Goal: Task Accomplishment & Management: Manage account settings

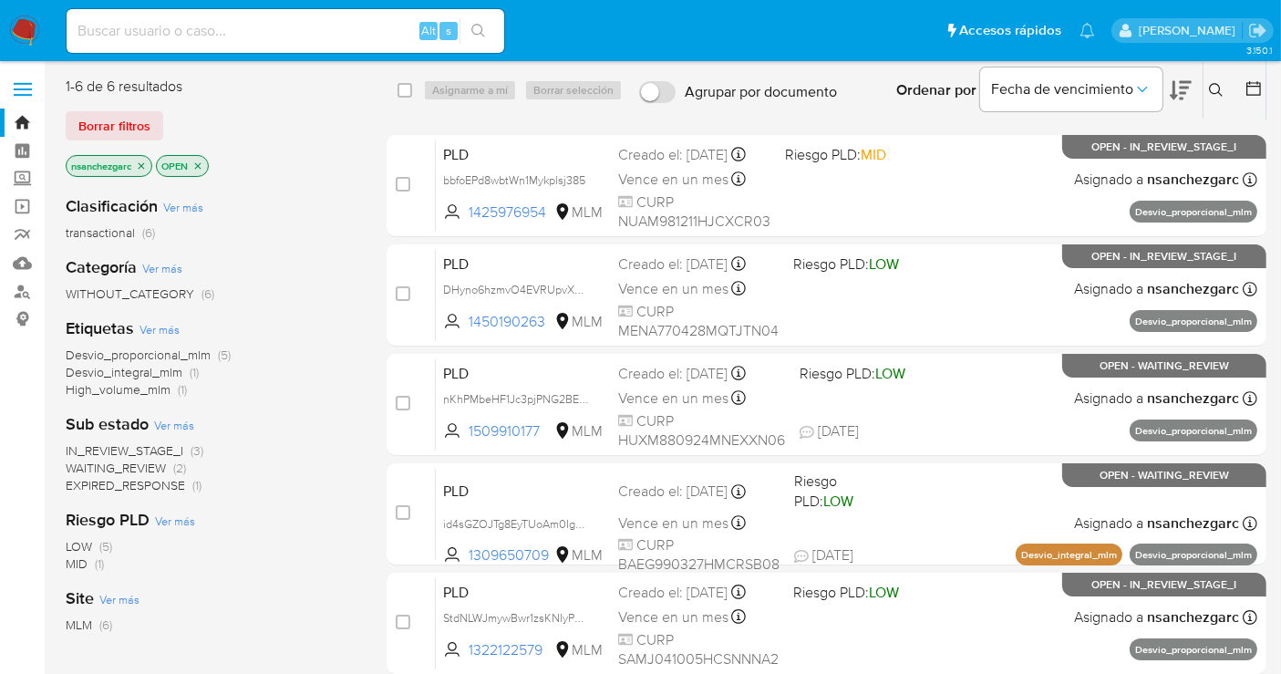
click at [1214, 88] on icon at bounding box center [1216, 90] width 15 height 15
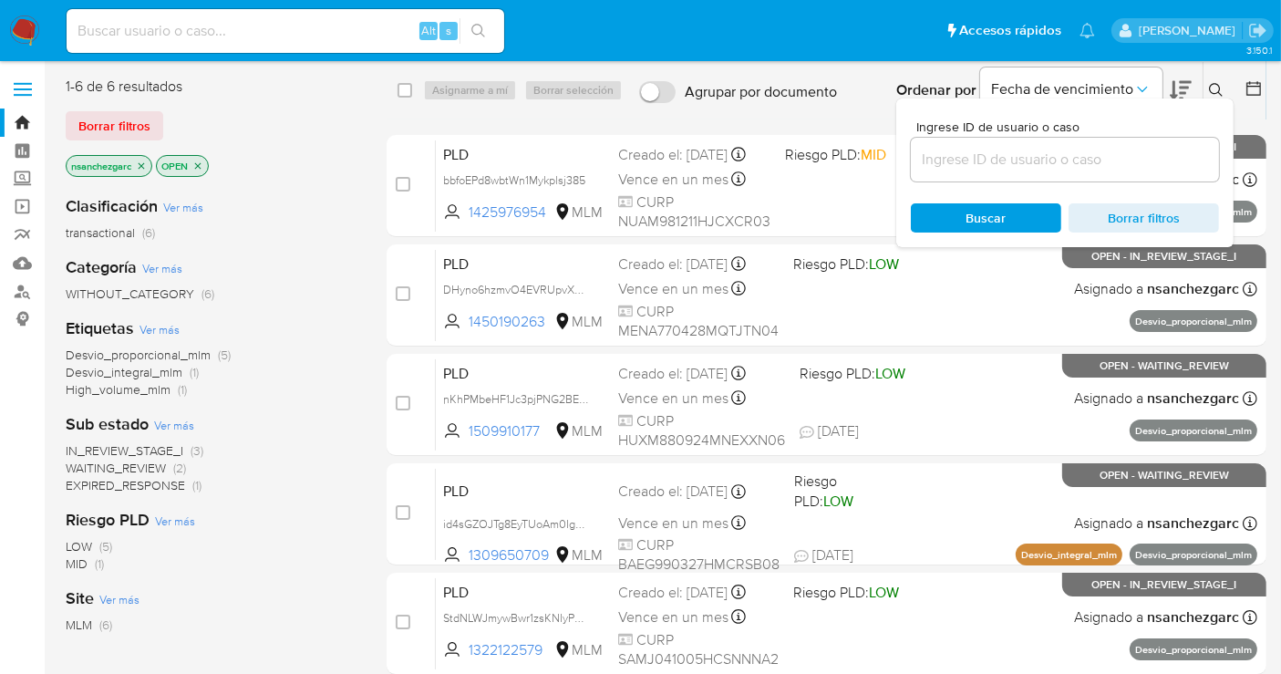
drag, startPoint x: 908, startPoint y: 168, endPoint x: 935, endPoint y: 162, distance: 27.0
click at [920, 168] on div "Ingrese ID de usuario o caso Buscar Borrar filtros" at bounding box center [1065, 173] width 337 height 149
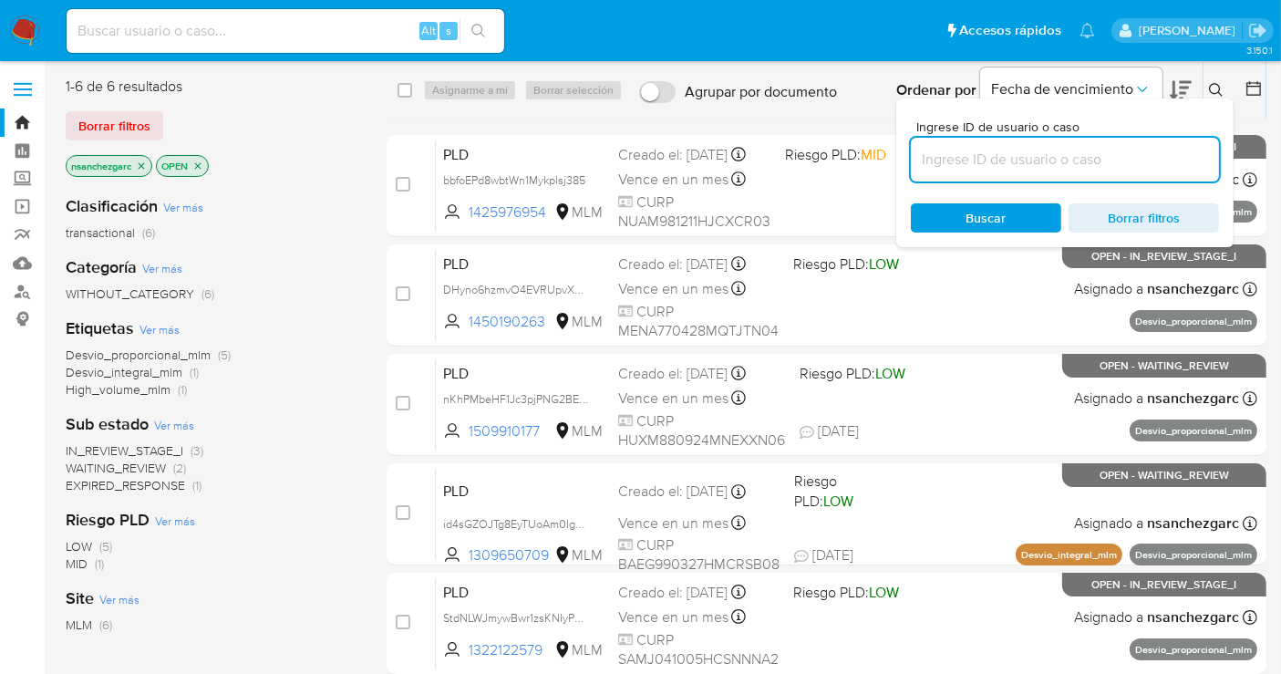
click at [935, 162] on input at bounding box center [1065, 160] width 308 height 24
paste input "132435098"
type input "132435098"
click at [1034, 153] on input "132435098" at bounding box center [1065, 160] width 308 height 24
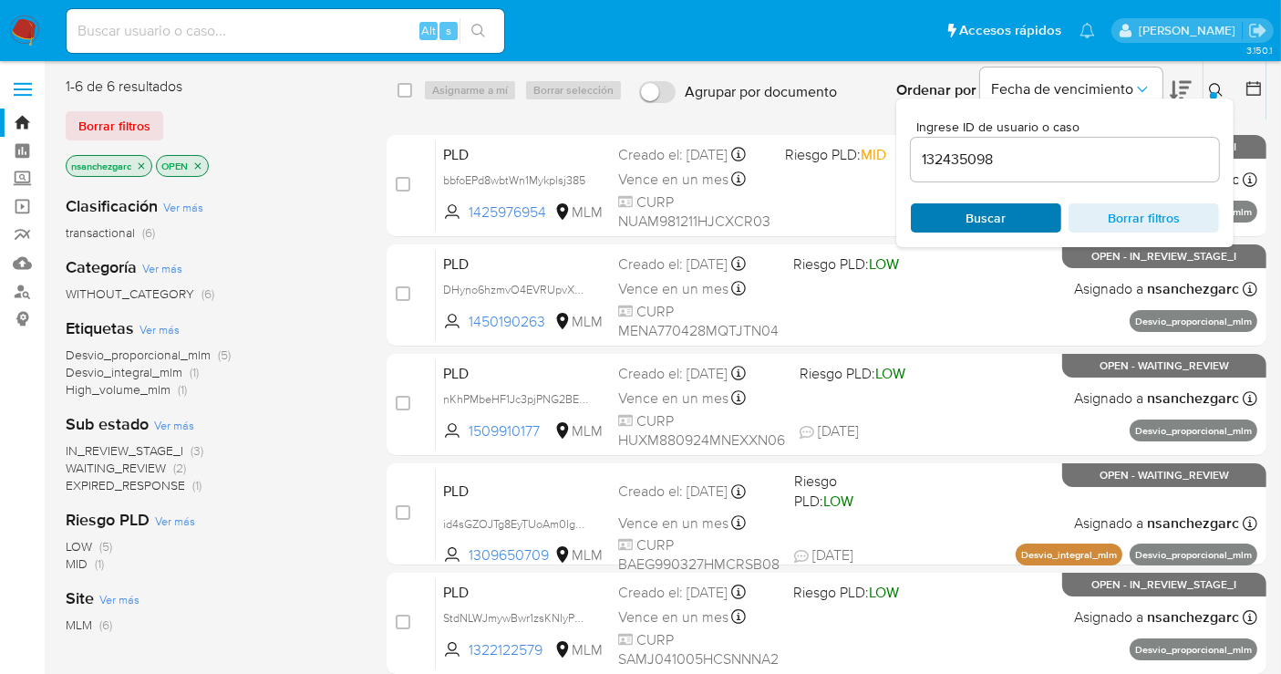
click at [972, 210] on span "Buscar" at bounding box center [987, 217] width 40 height 29
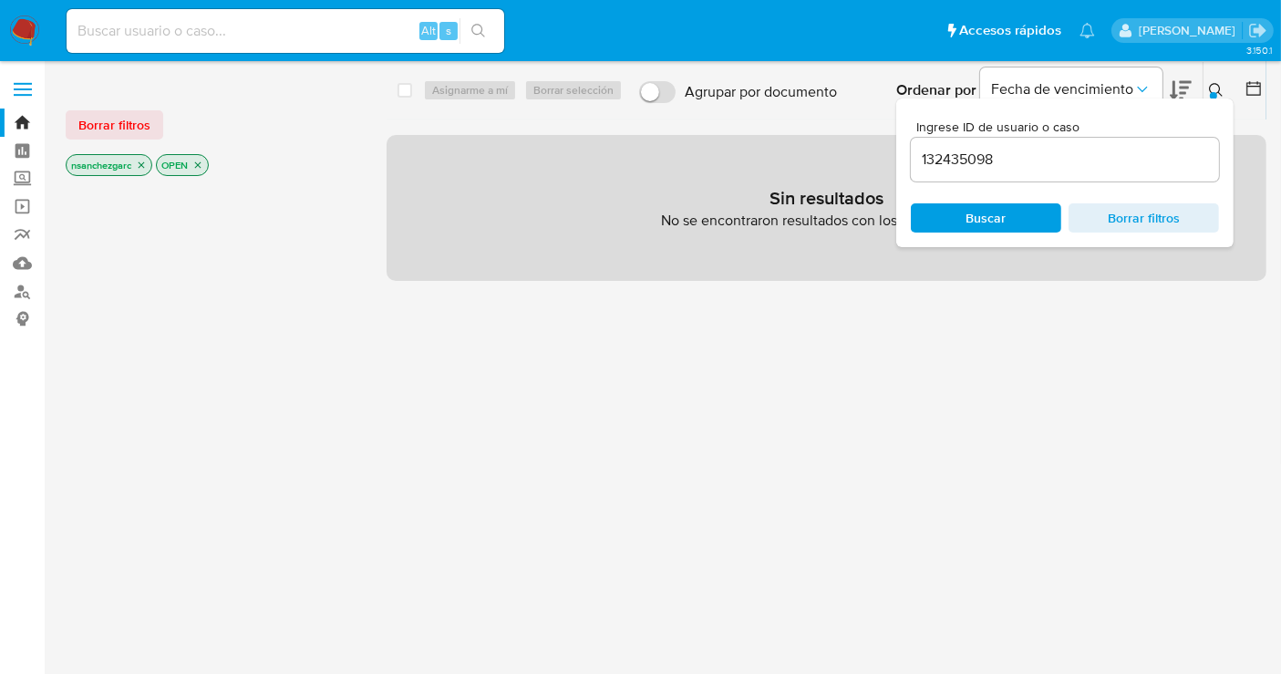
click at [143, 162] on icon "close-filter" at bounding box center [141, 165] width 11 height 11
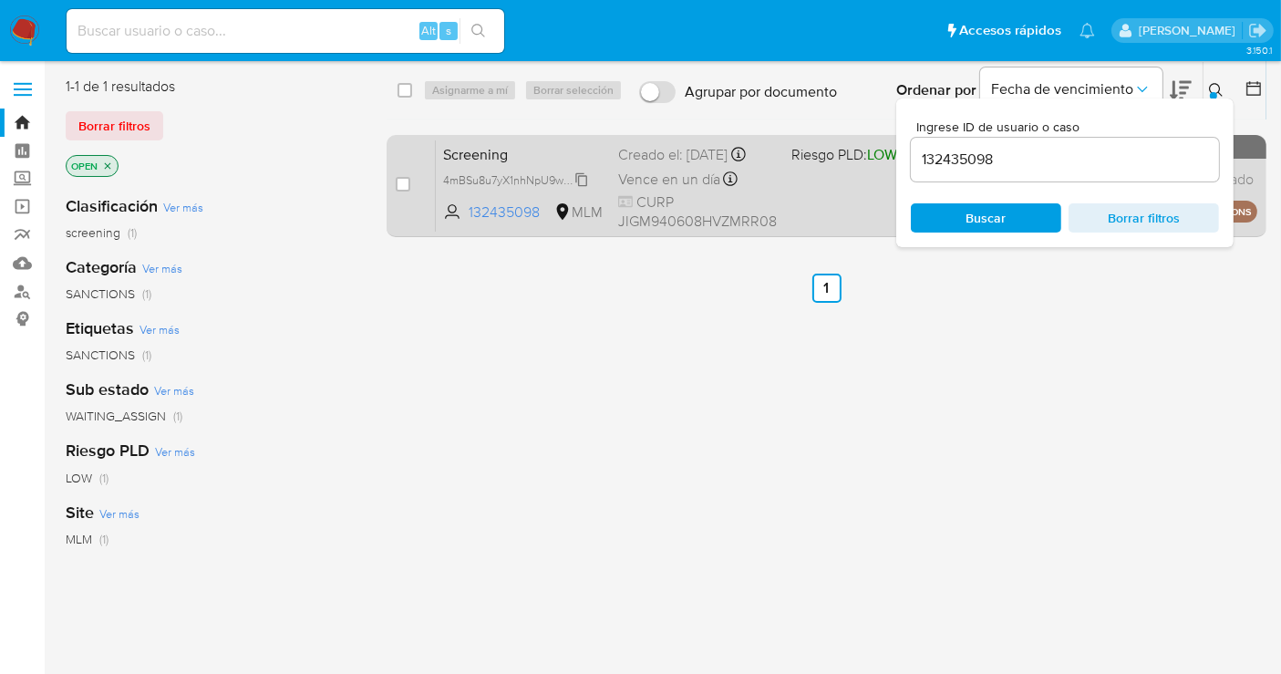
click at [580, 189] on span "4mBSu8u7yX1nhNpU9wSYMiA5" at bounding box center [523, 179] width 160 height 20
click at [396, 173] on div "case-item-checkbox No es posible asignar el caso" at bounding box center [416, 186] width 40 height 92
click at [398, 177] on input "checkbox" at bounding box center [403, 184] width 15 height 15
checkbox input "true"
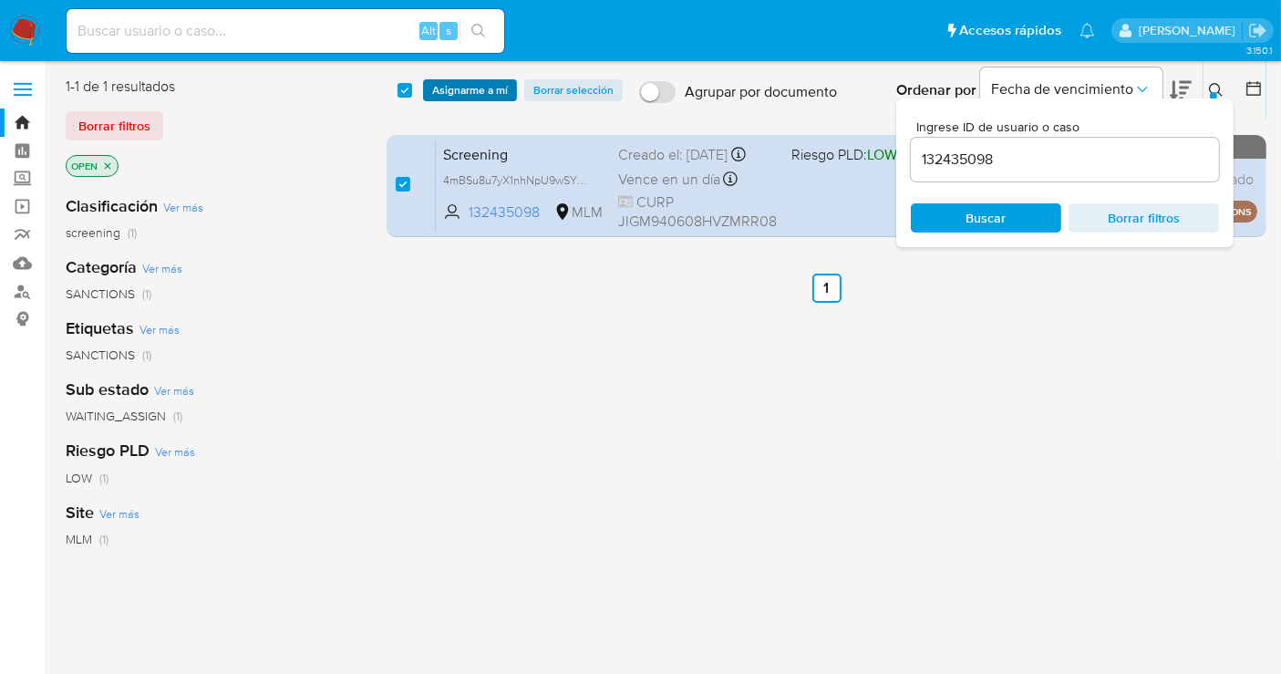
click at [453, 84] on span "Asignarme a mí" at bounding box center [470, 90] width 76 height 18
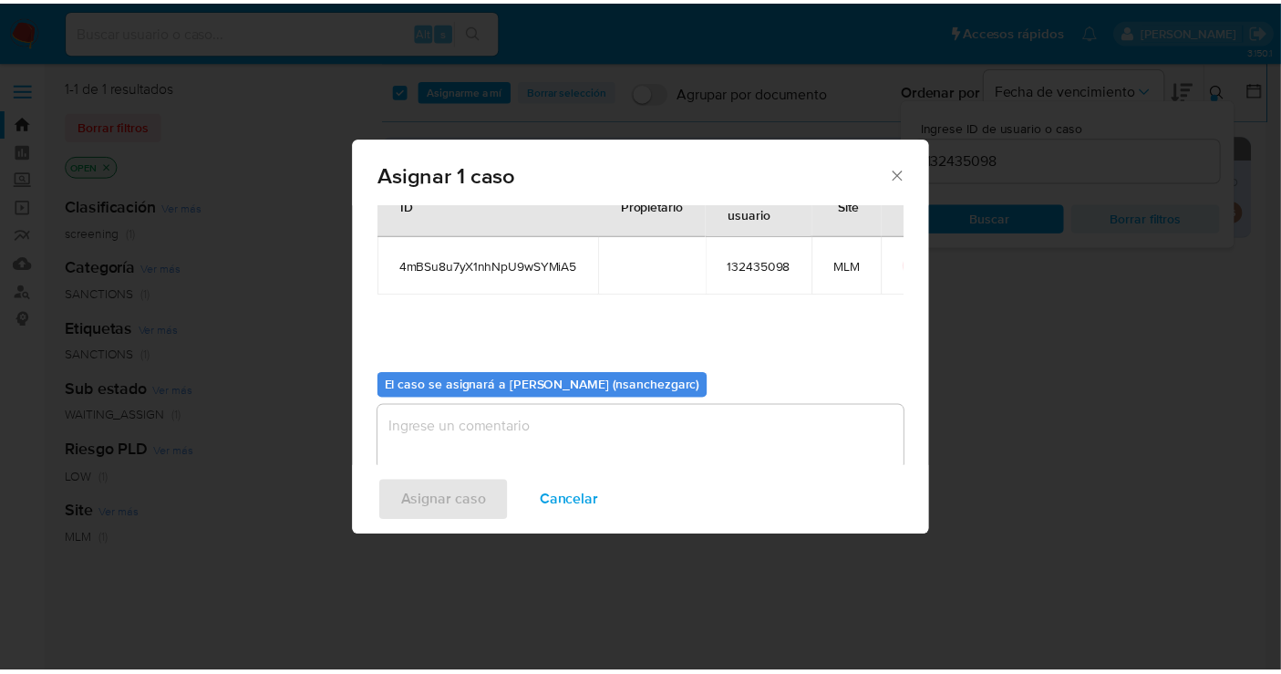
scroll to position [93, 0]
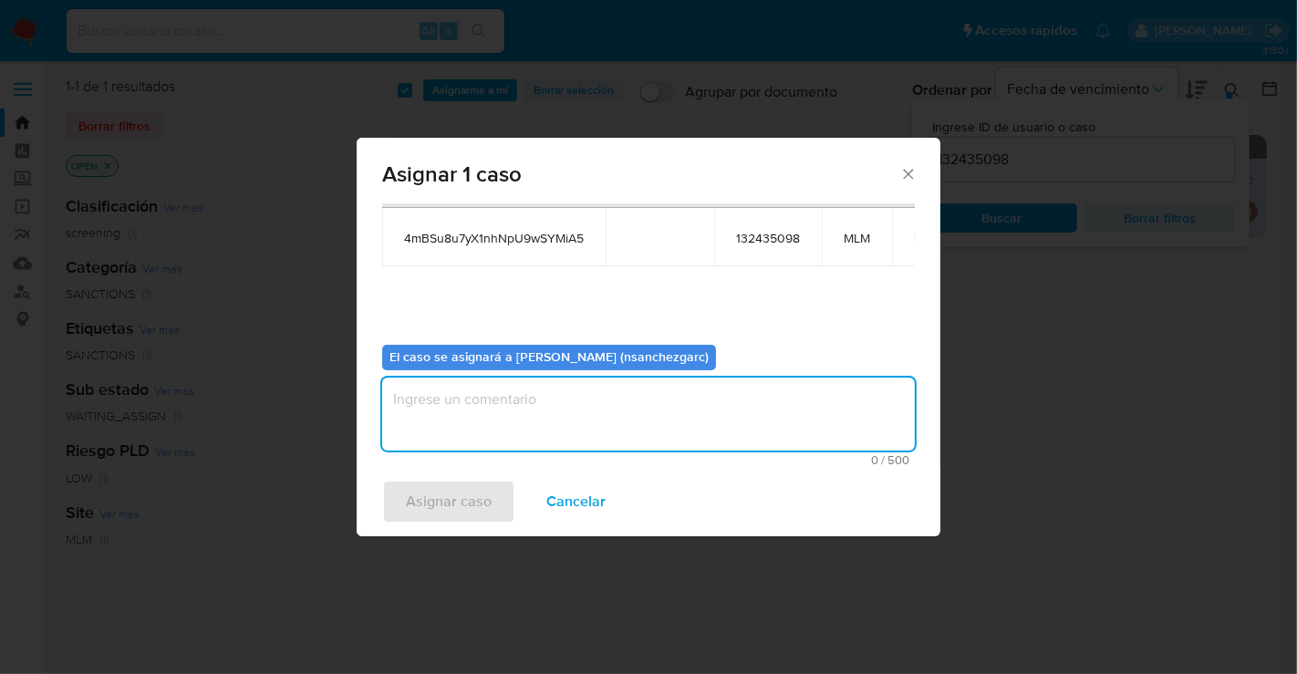
click at [448, 410] on textarea "assign-modal" at bounding box center [648, 414] width 533 height 73
type textarea "nesg"
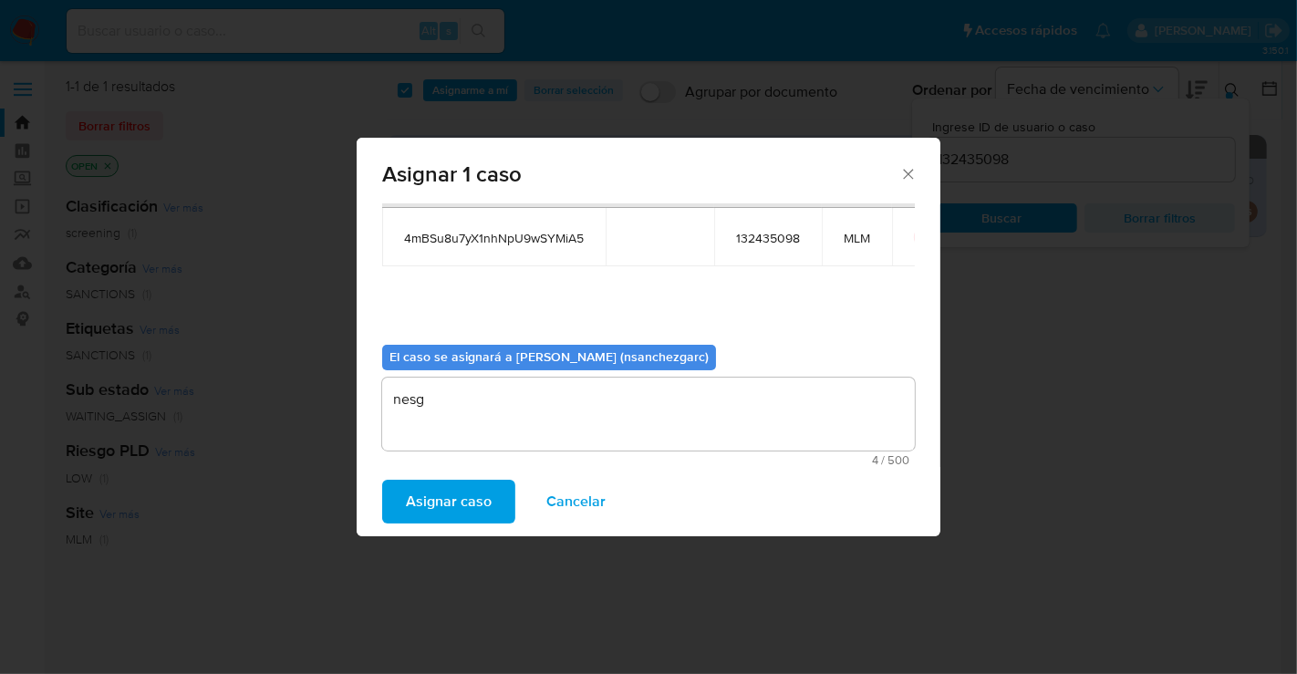
click at [460, 506] on span "Asignar caso" at bounding box center [449, 502] width 86 height 40
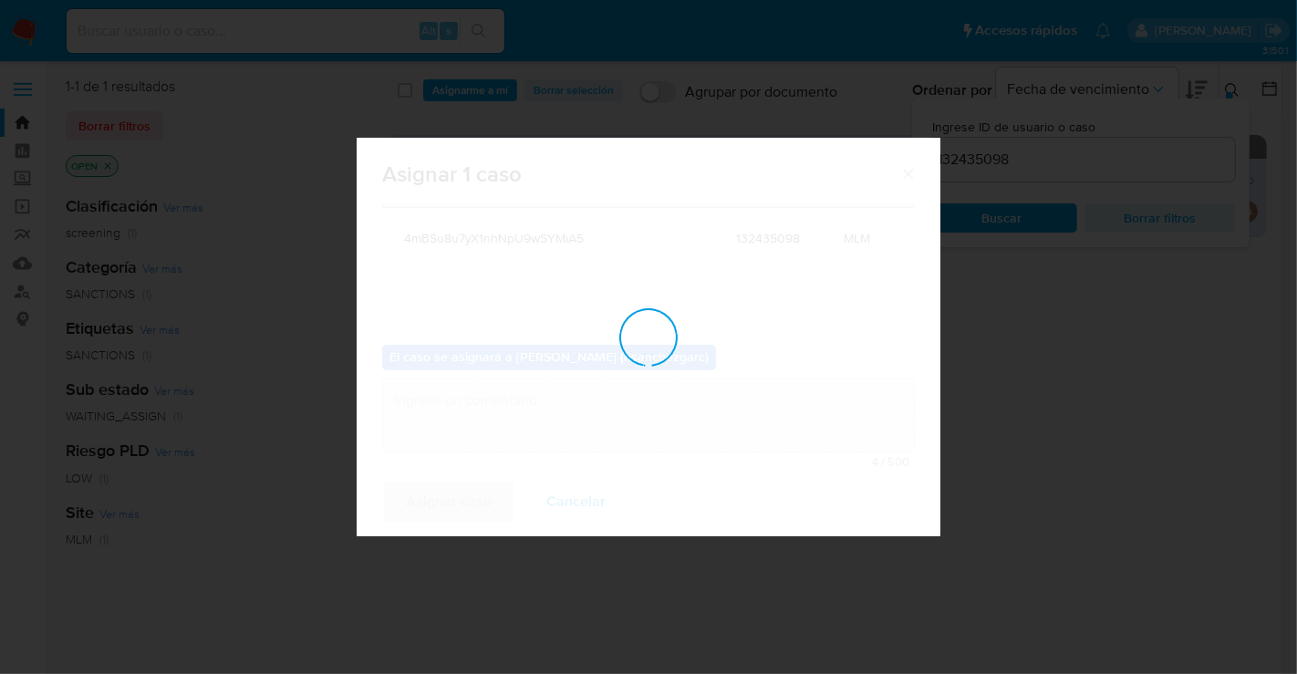
checkbox input "false"
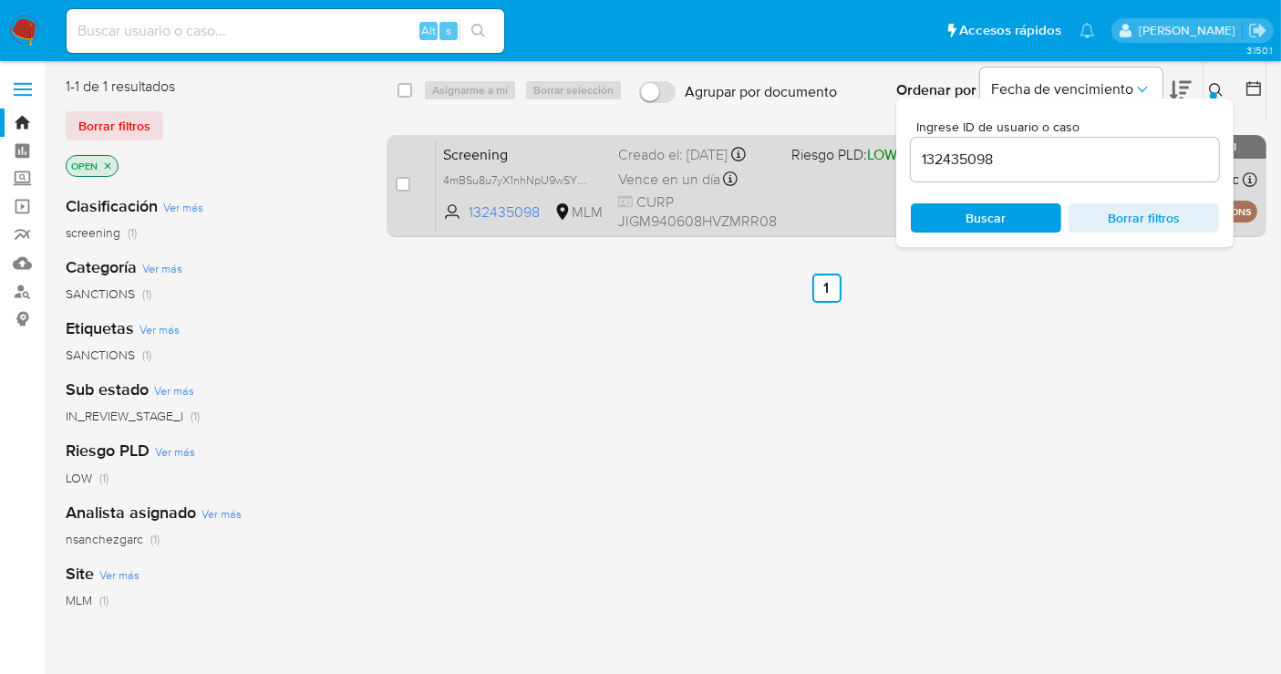
click at [677, 165] on div "Creado el: 10/08/2025 Creado el: 10/08/2025 09:54:20" at bounding box center [697, 155] width 159 height 20
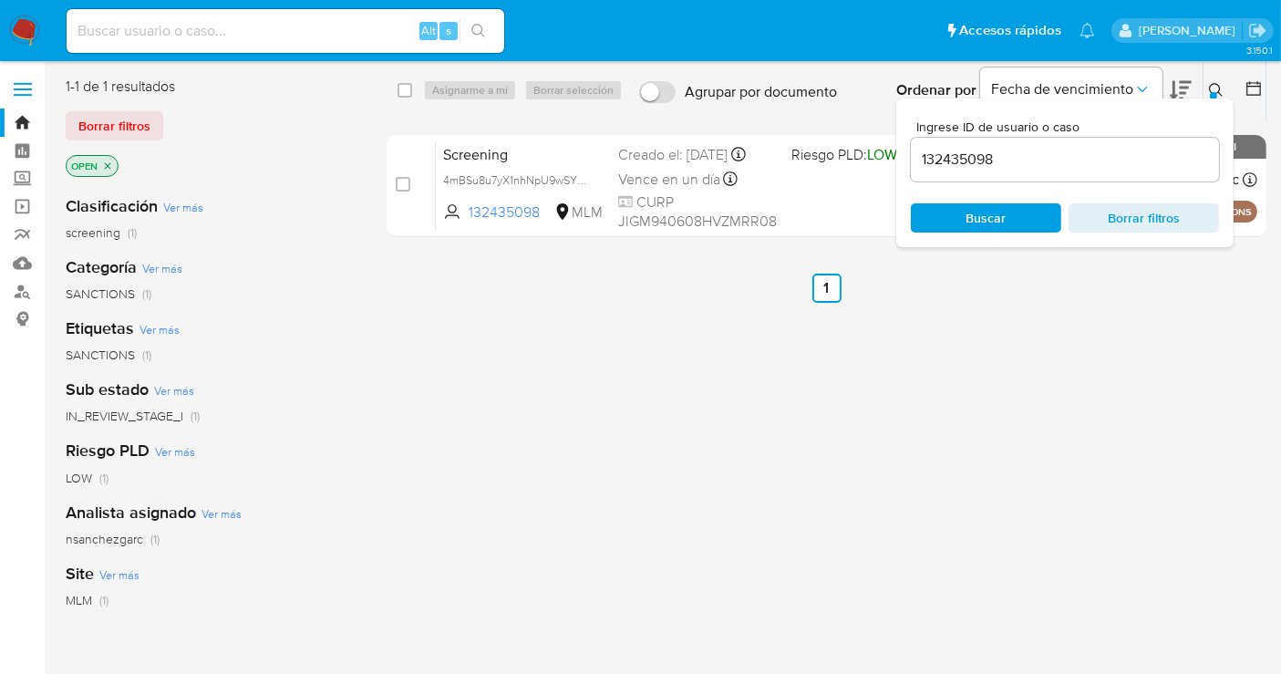
click at [18, 31] on img at bounding box center [24, 31] width 31 height 31
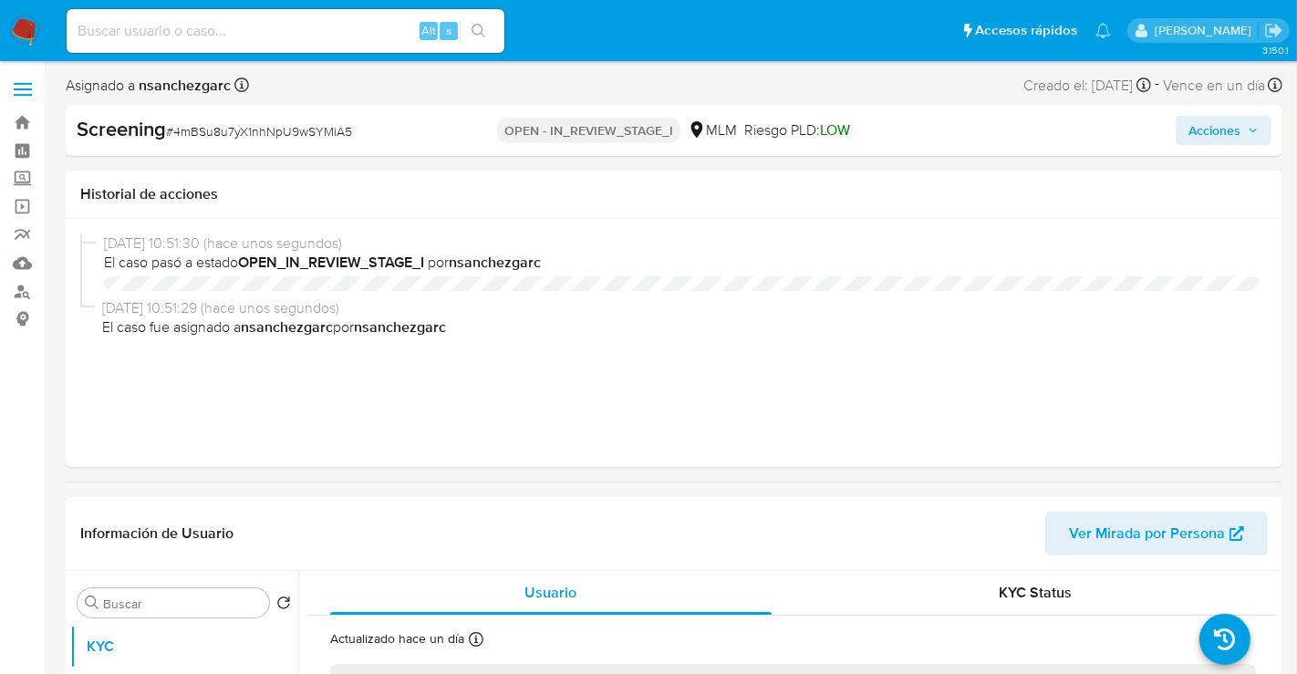
select select "10"
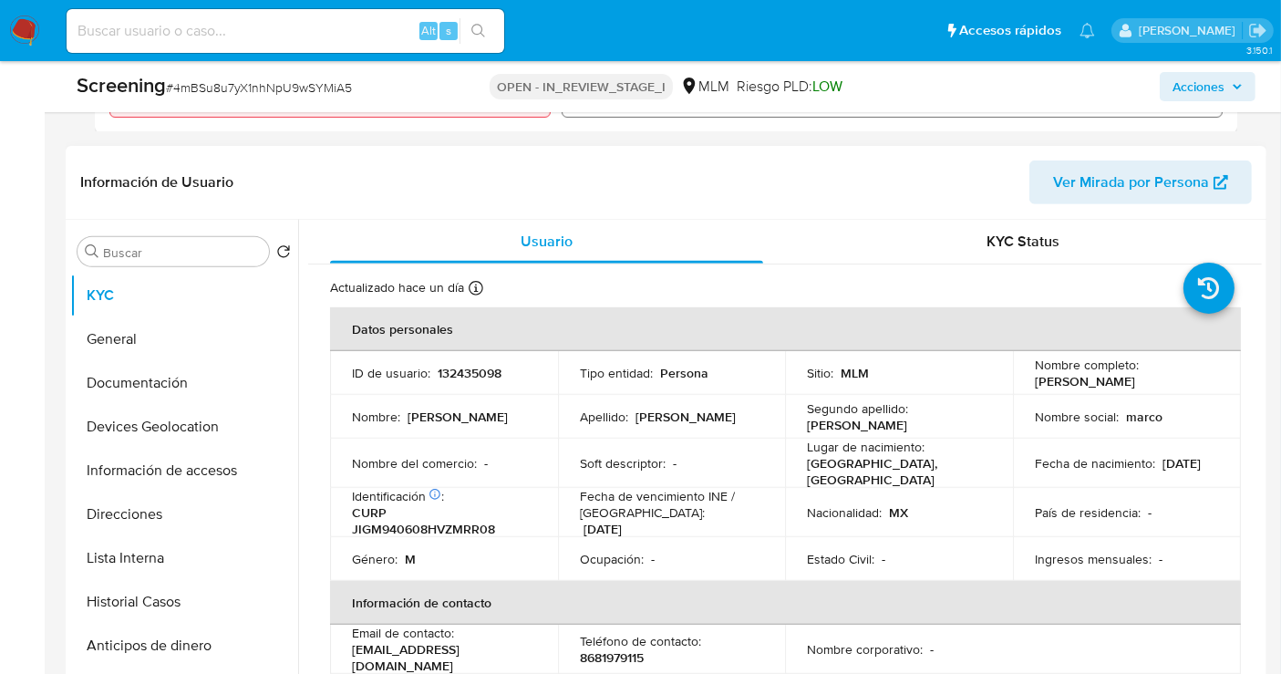
click at [461, 358] on td "ID de usuario : 132435098" at bounding box center [444, 373] width 228 height 44
copy p "132435098"
drag, startPoint x: 1209, startPoint y: 385, endPoint x: 1031, endPoint y: 386, distance: 178.8
click at [1035, 386] on div "Nombre completo : Marco Antonio Jimenez Garcia" at bounding box center [1127, 373] width 184 height 33
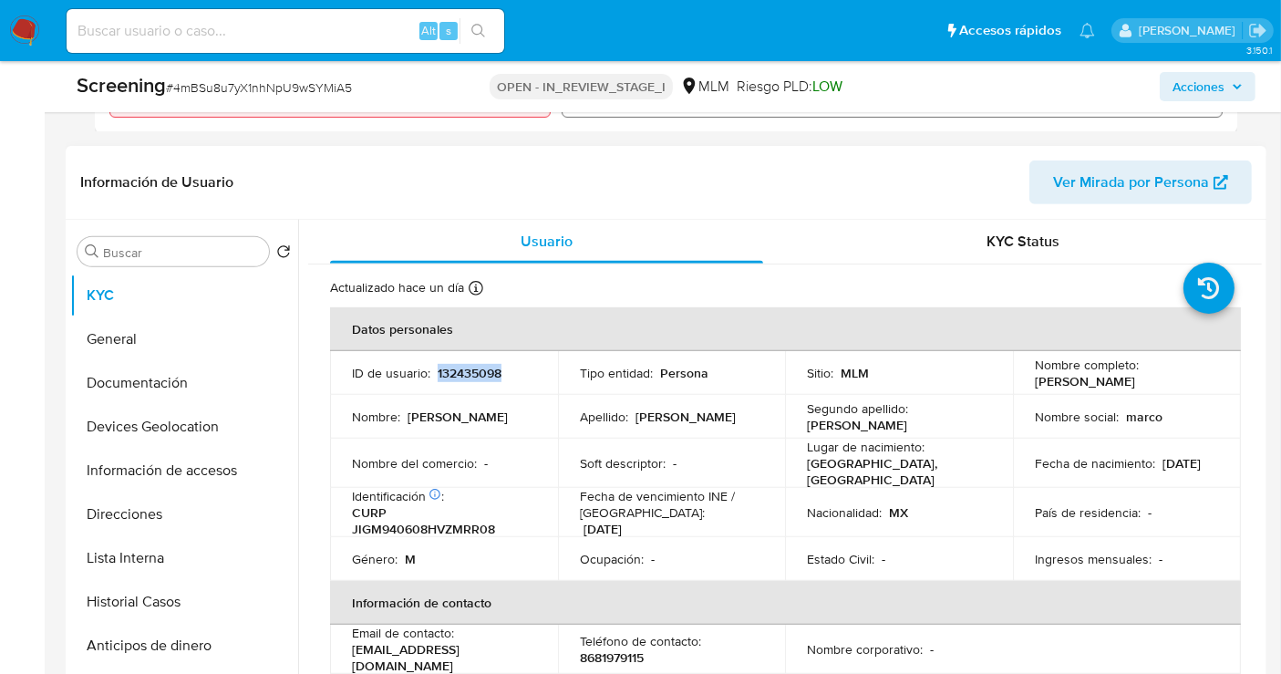
copy p "Marco Antonio Jimenez Garcia"
click at [148, 336] on button "General" at bounding box center [176, 339] width 213 height 44
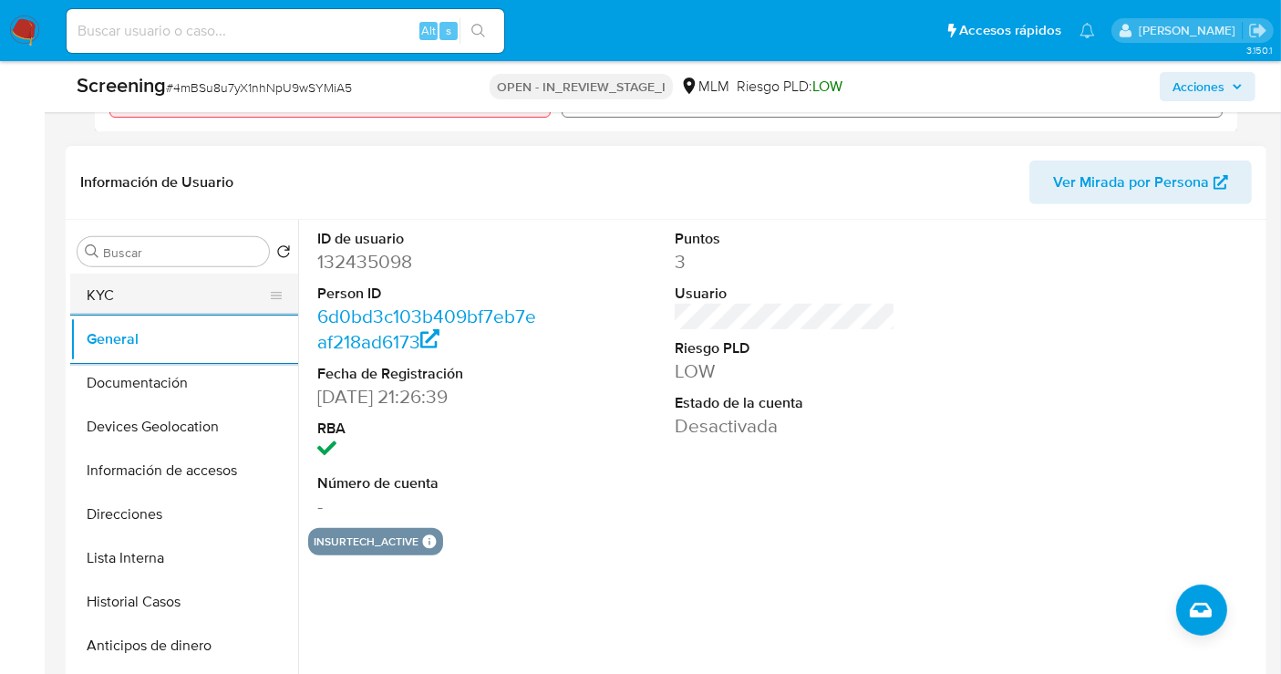
click at [148, 290] on button "KYC" at bounding box center [176, 296] width 213 height 44
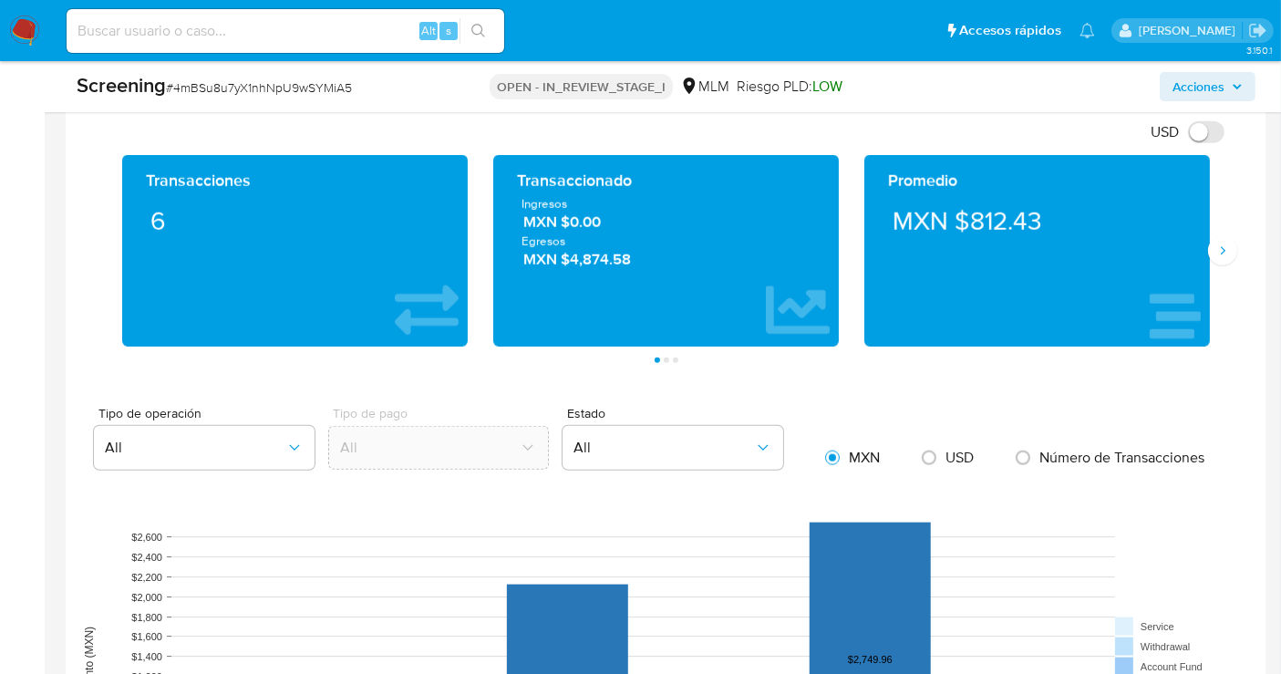
scroll to position [1671, 0]
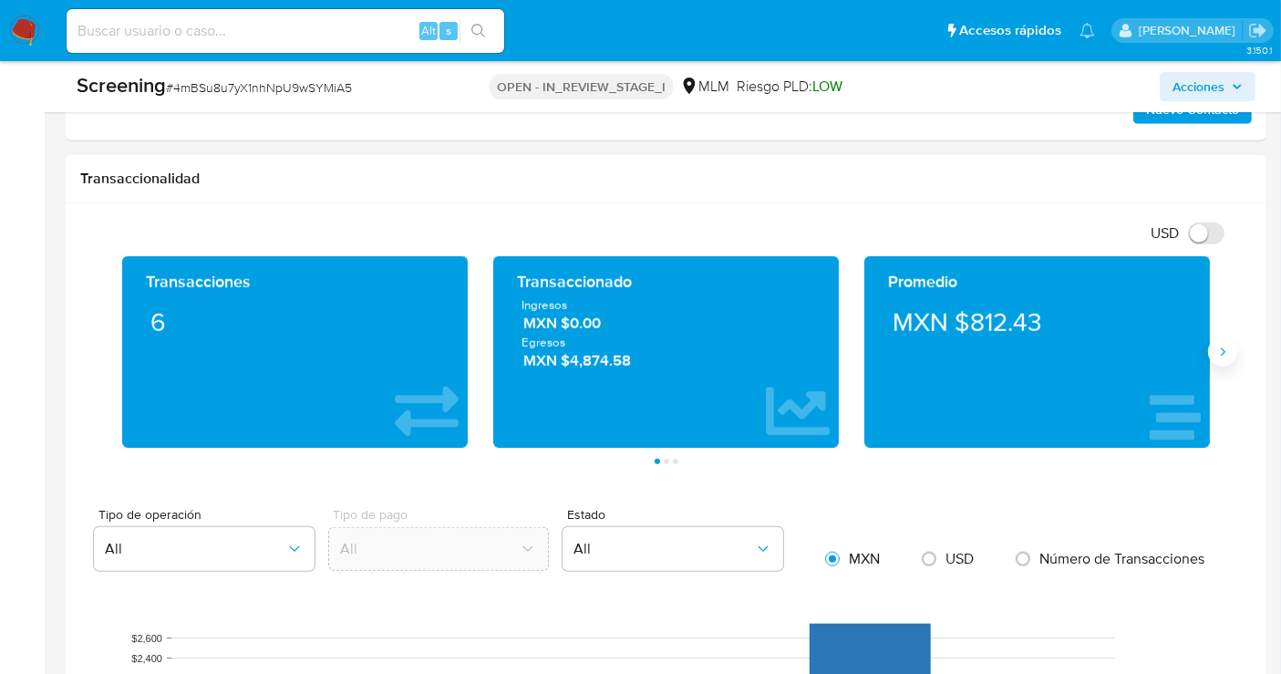
click at [1227, 347] on icon "Siguiente" at bounding box center [1223, 352] width 15 height 15
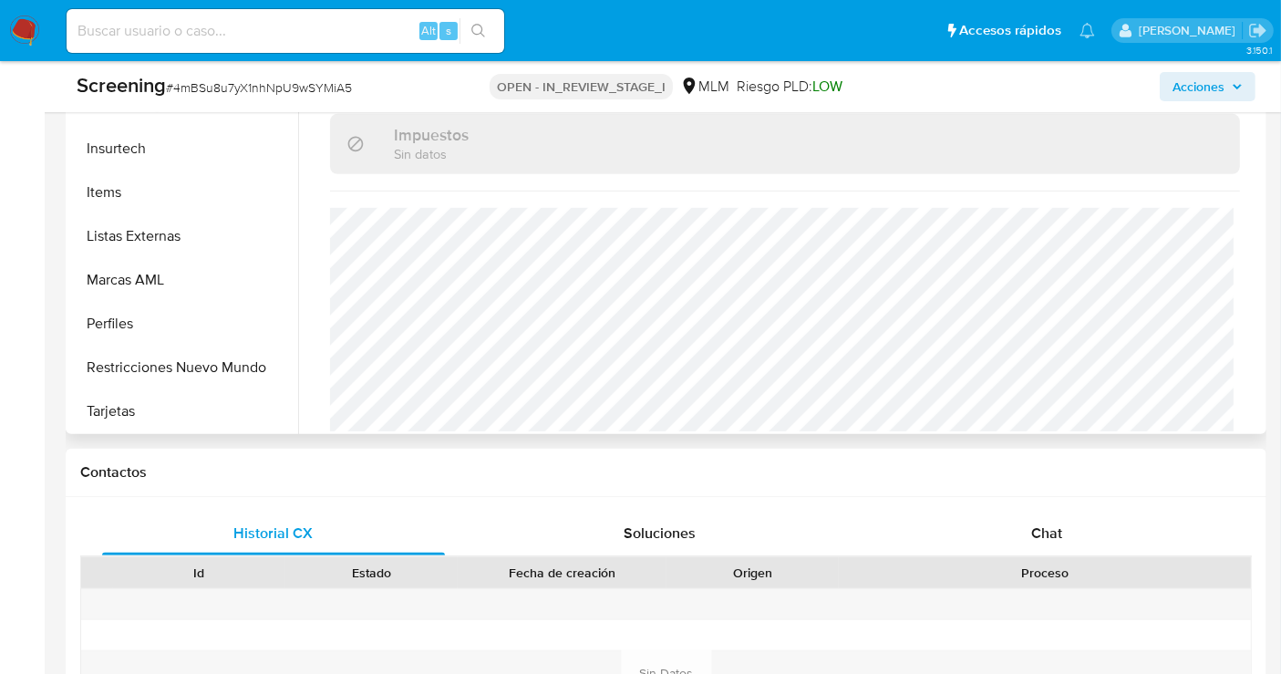
scroll to position [727, 0]
click at [143, 363] on button "Restricciones Nuevo Mundo" at bounding box center [176, 367] width 213 height 44
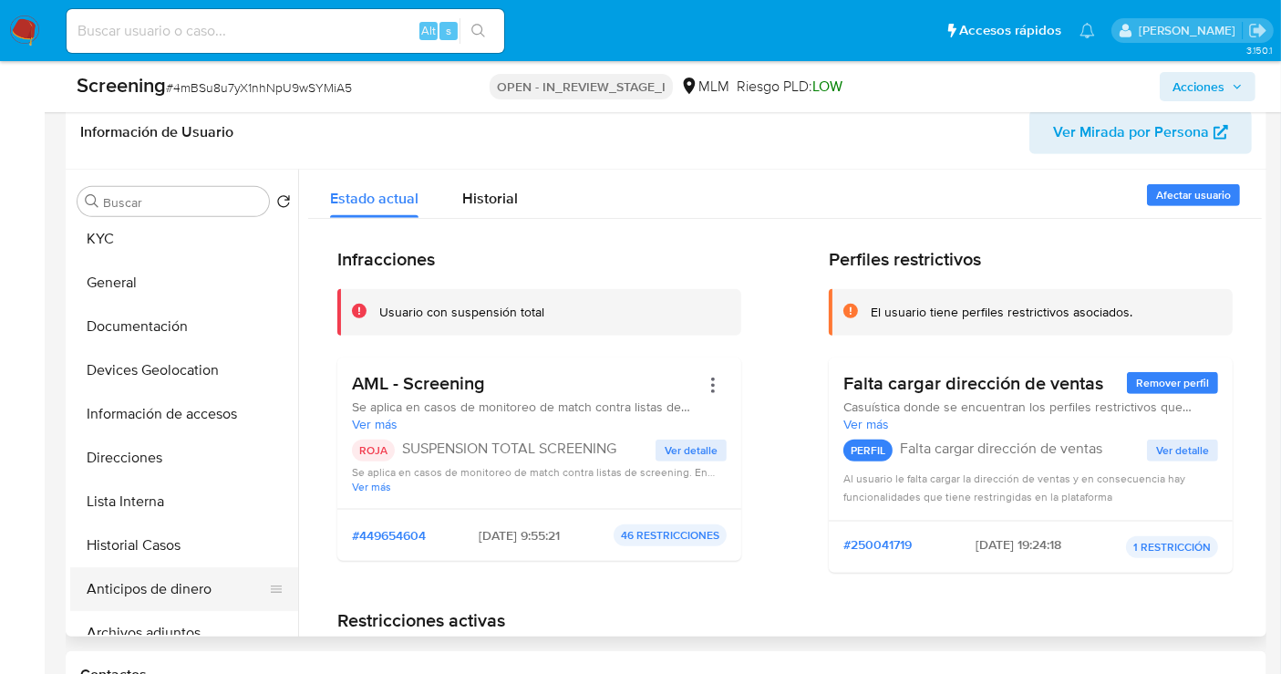
scroll to position [0, 0]
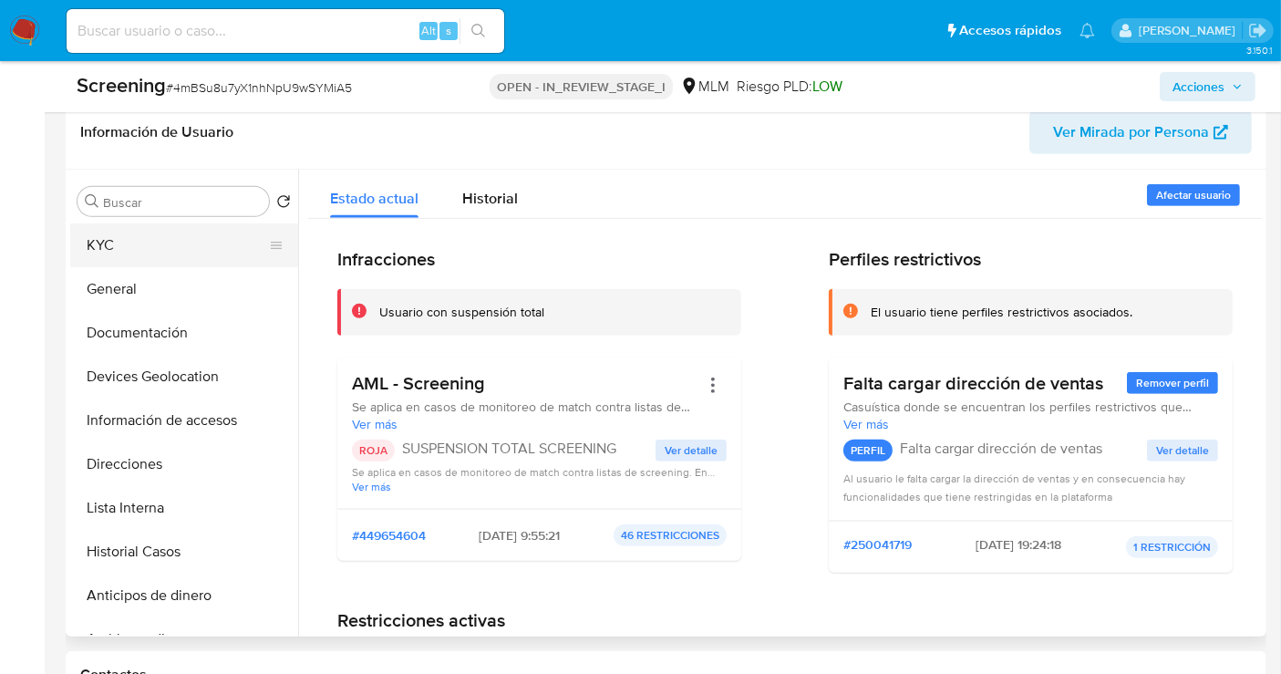
click at [109, 255] on button "KYC" at bounding box center [176, 245] width 213 height 44
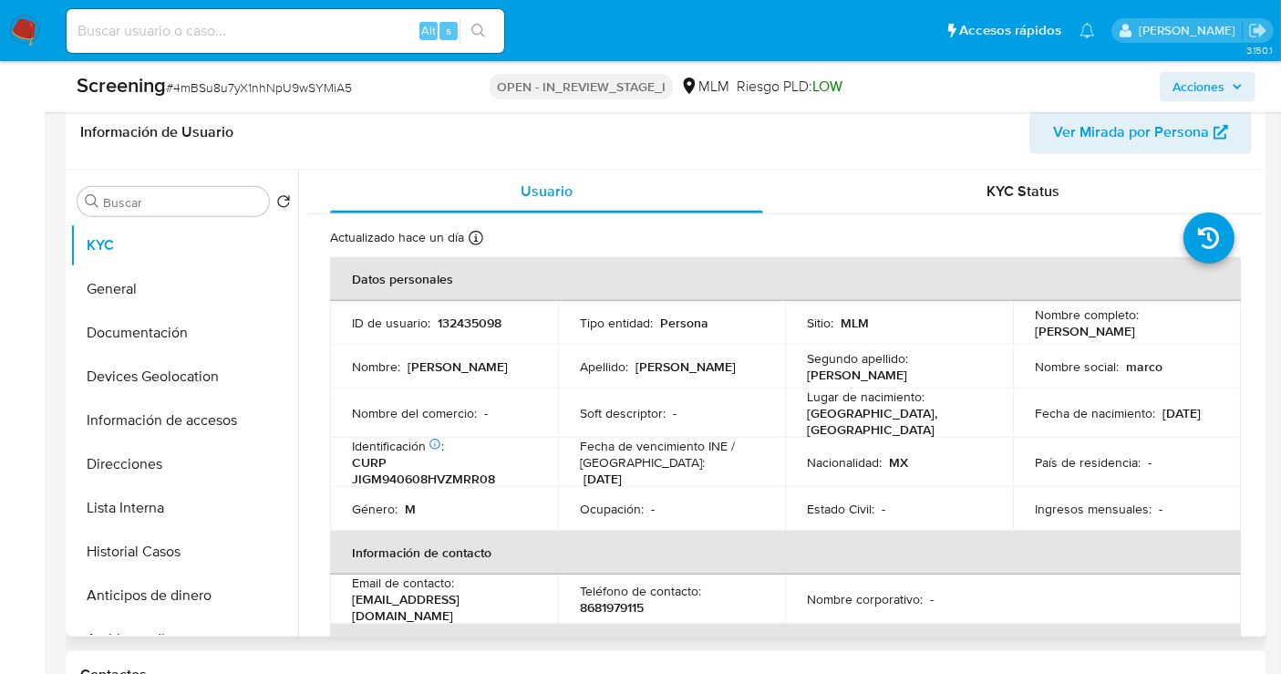
click at [421, 471] on p "CURP JIGM940608HVZMRR08" at bounding box center [440, 470] width 177 height 33
copy p "JIGM940608HVZMRR08"
click at [99, 242] on button "KYC" at bounding box center [176, 245] width 213 height 44
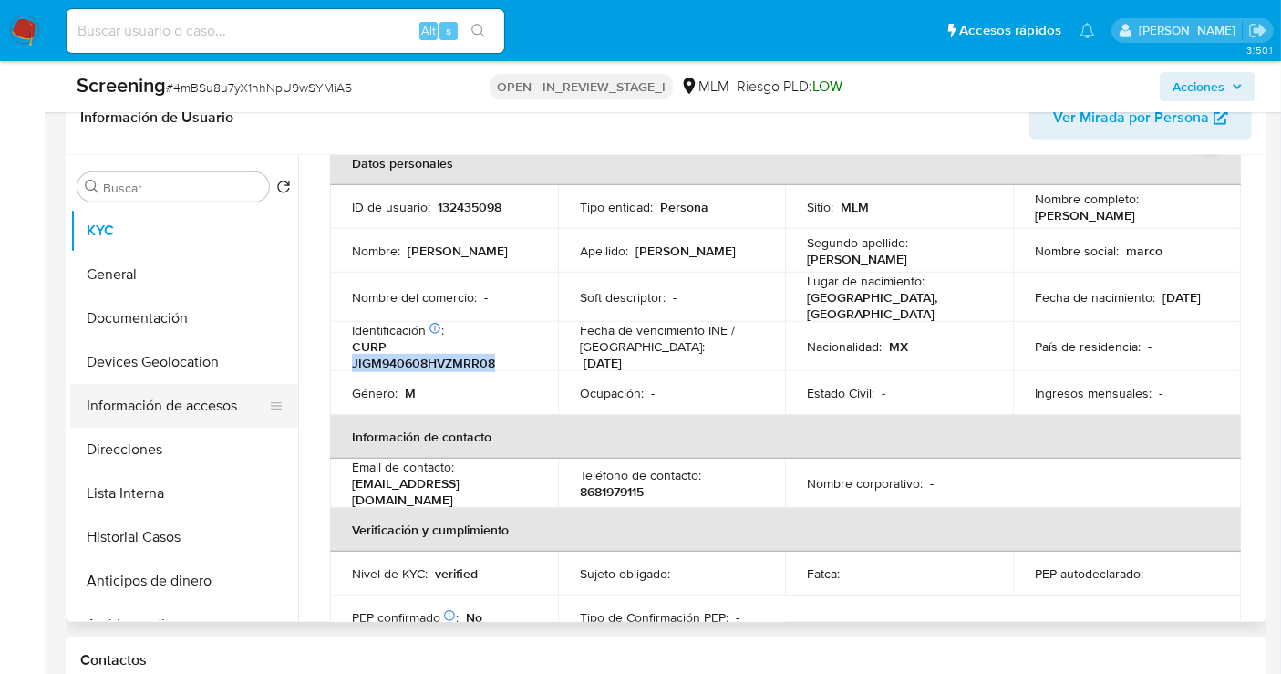
scroll to position [658, 0]
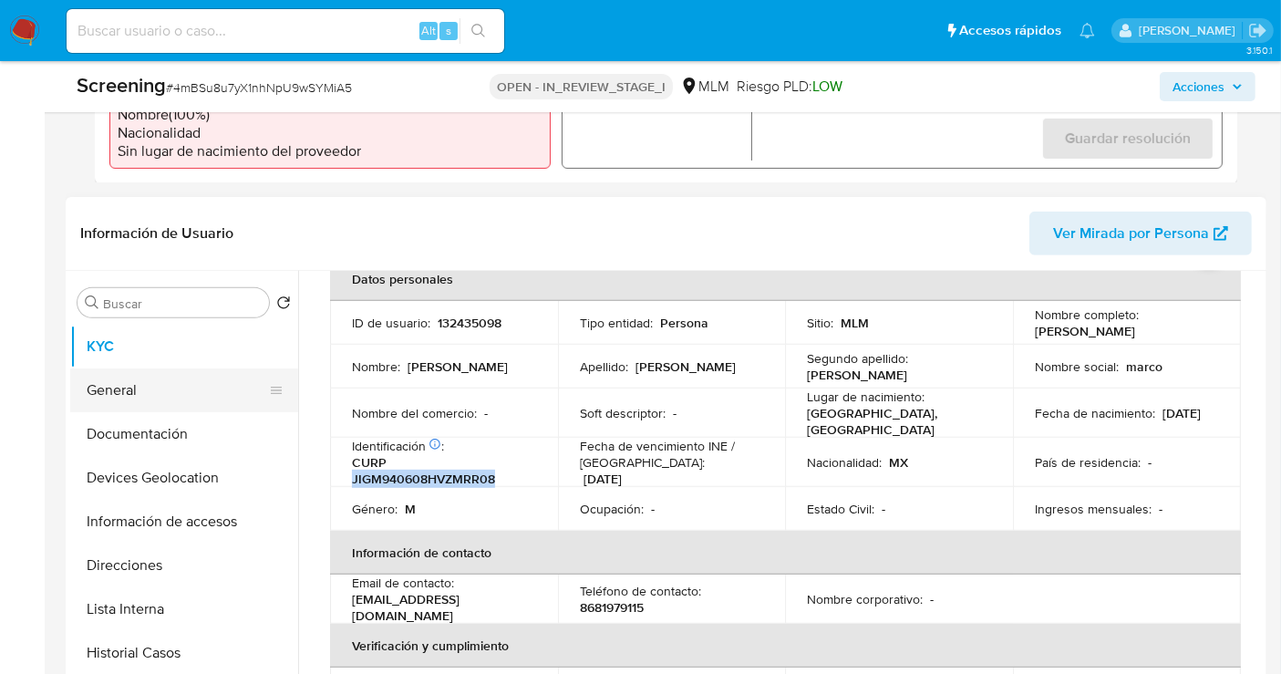
click at [117, 381] on button "General" at bounding box center [176, 390] width 213 height 44
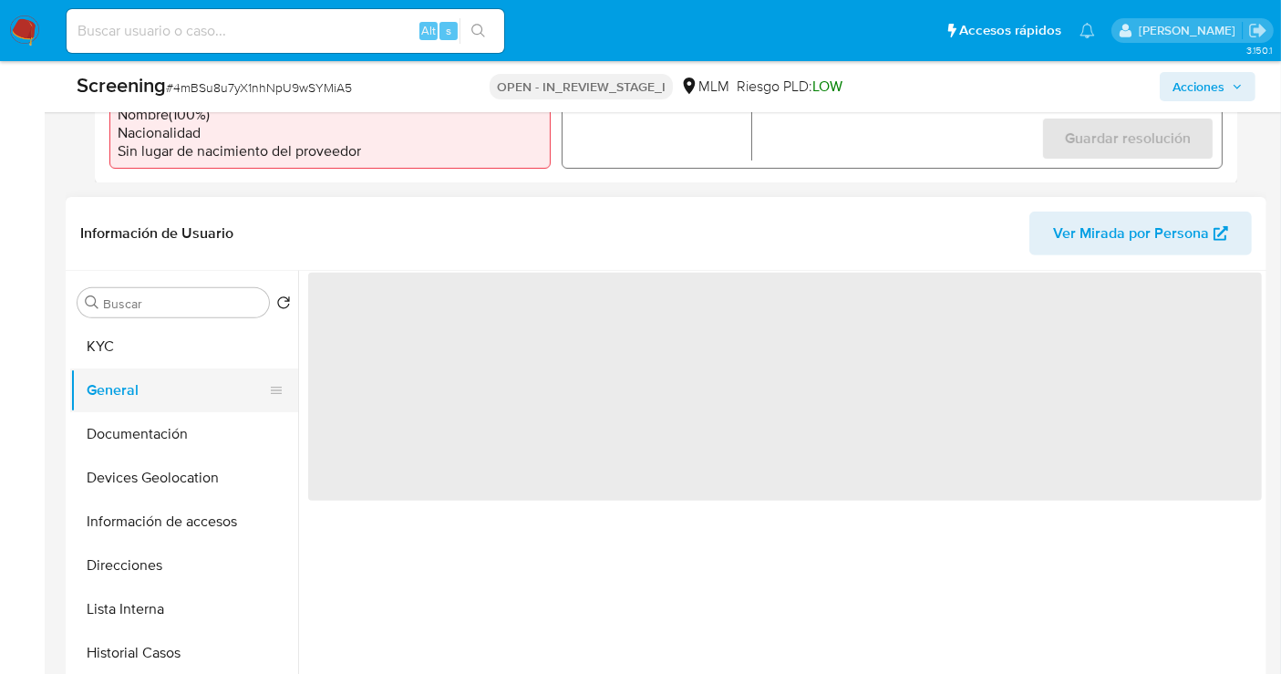
scroll to position [0, 0]
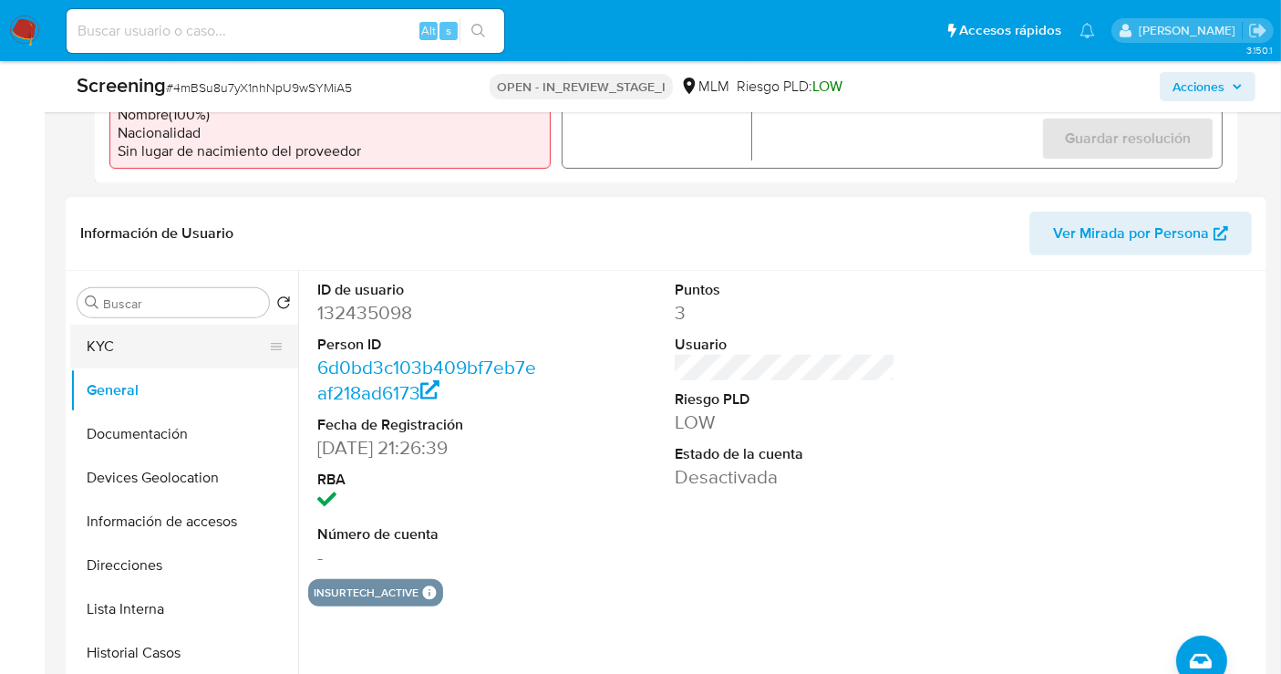
click at [189, 348] on button "KYC" at bounding box center [176, 347] width 213 height 44
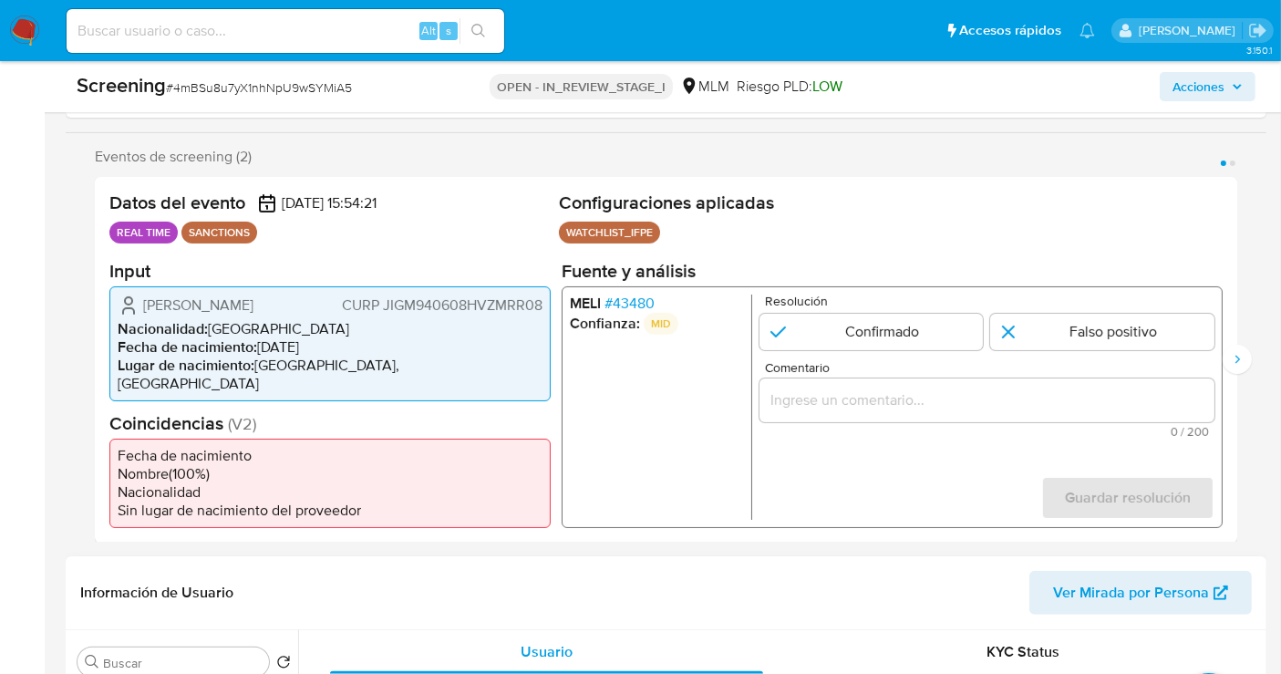
scroll to position [253, 0]
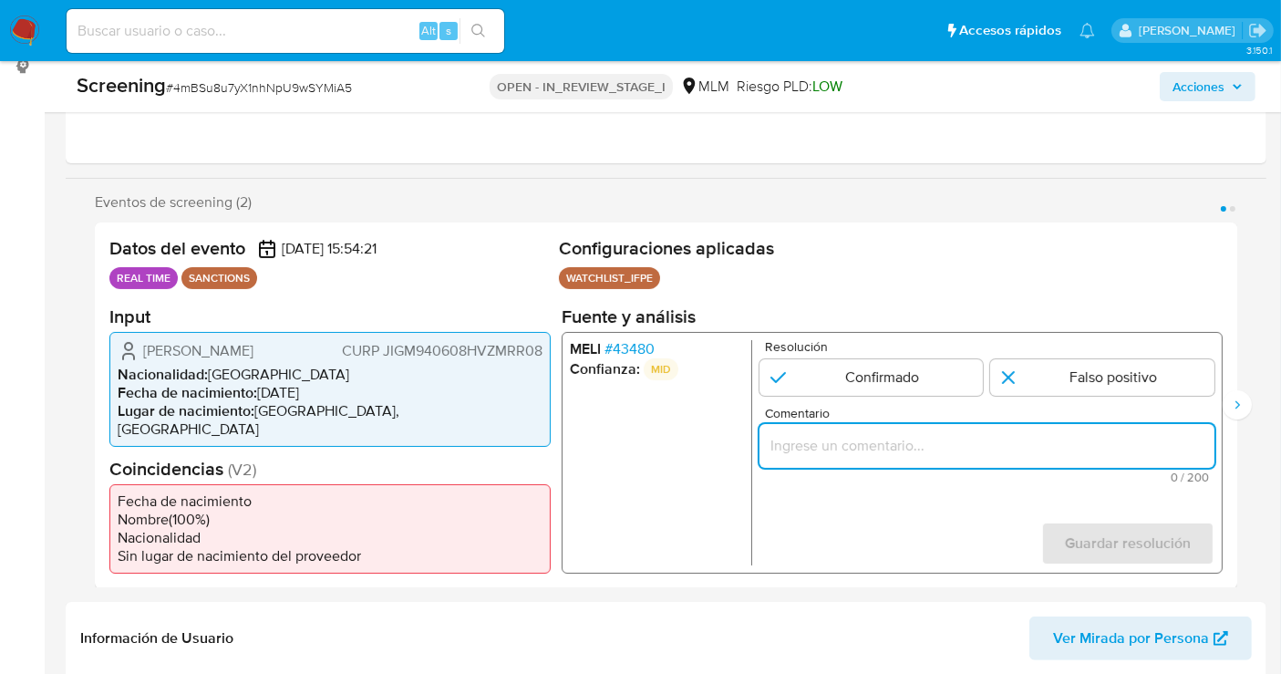
click at [832, 442] on input "Comentario" at bounding box center [987, 445] width 455 height 24
paste input "SE CONFIRMA COINCIDENCIA EN LISTA DE SANCIONES DENOMINADA IFPE LPB POR NOMBRE C…"
type input "SE CONFIRMA COINCIDENCIA EN LISTA DE SANCIONES DENOMINADA IFPE LPB POR NOMBRE C…"
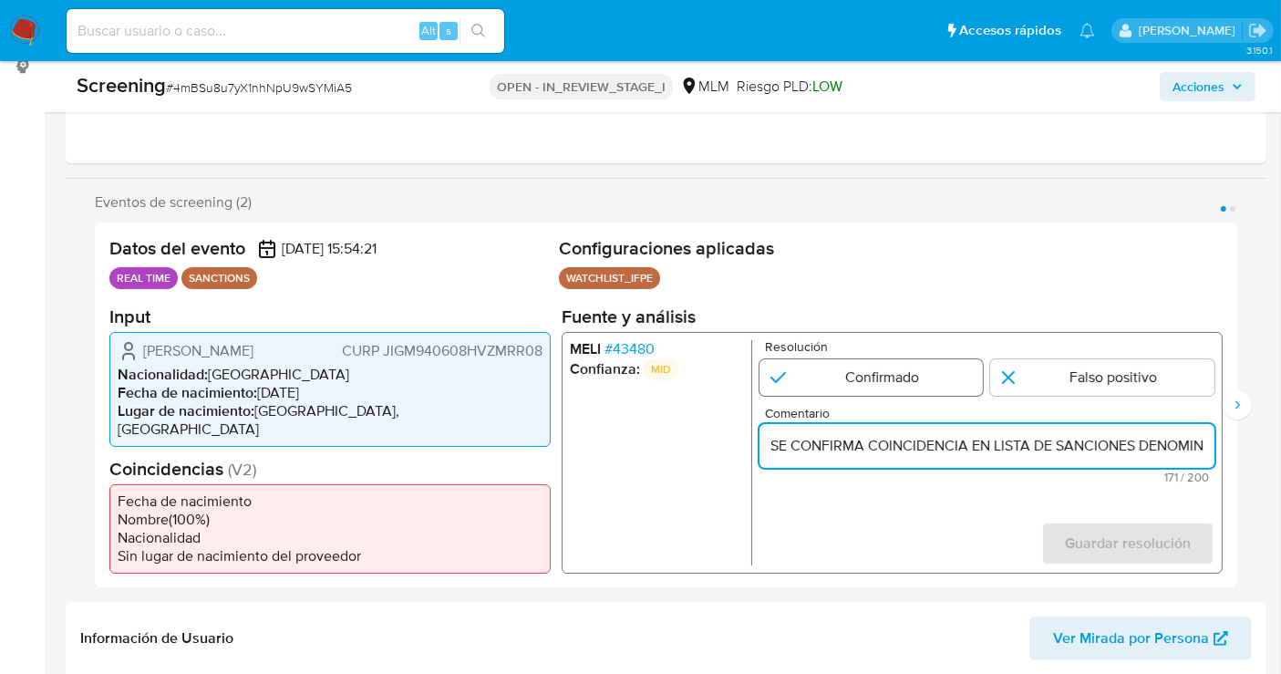
click at [854, 382] on input "1 de 2" at bounding box center [872, 376] width 224 height 36
radio input "true"
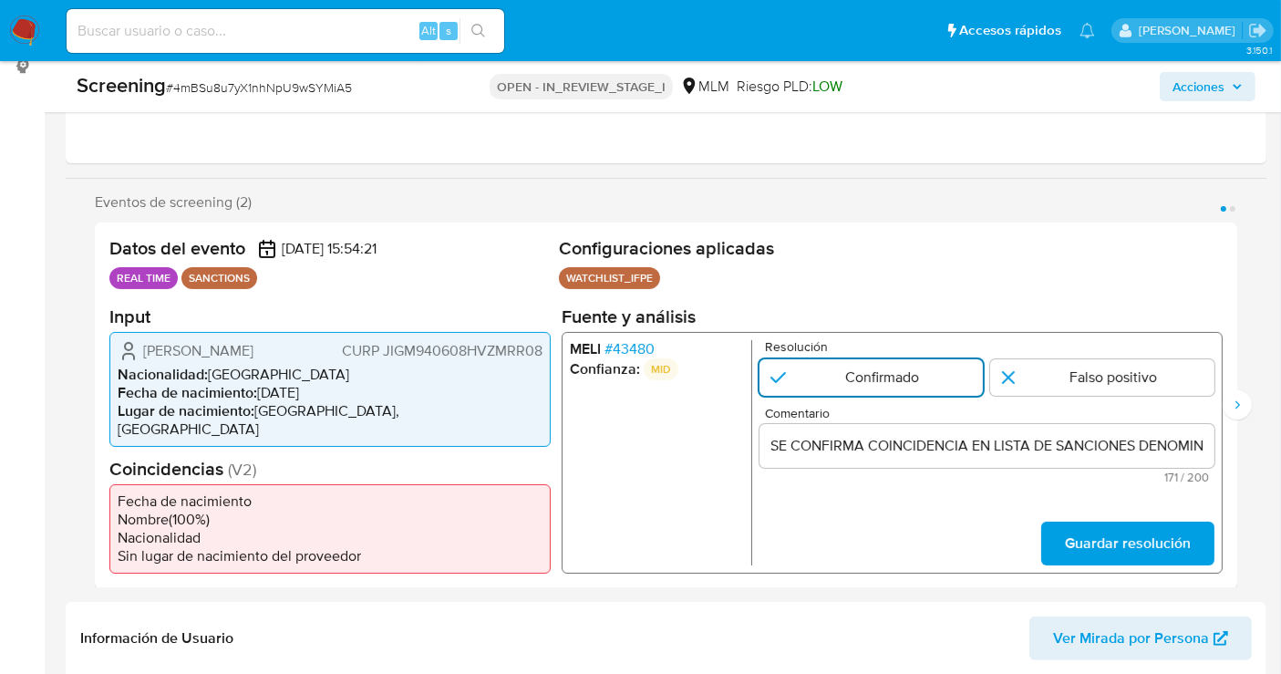
click at [919, 385] on input "1 de 2" at bounding box center [872, 376] width 224 height 36
click at [1114, 552] on span "Guardar resolución" at bounding box center [1128, 543] width 126 height 40
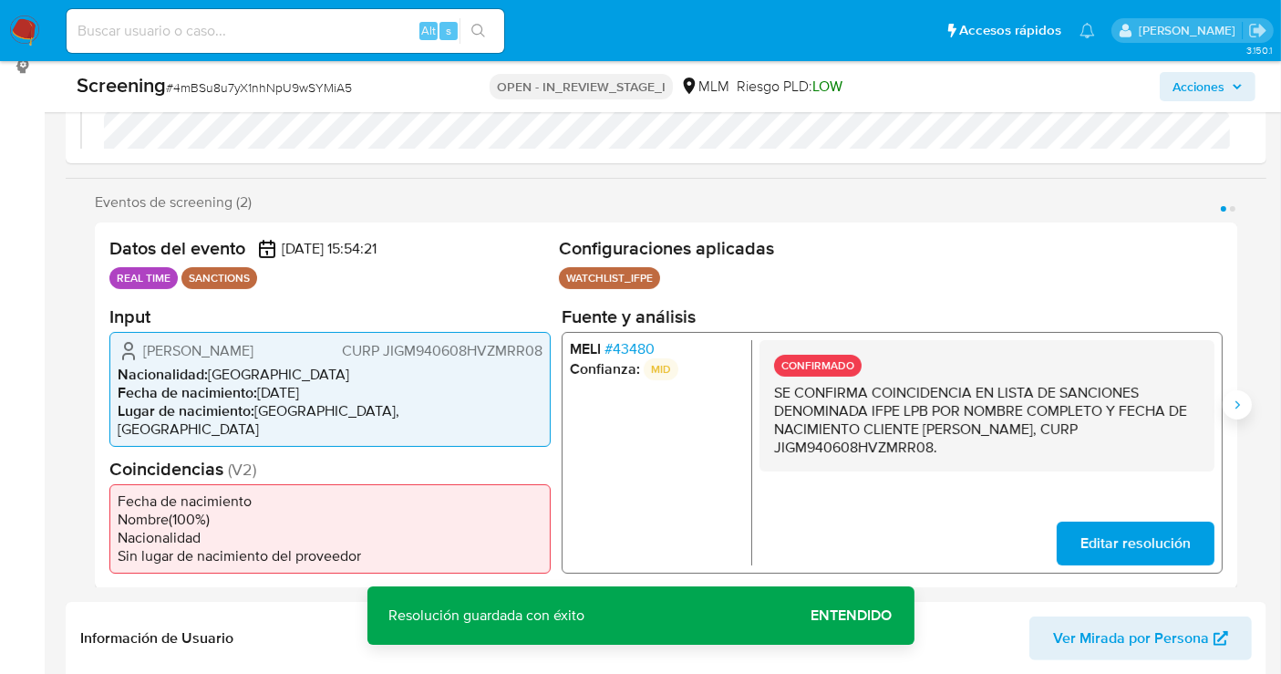
click at [1235, 412] on button "Siguiente" at bounding box center [1237, 404] width 29 height 29
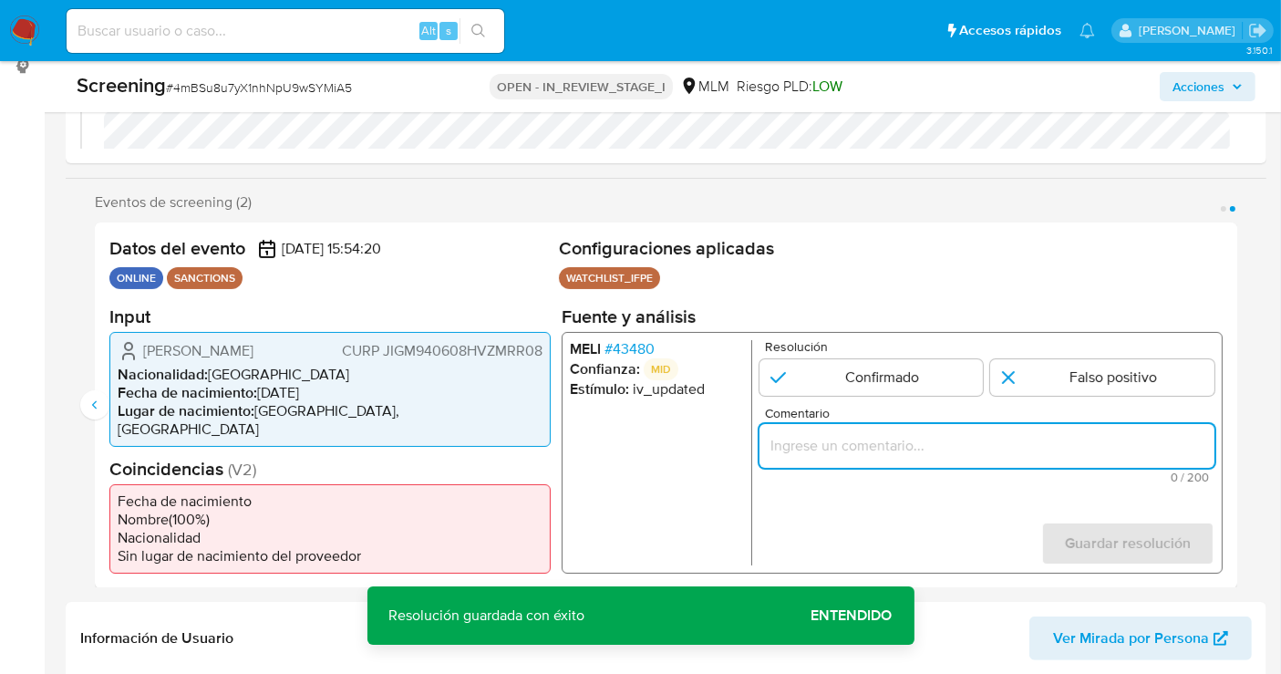
click at [886, 442] on input "Comentario" at bounding box center [987, 445] width 455 height 24
paste input "SE CONFIRMA COINCIDENCIA EN LISTA DE SANCIONES DENOMINADA IFPE LPB POR NOMBRE C…"
type input "SE CONFIRMA COINCIDENCIA EN LISTA DE SANCIONES DENOMINADA IFPE LPB POR NOMBRE C…"
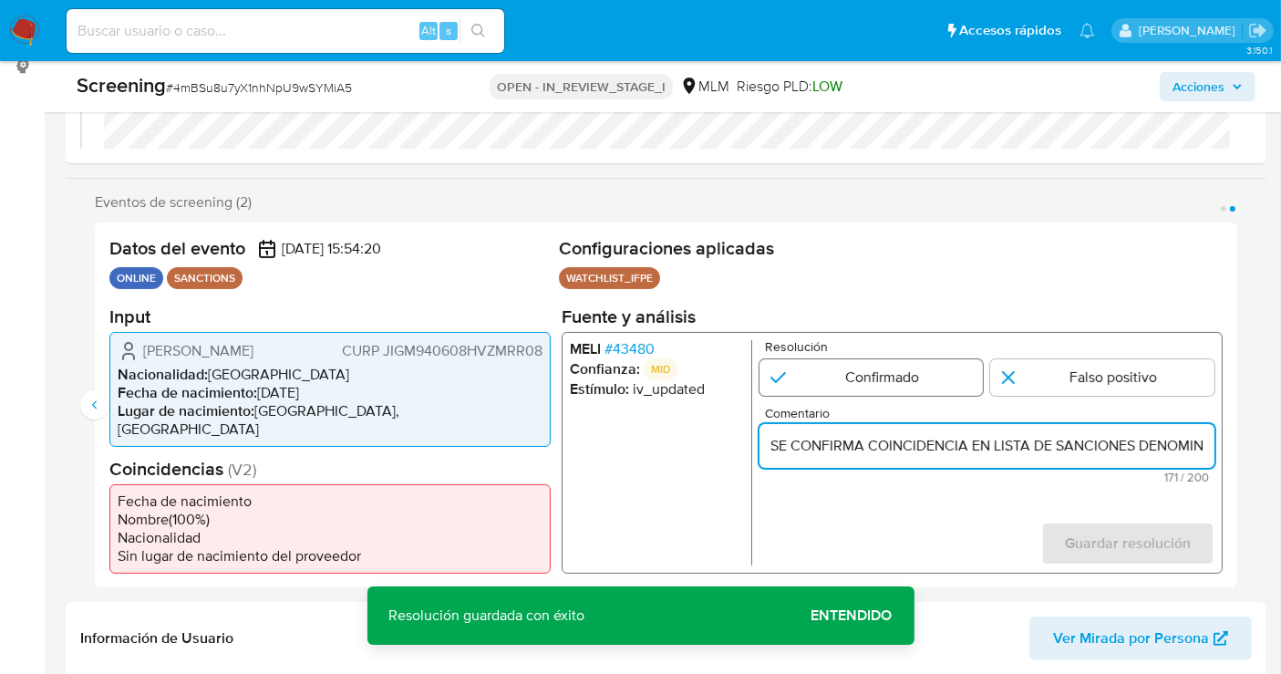
click at [858, 387] on input "2 de 2" at bounding box center [872, 376] width 224 height 36
radio input "true"
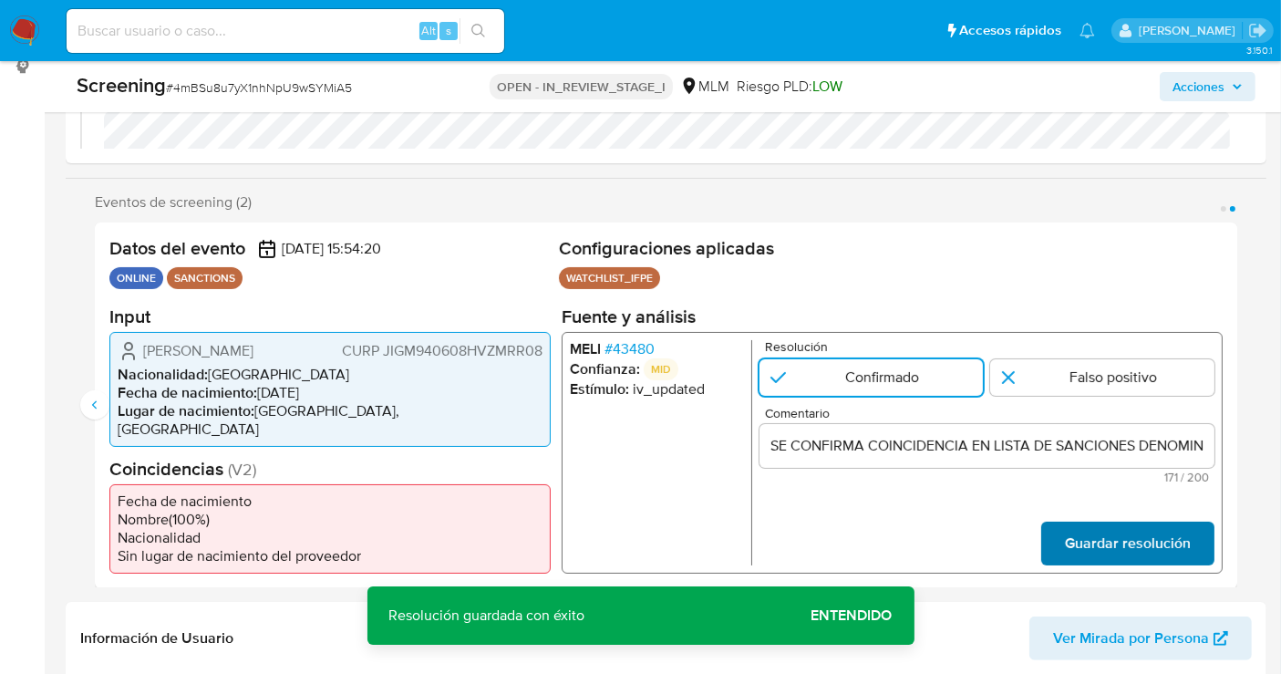
click at [1089, 540] on span "Guardar resolución" at bounding box center [1128, 543] width 126 height 40
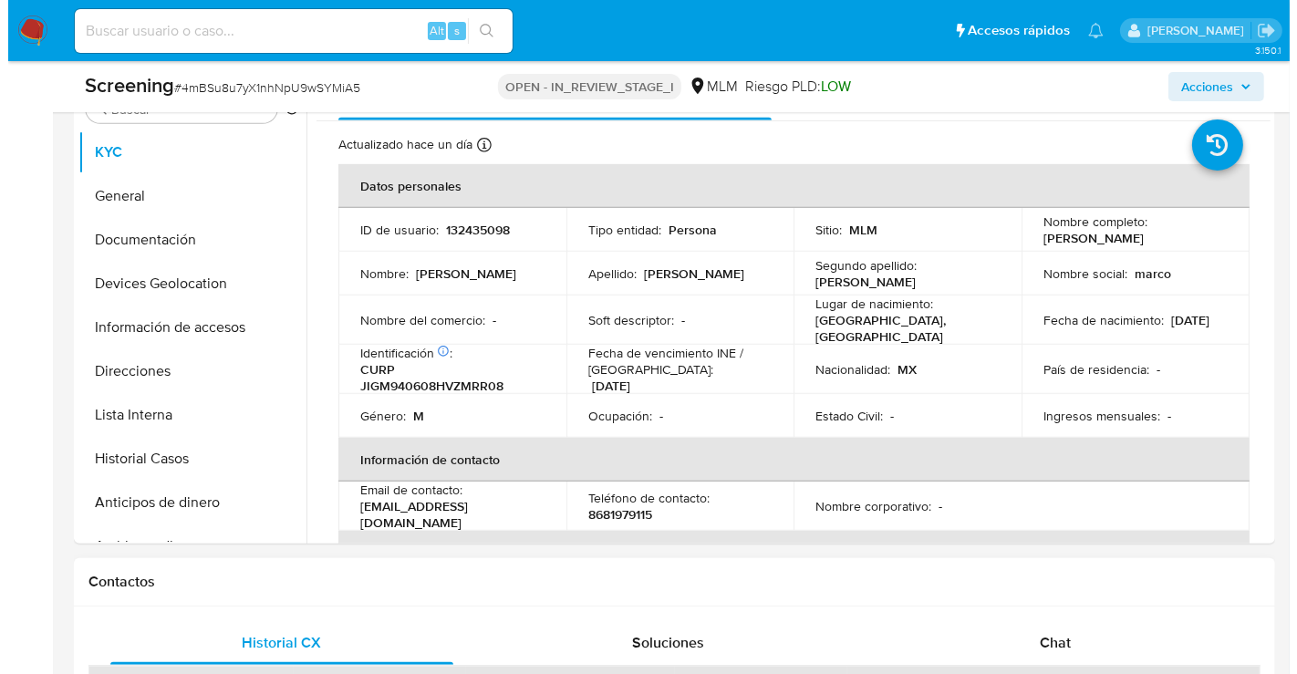
scroll to position [759, 0]
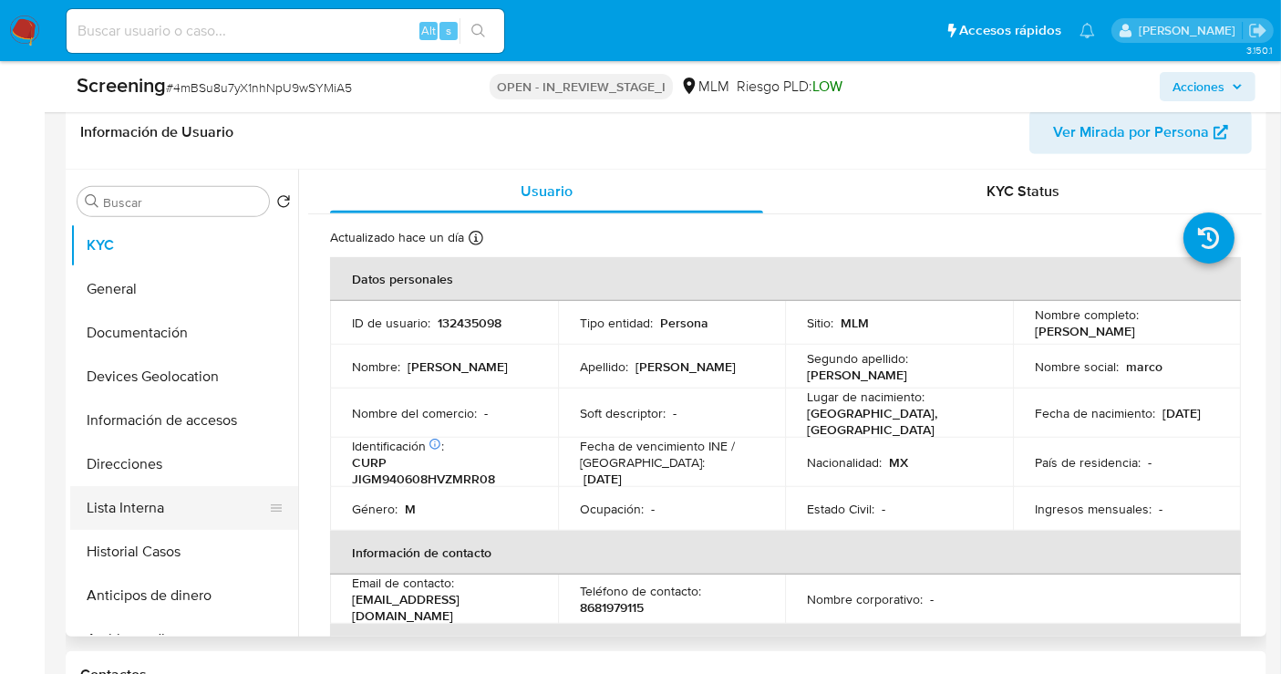
click at [140, 500] on button "Lista Interna" at bounding box center [176, 508] width 213 height 44
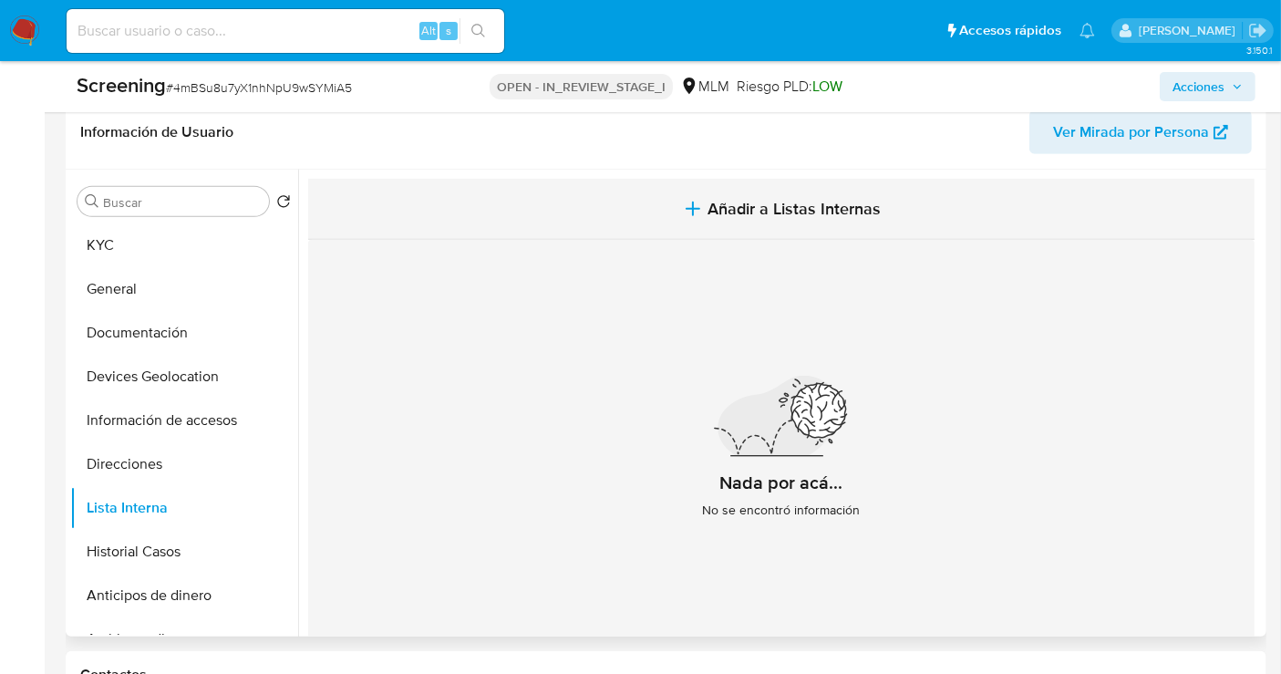
click at [807, 204] on span "Añadir a Listas Internas" at bounding box center [794, 209] width 173 height 20
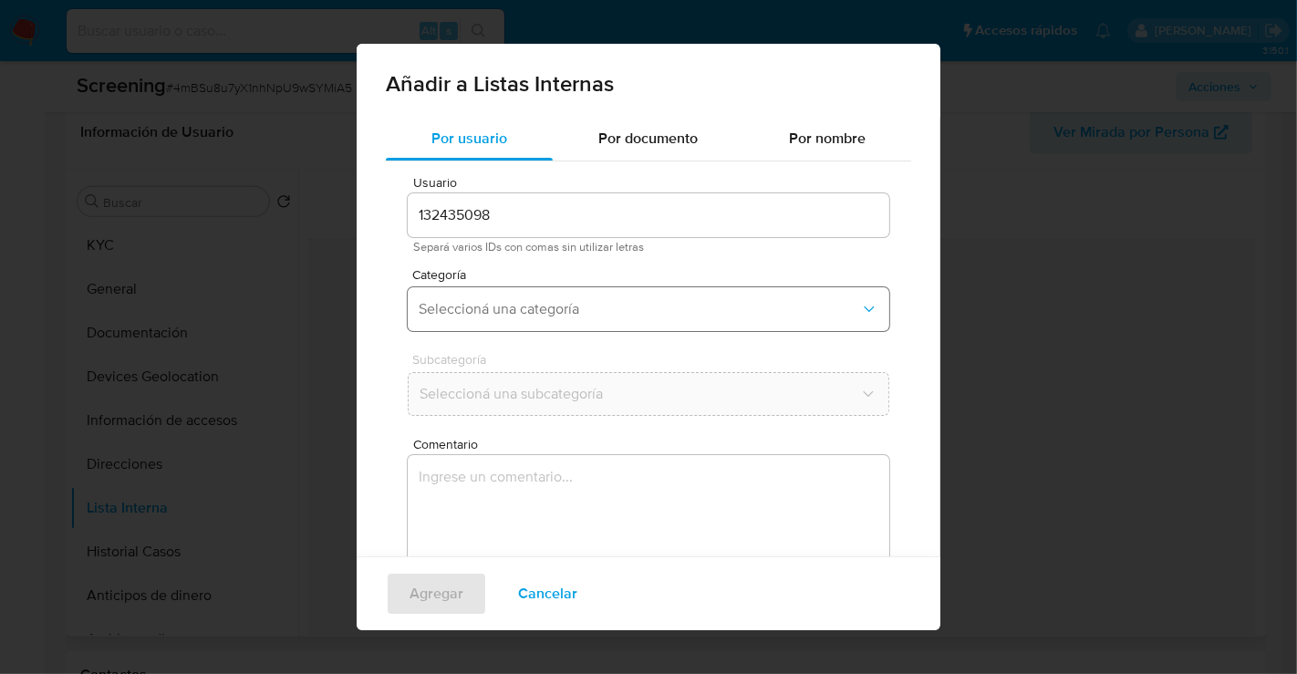
click at [537, 291] on button "Seleccioná una categoría" at bounding box center [649, 309] width 482 height 44
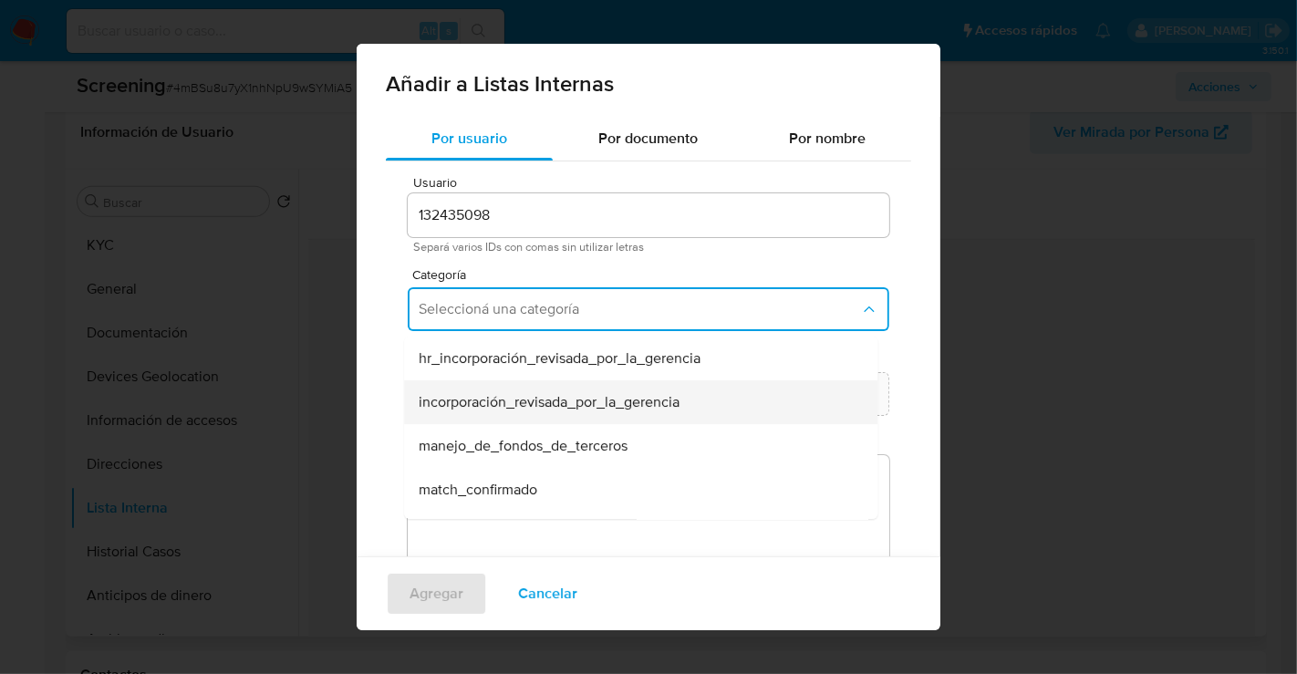
scroll to position [101, 0]
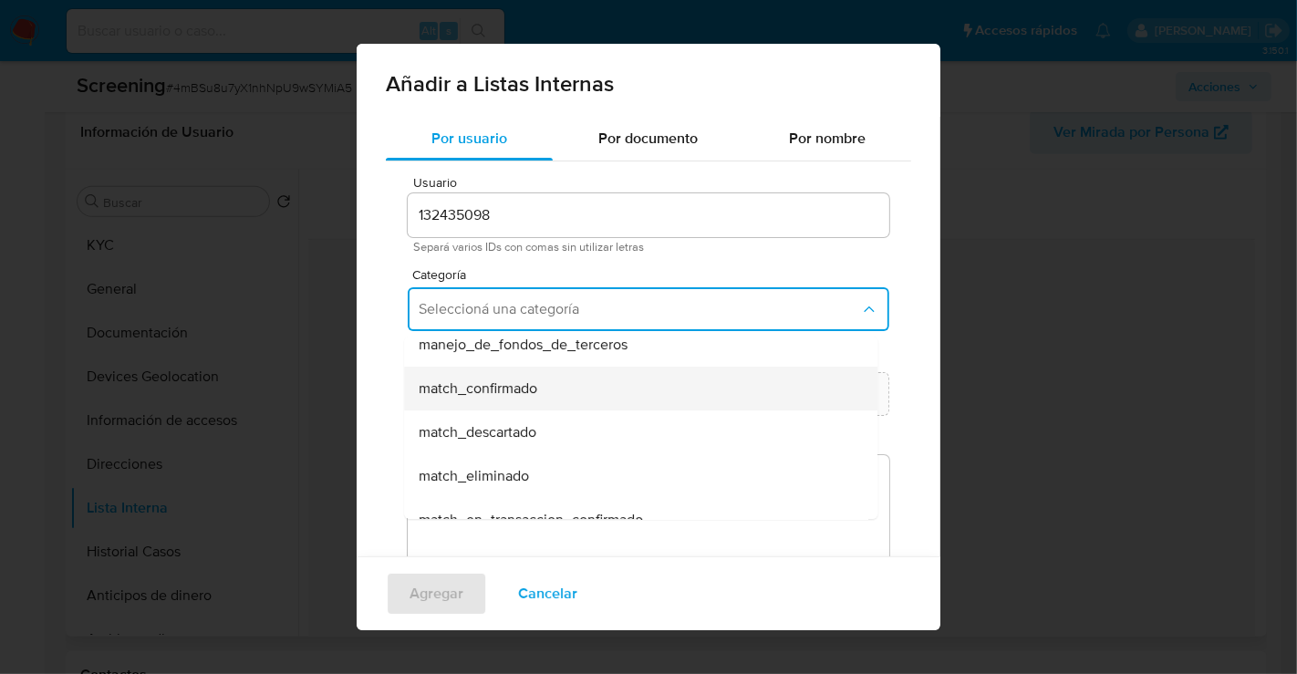
click at [494, 386] on span "match_confirmado" at bounding box center [478, 388] width 119 height 18
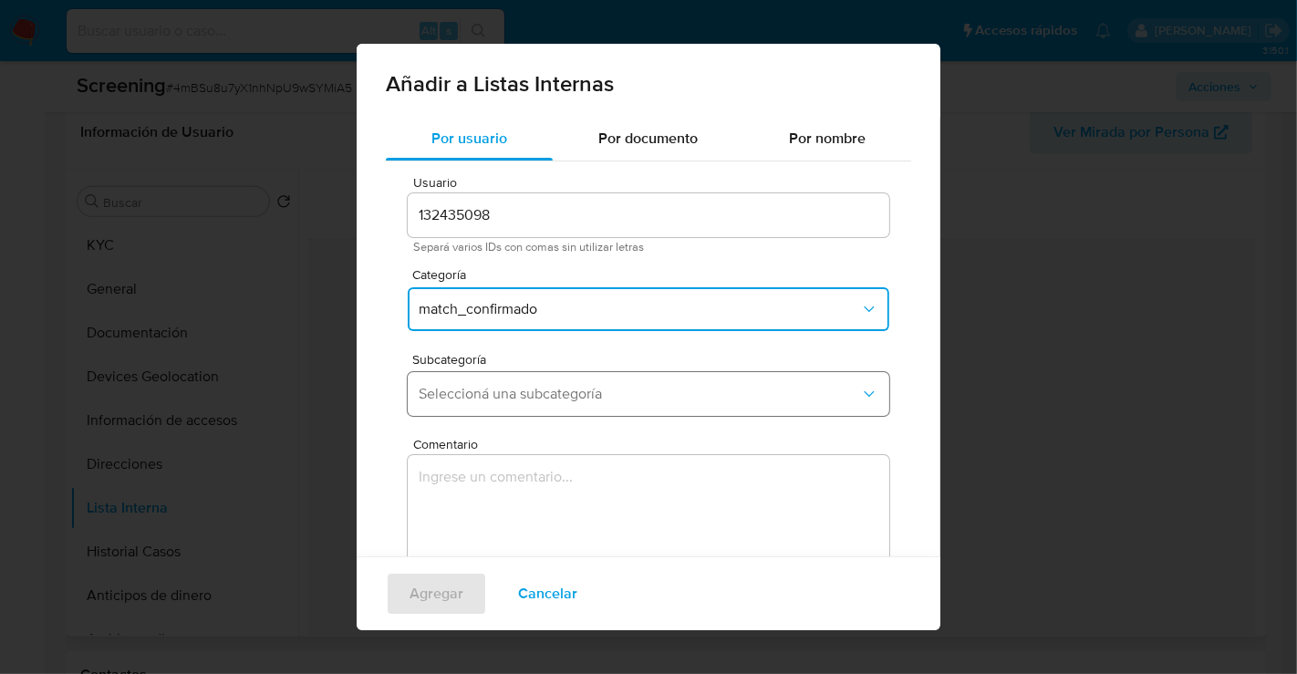
click at [473, 400] on span "Seleccioná una subcategoría" at bounding box center [639, 394] width 441 height 18
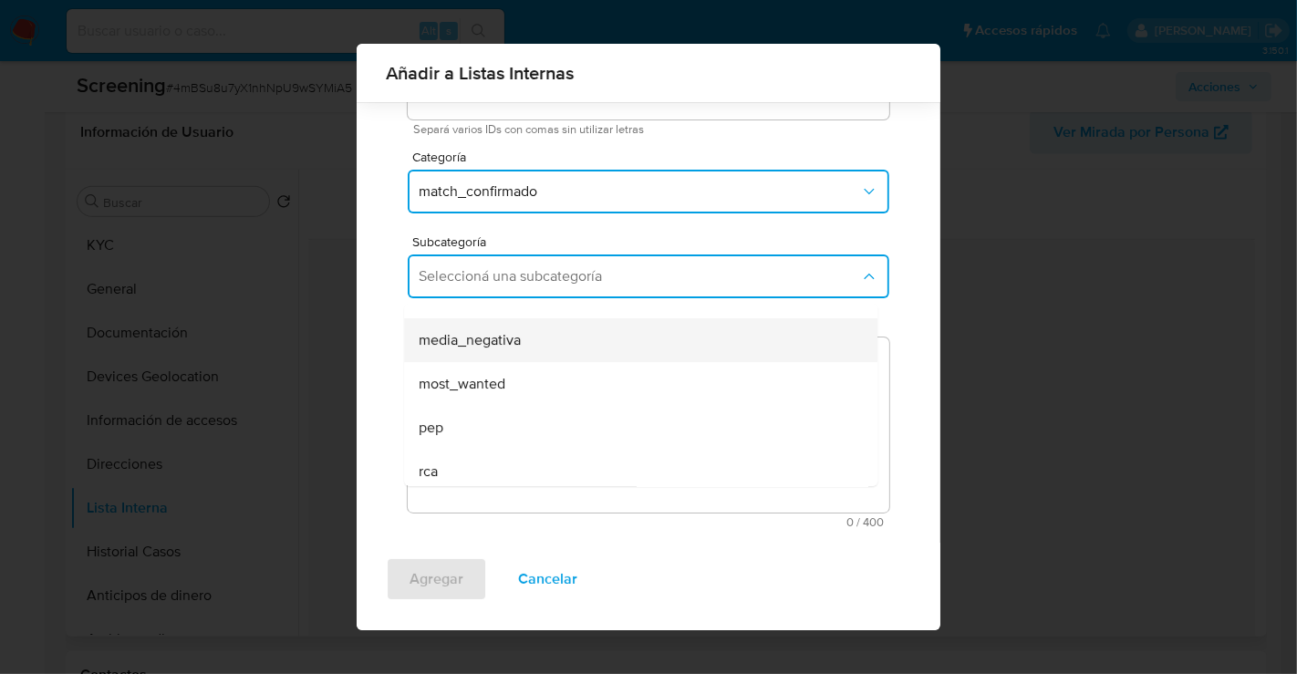
scroll to position [123, 0]
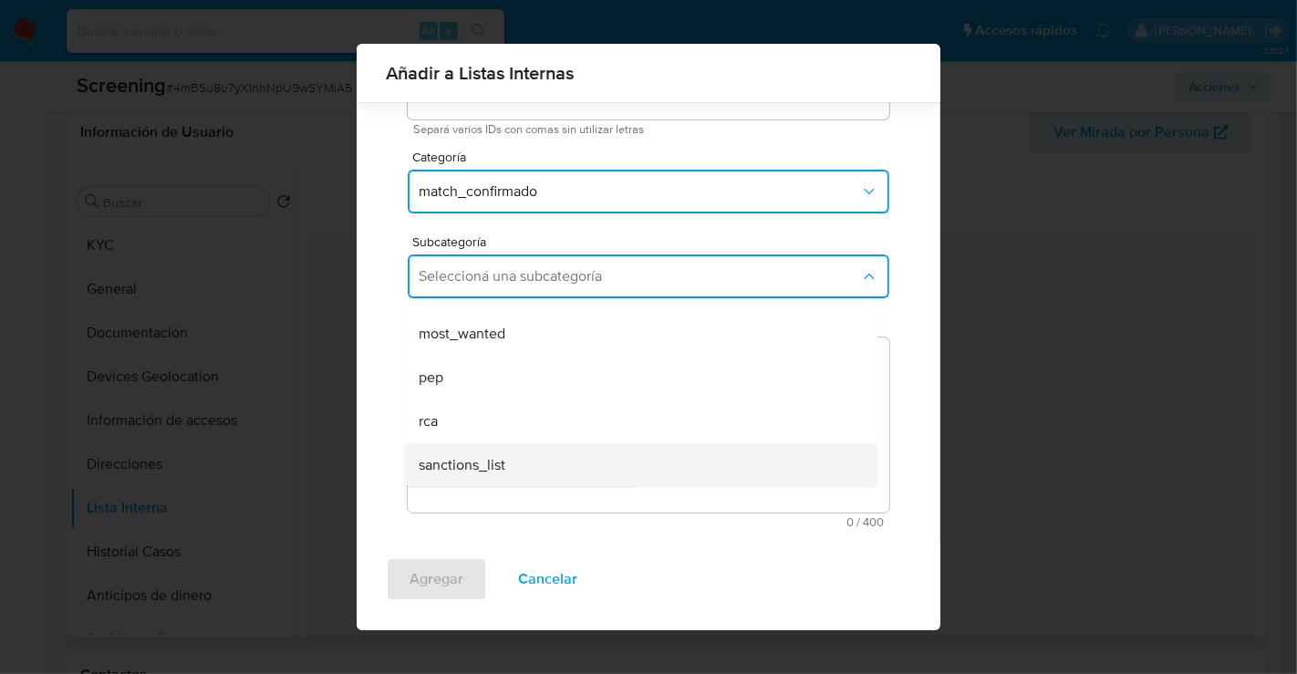
click at [484, 457] on span "sanctions_list" at bounding box center [462, 465] width 87 height 18
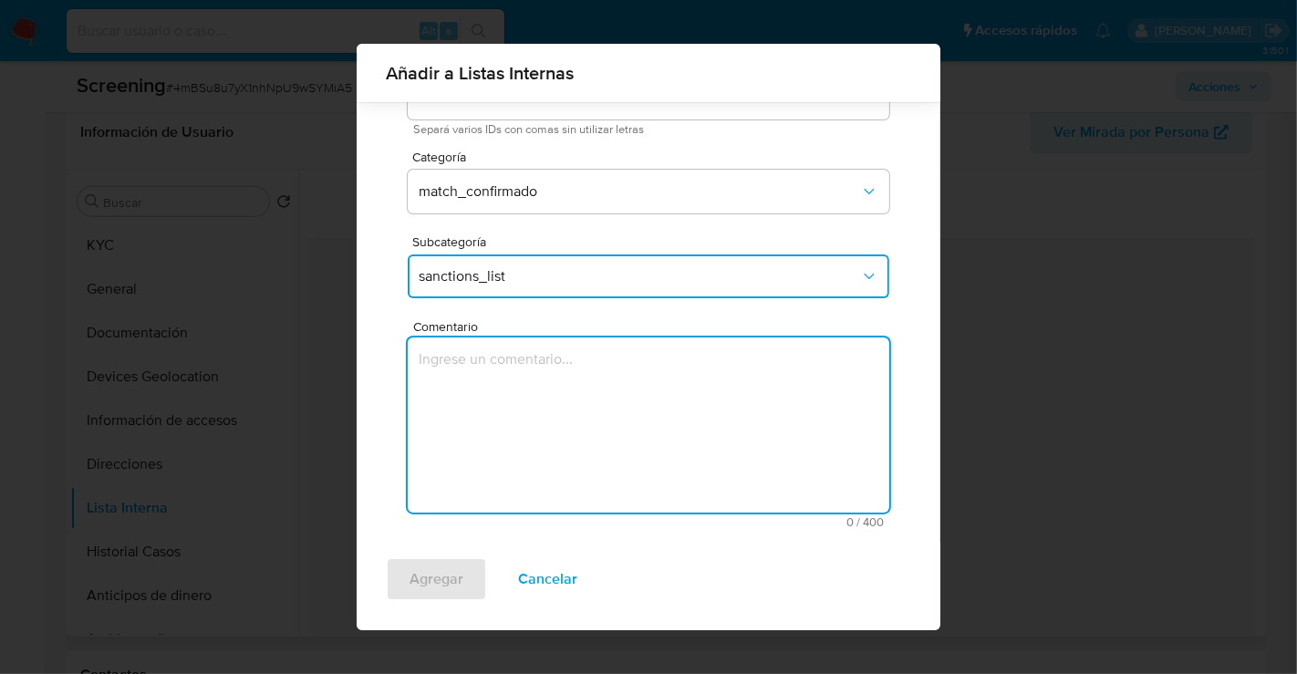
click at [483, 358] on textarea "Comentario" at bounding box center [649, 424] width 482 height 175
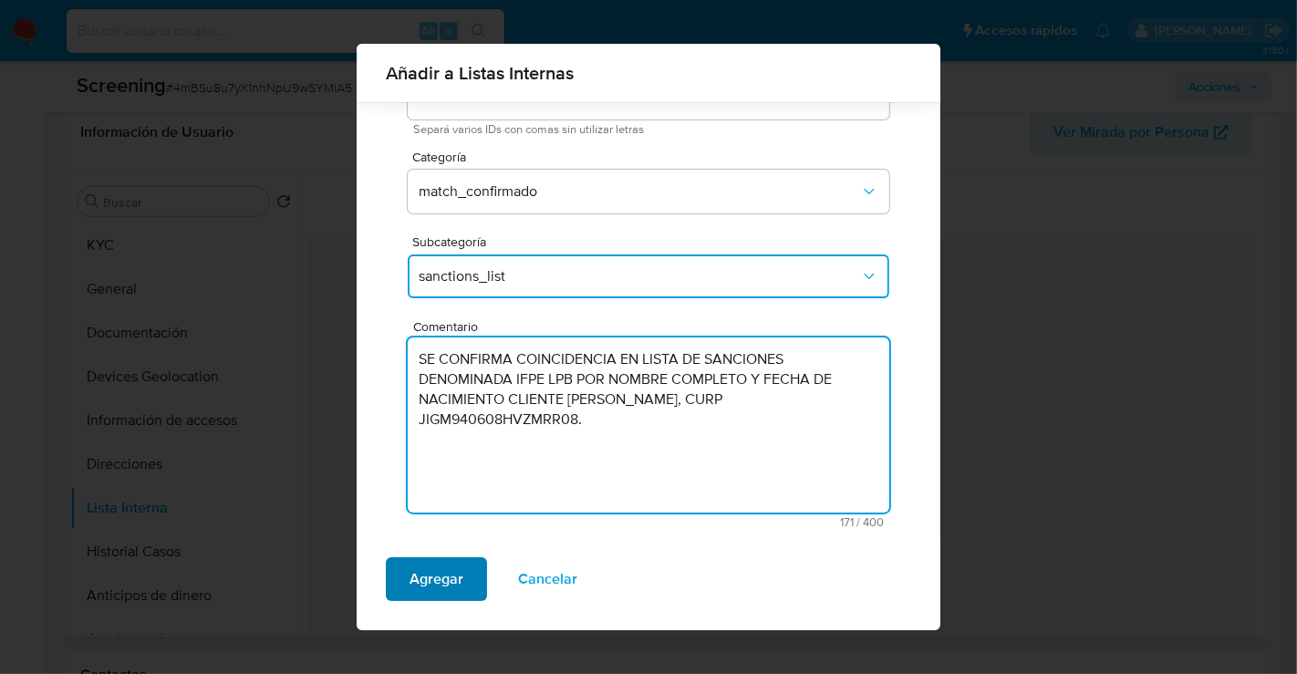
type textarea "SE CONFIRMA COINCIDENCIA EN LISTA DE SANCIONES DENOMINADA IFPE LPB POR NOMBRE C…"
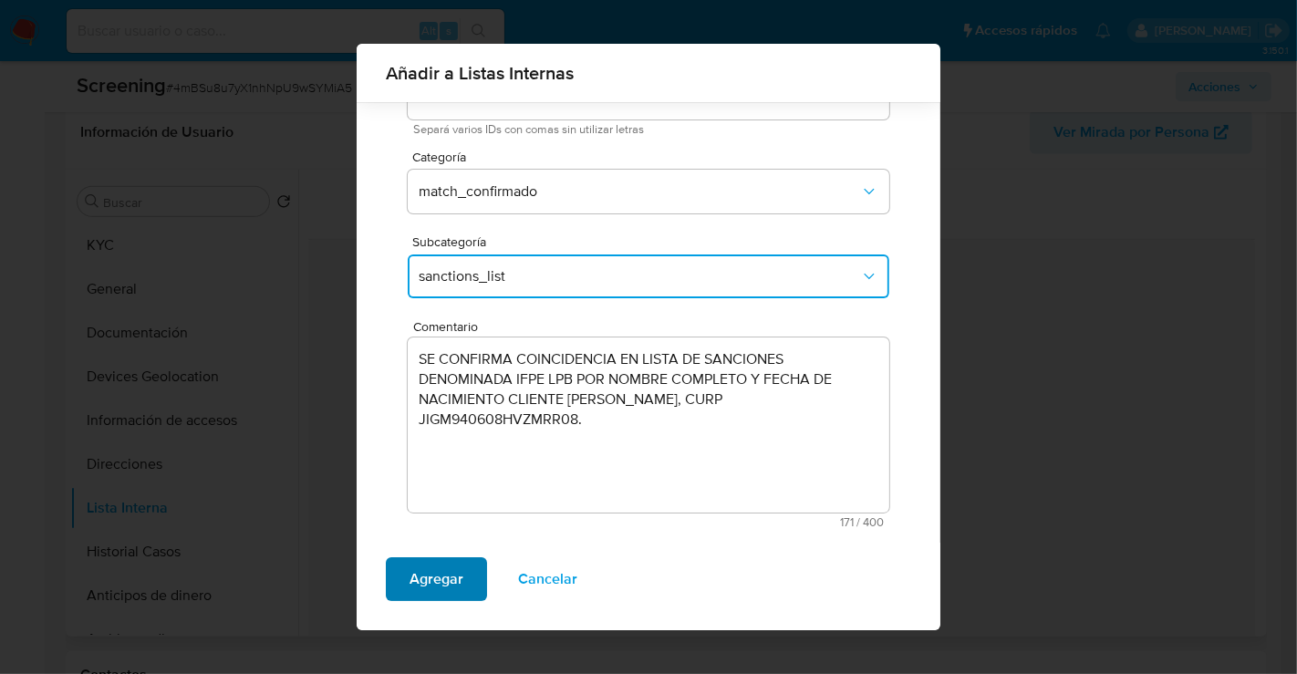
click at [441, 582] on span "Agregar" at bounding box center [437, 579] width 54 height 40
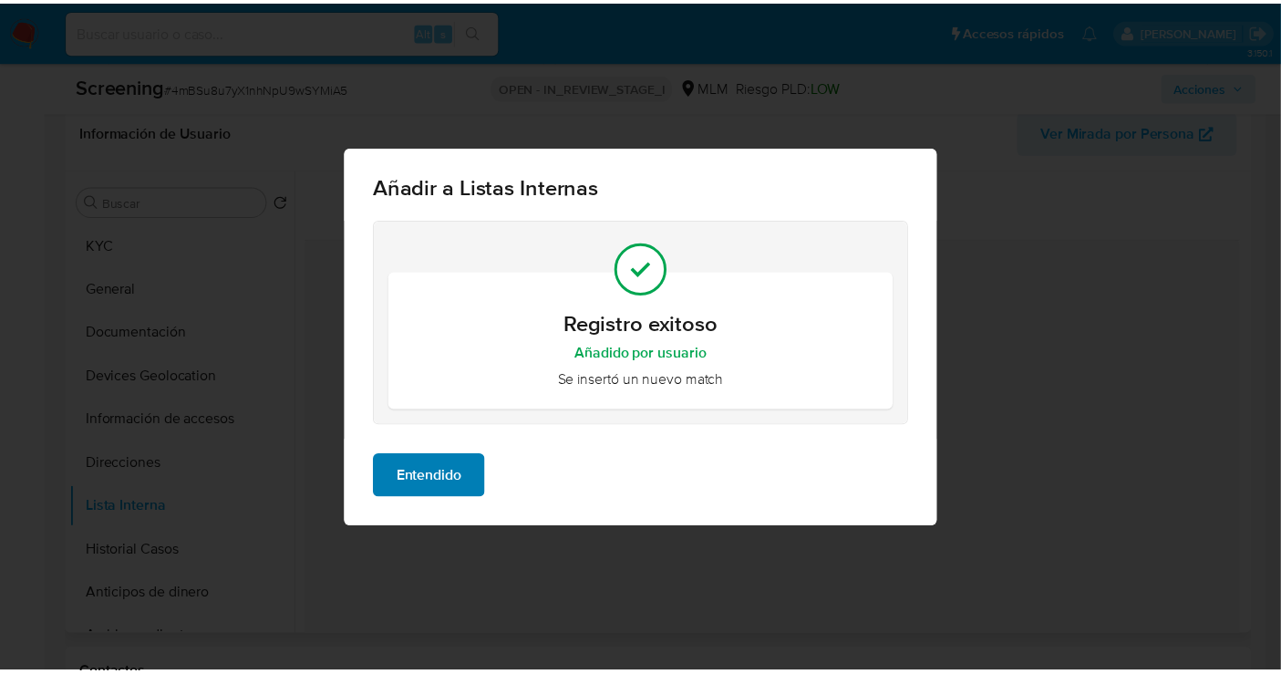
scroll to position [0, 0]
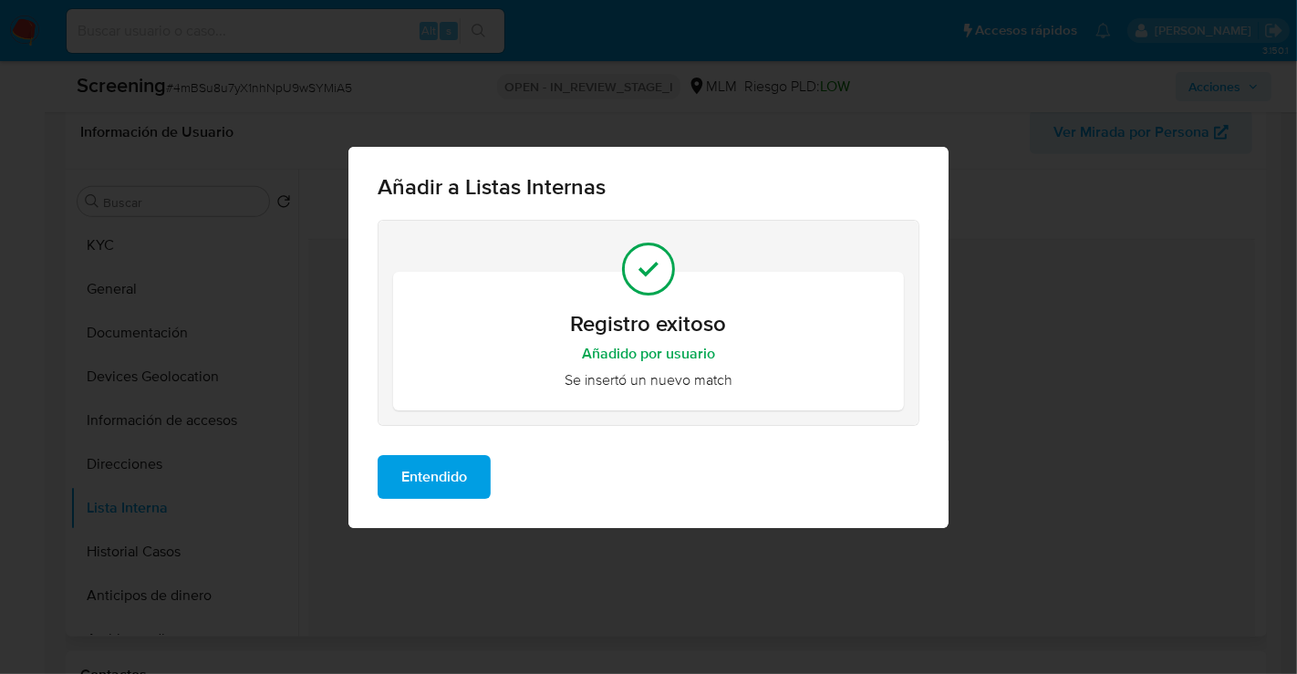
click at [469, 472] on button "Entendido" at bounding box center [434, 477] width 113 height 44
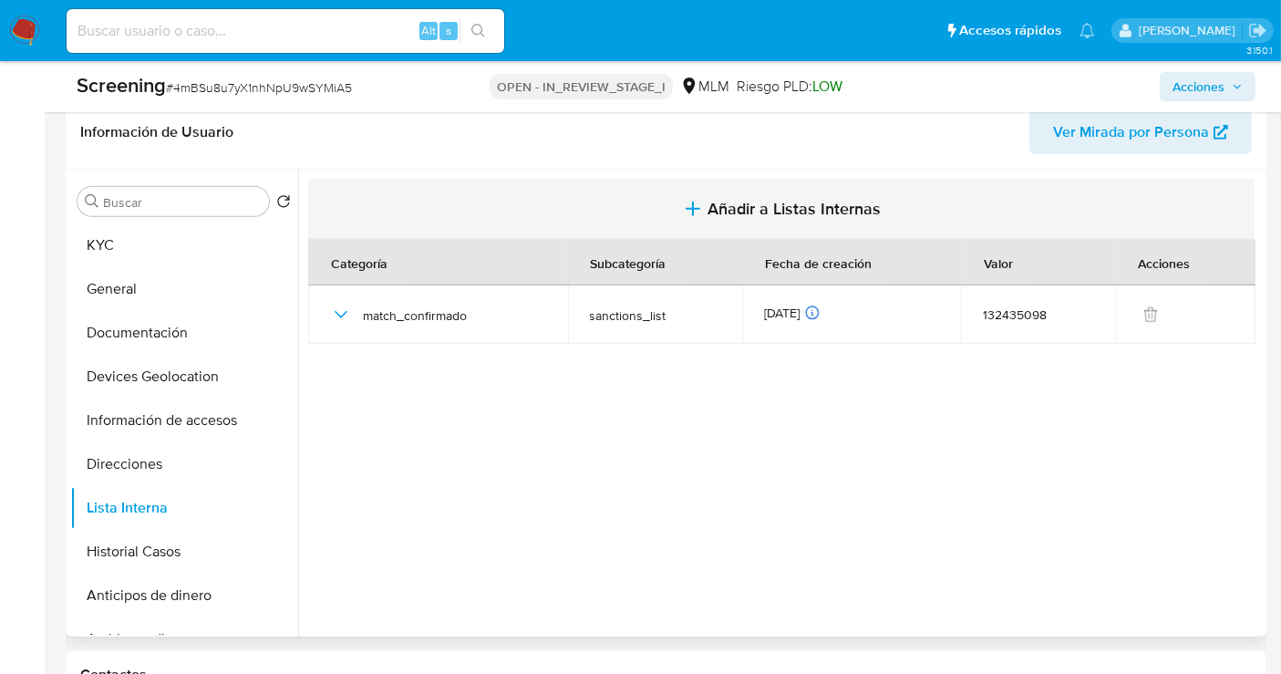
click at [724, 204] on span "Añadir a Listas Internas" at bounding box center [794, 209] width 173 height 20
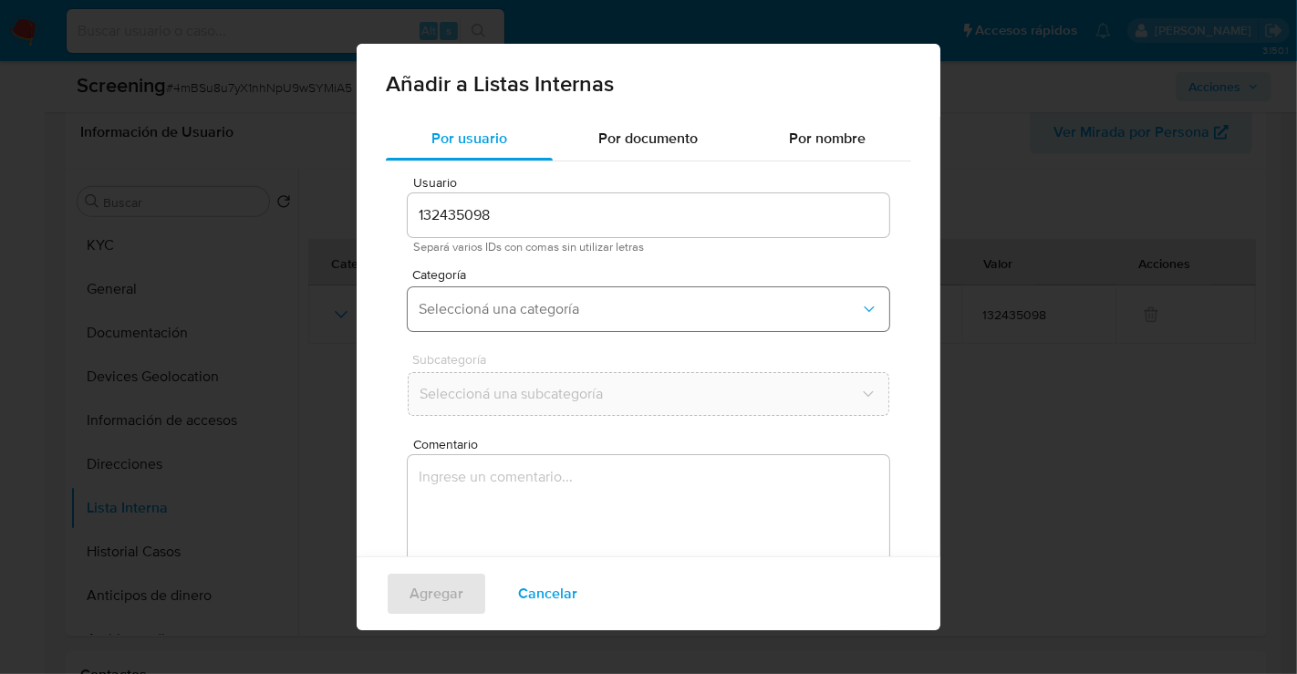
click at [472, 321] on button "Seleccioná una categoría" at bounding box center [649, 309] width 482 height 44
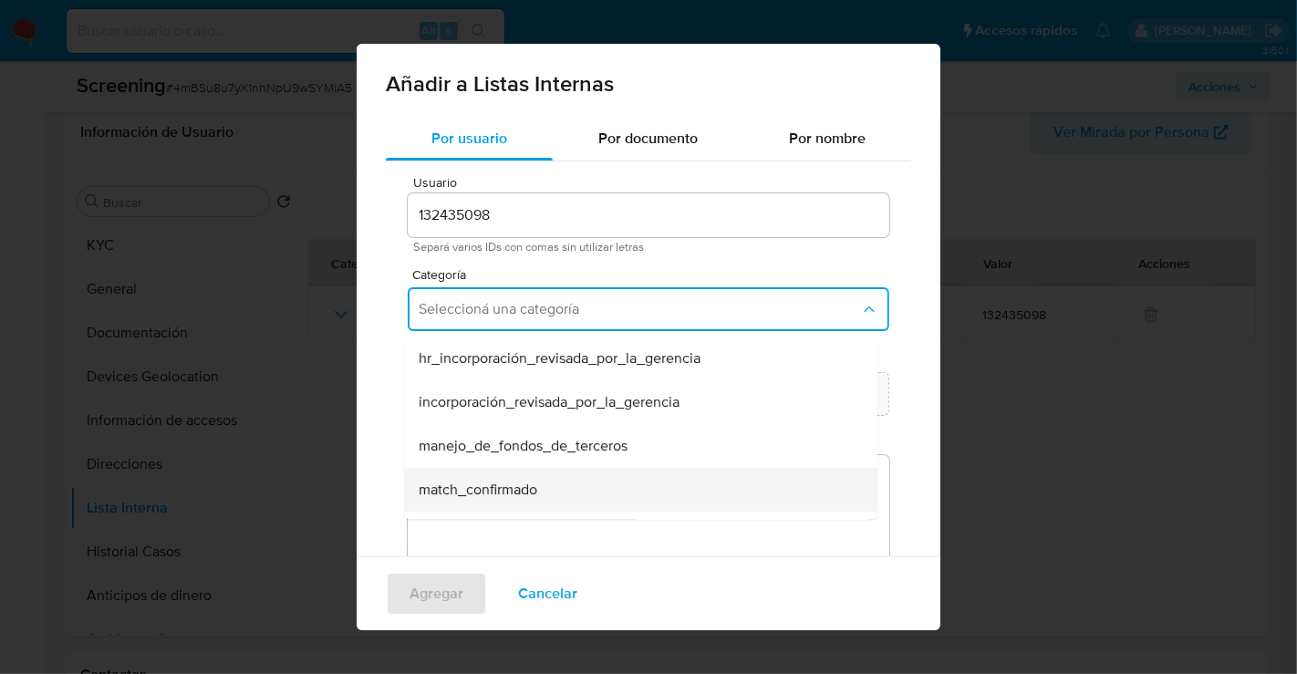
click at [462, 486] on span "match_confirmado" at bounding box center [478, 490] width 119 height 18
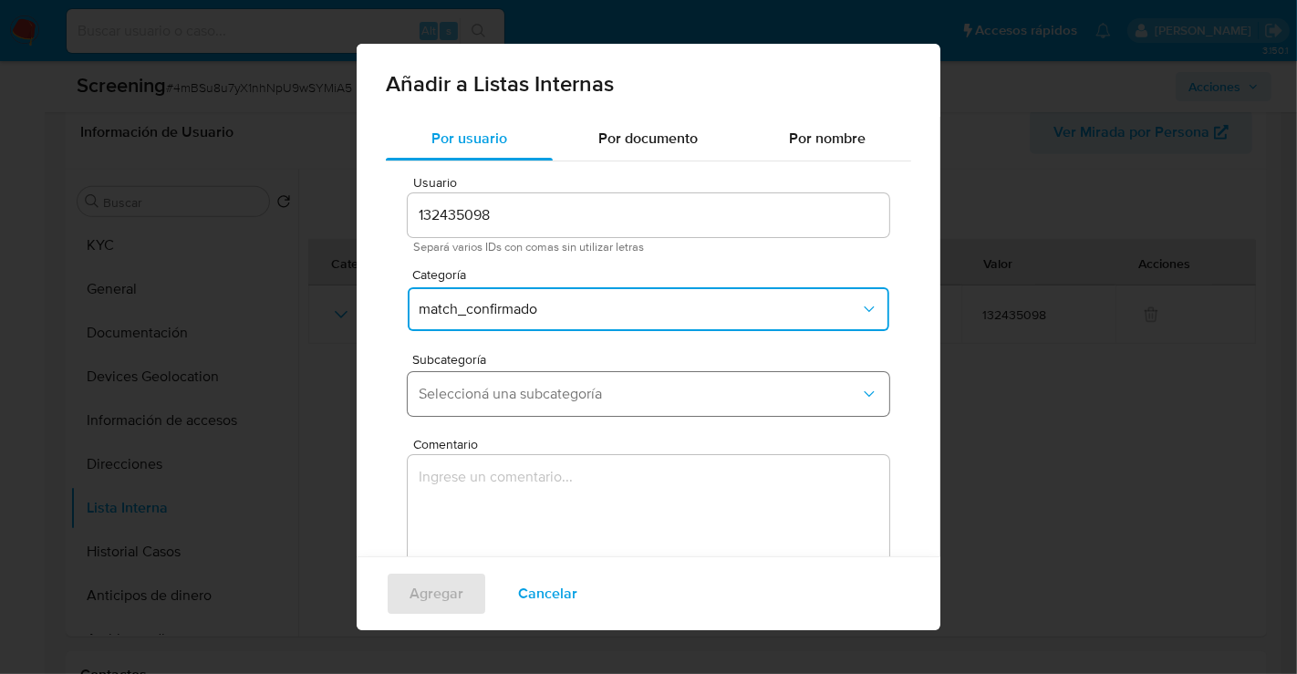
click at [478, 392] on span "Seleccioná una subcategoría" at bounding box center [639, 394] width 441 height 18
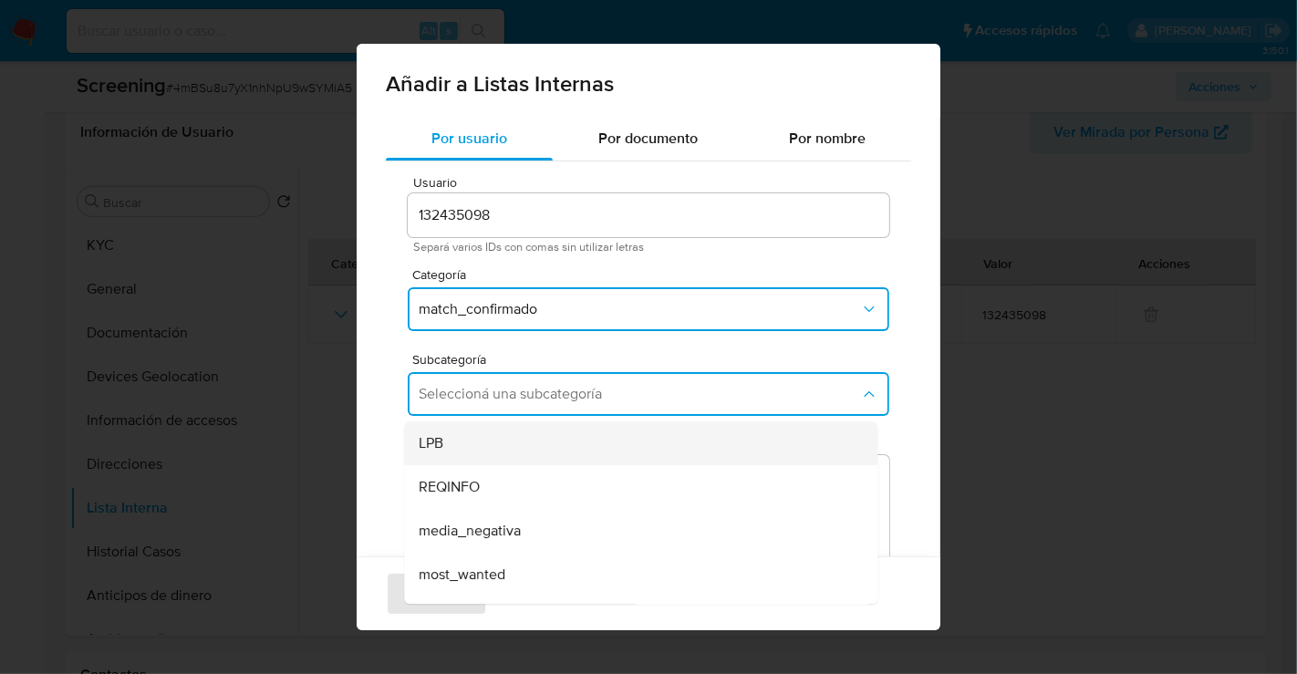
click at [458, 437] on div "LPB" at bounding box center [635, 443] width 433 height 44
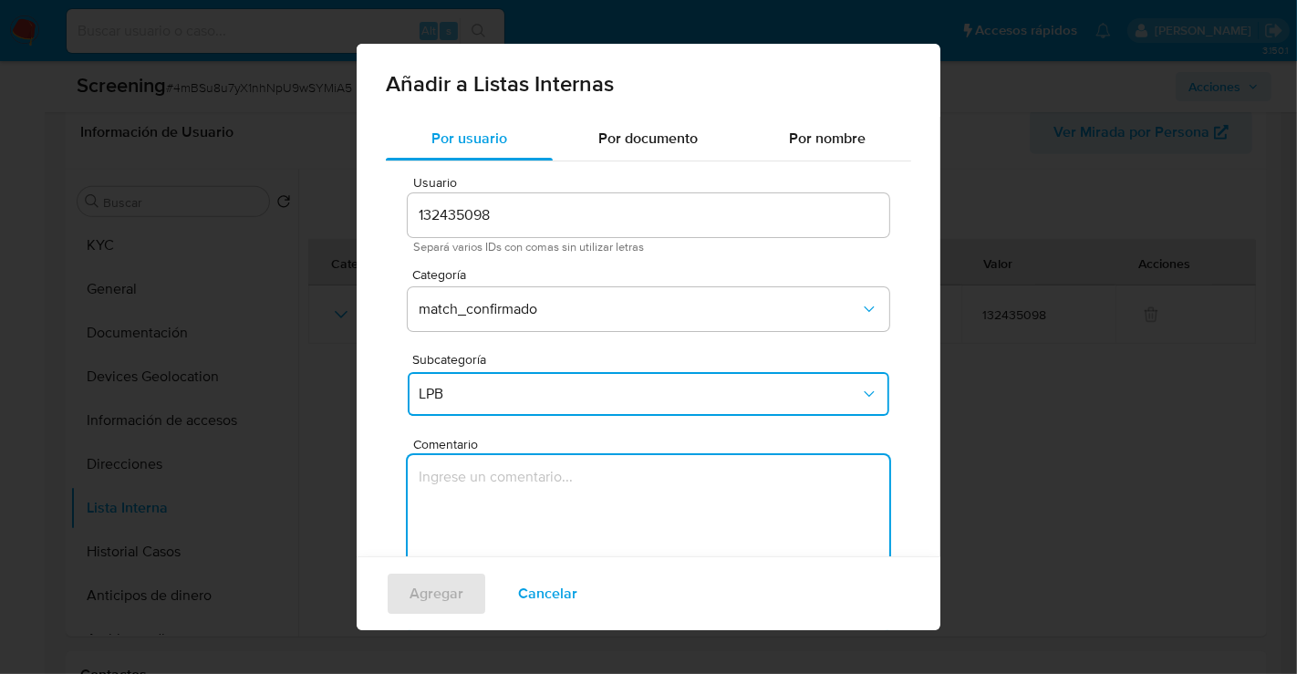
click at [485, 481] on textarea "Comentario" at bounding box center [649, 542] width 482 height 175
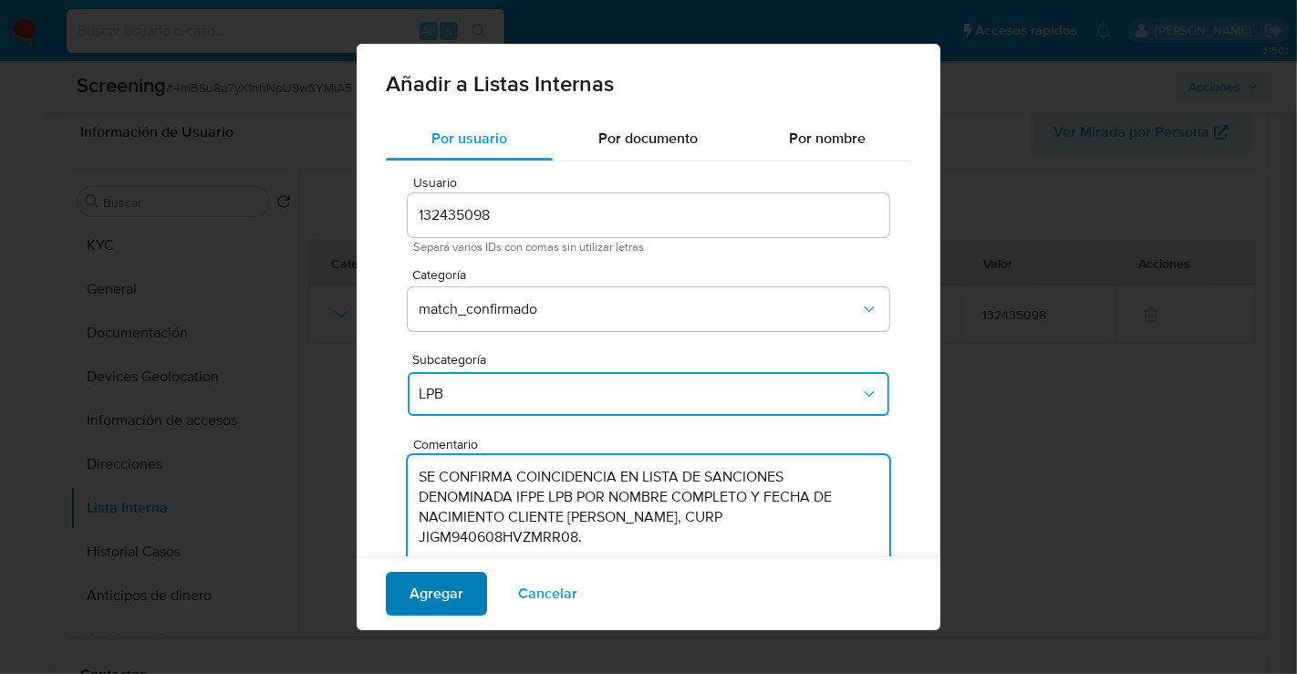
type textarea "SE CONFIRMA COINCIDENCIA EN LISTA DE SANCIONES DENOMINADA IFPE LPB POR NOMBRE C…"
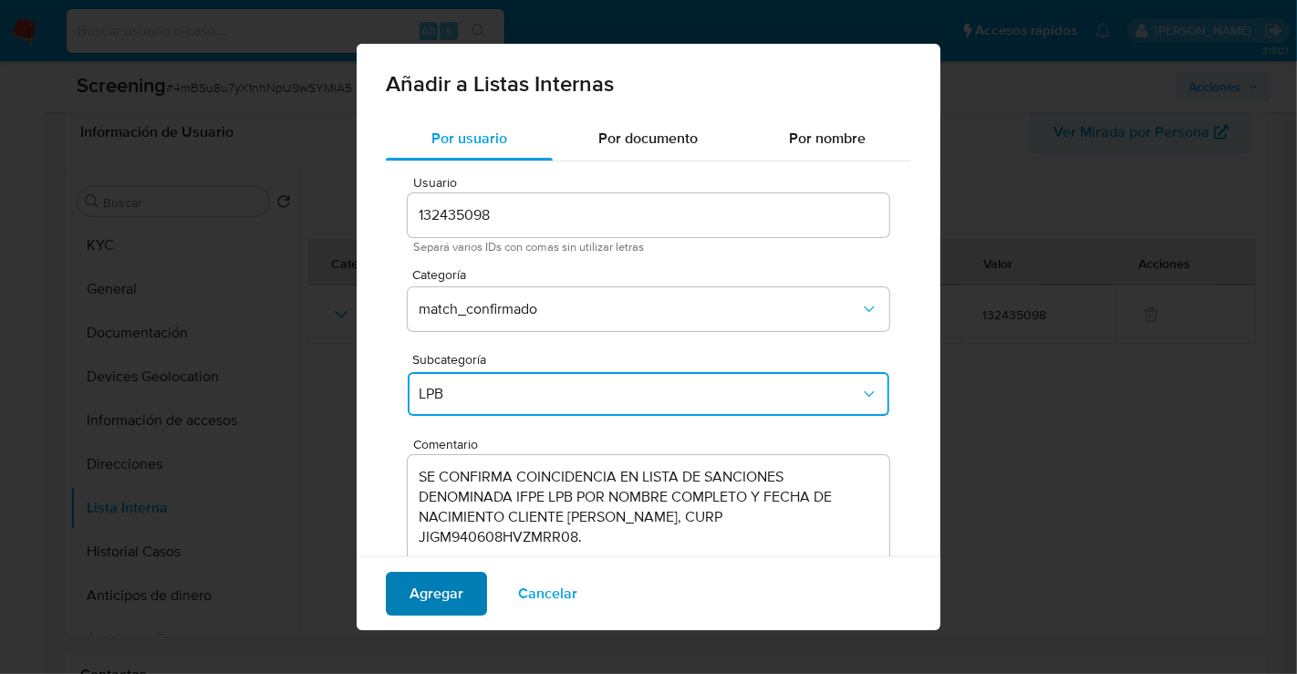
click at [462, 573] on button "Agregar" at bounding box center [436, 594] width 101 height 44
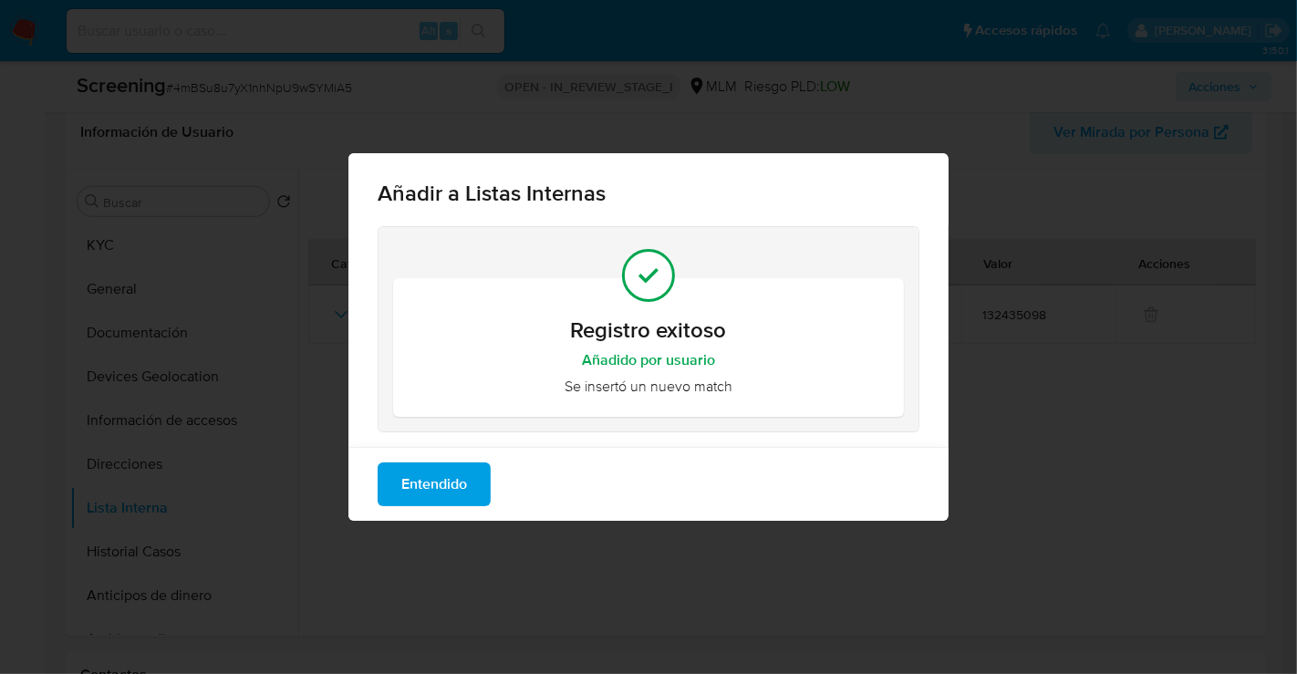
click at [478, 494] on button "Entendido" at bounding box center [434, 484] width 113 height 44
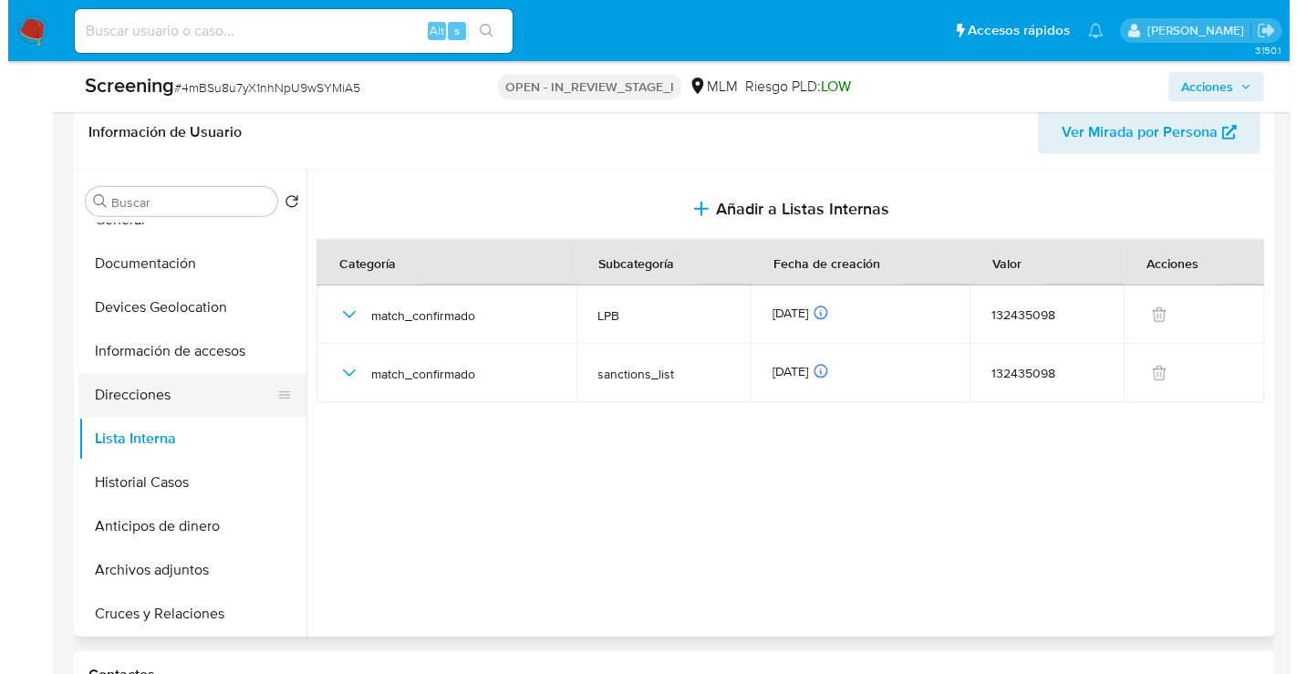
scroll to position [101, 0]
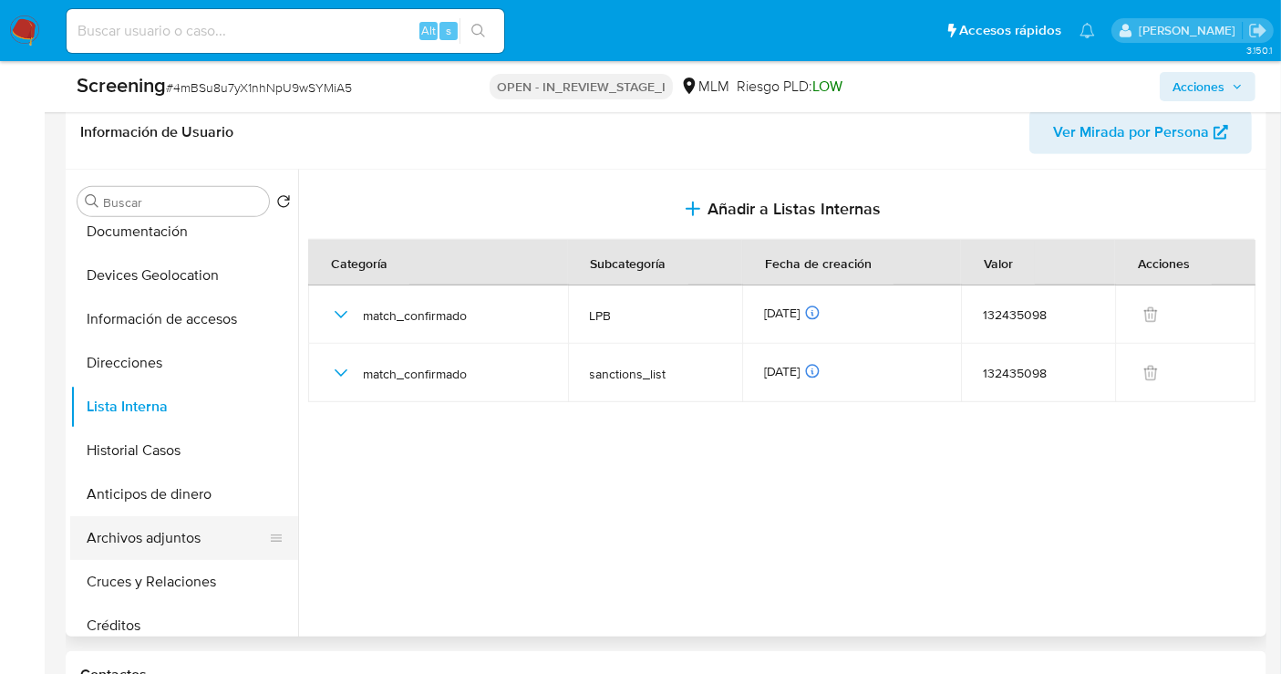
click at [164, 533] on button "Archivos adjuntos" at bounding box center [176, 538] width 213 height 44
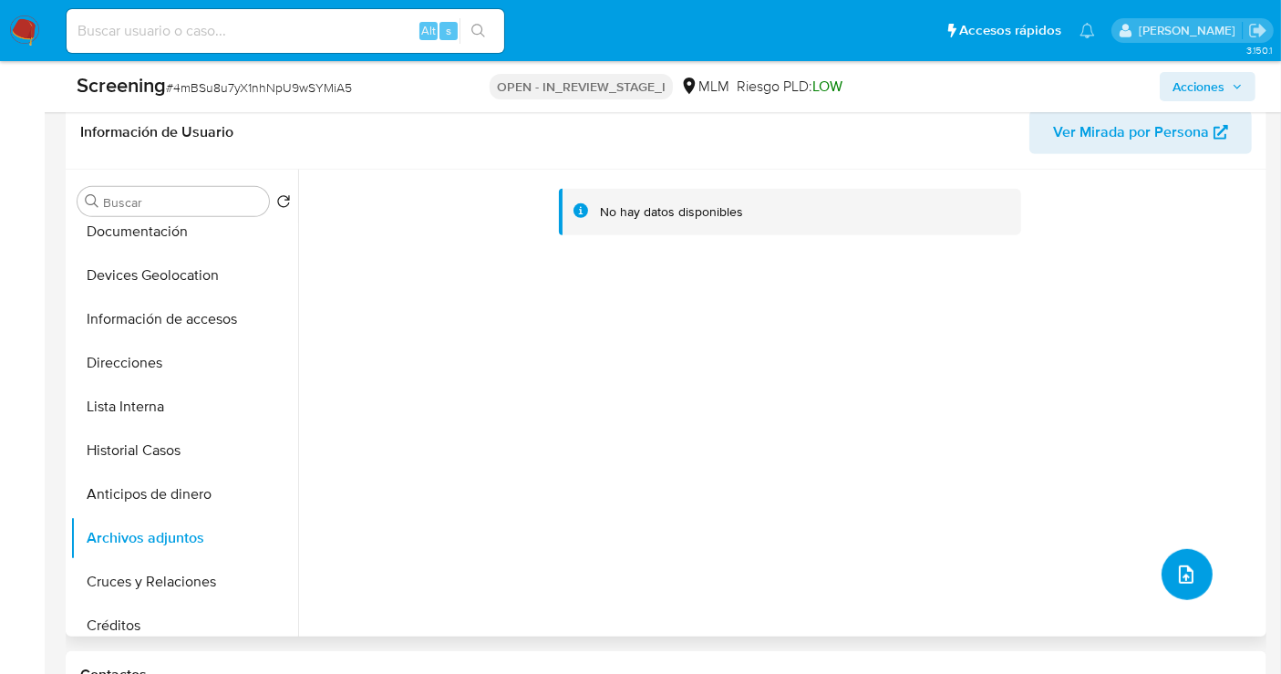
click at [1182, 570] on icon "upload-file" at bounding box center [1187, 575] width 22 height 22
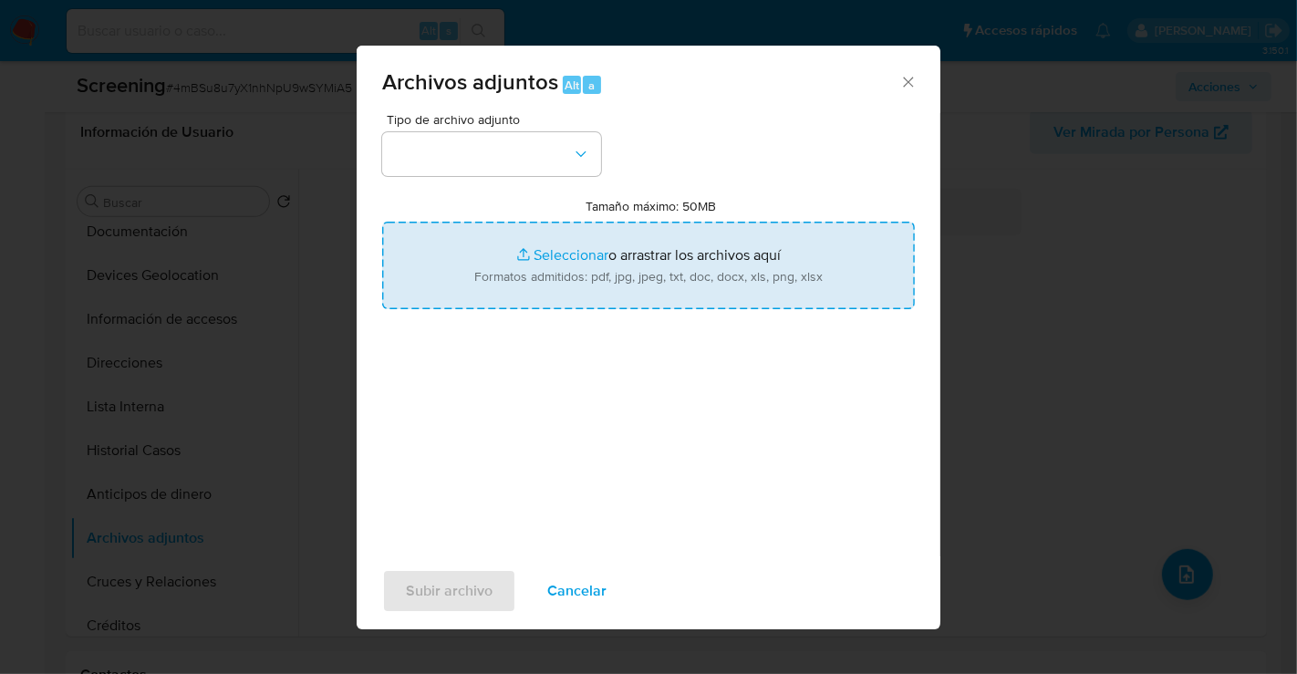
type input "C:\fakepath\132435098_MARCO ANTONIO JIMENEZ GARCIA_JUL25.pdf"
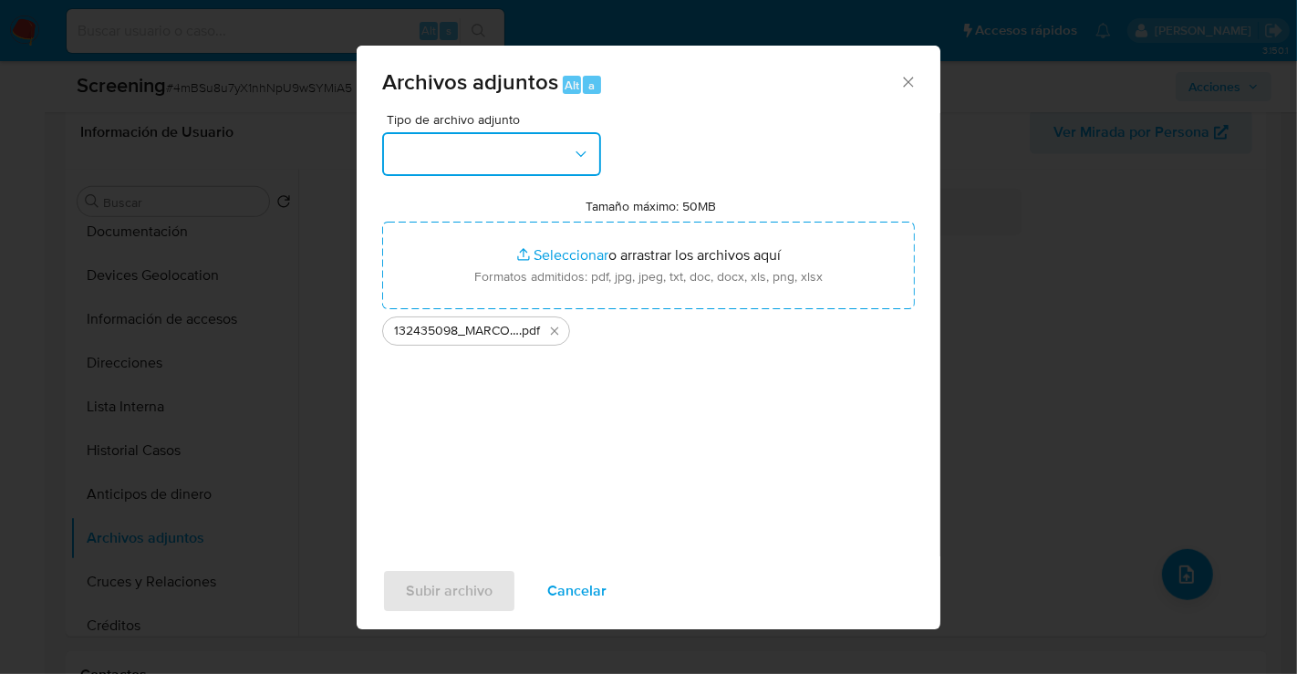
click at [518, 146] on button "button" at bounding box center [491, 154] width 219 height 44
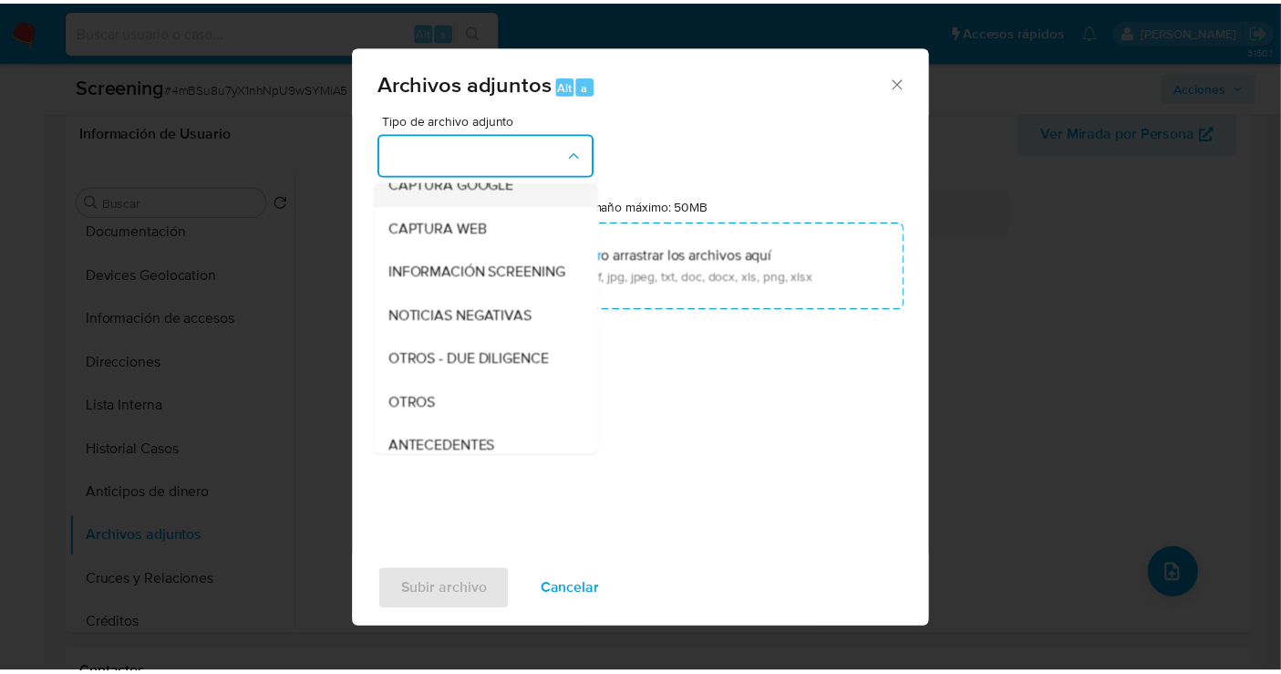
scroll to position [202, 0]
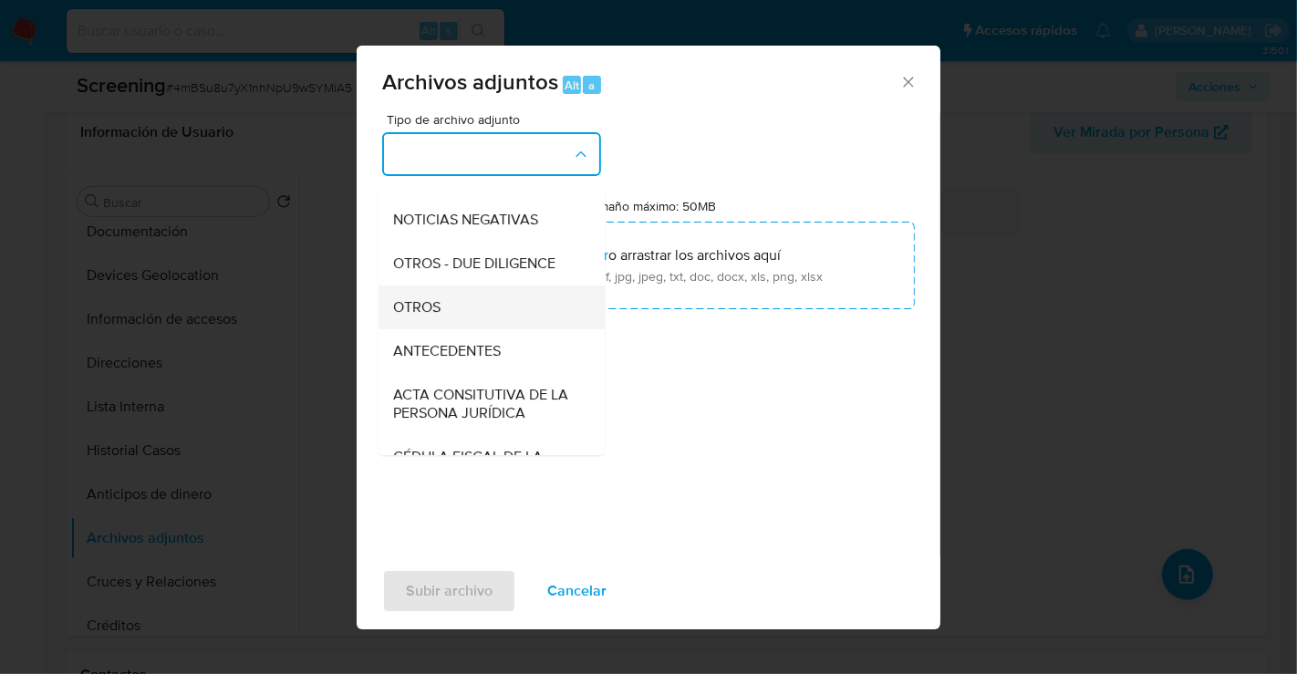
click at [435, 316] on span "OTROS" at bounding box center [416, 307] width 47 height 18
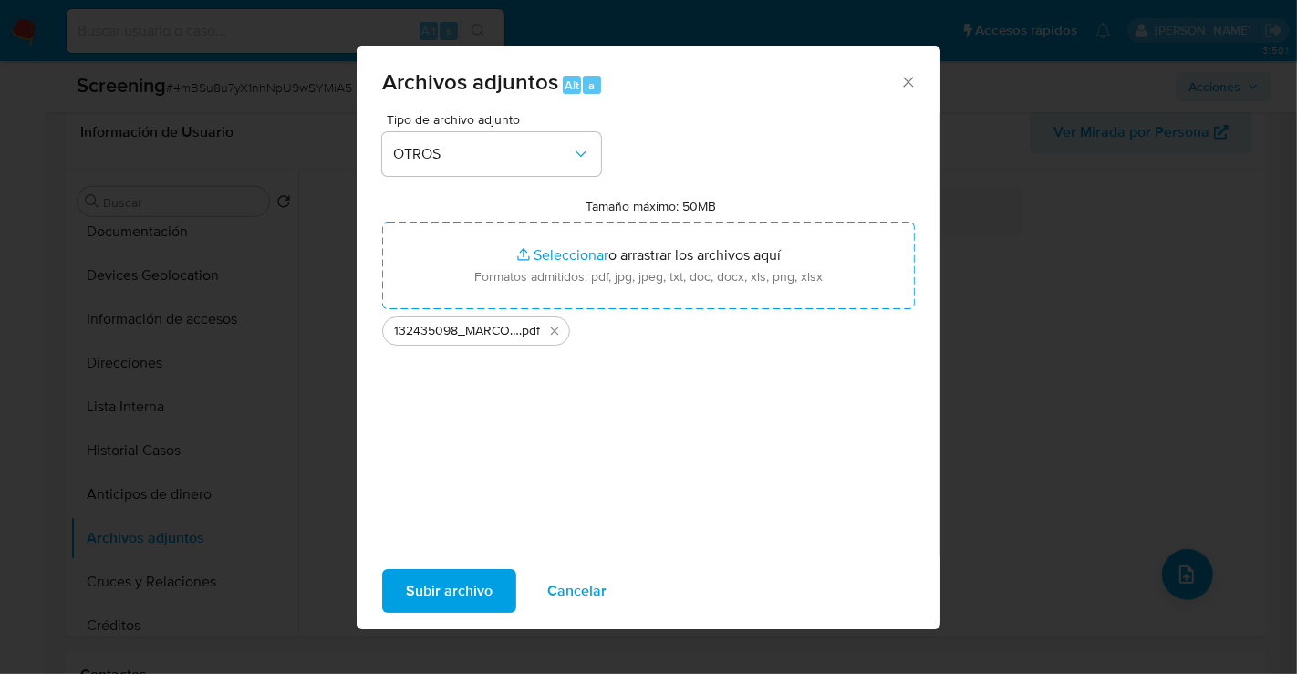
click at [423, 596] on span "Subir archivo" at bounding box center [449, 591] width 87 height 40
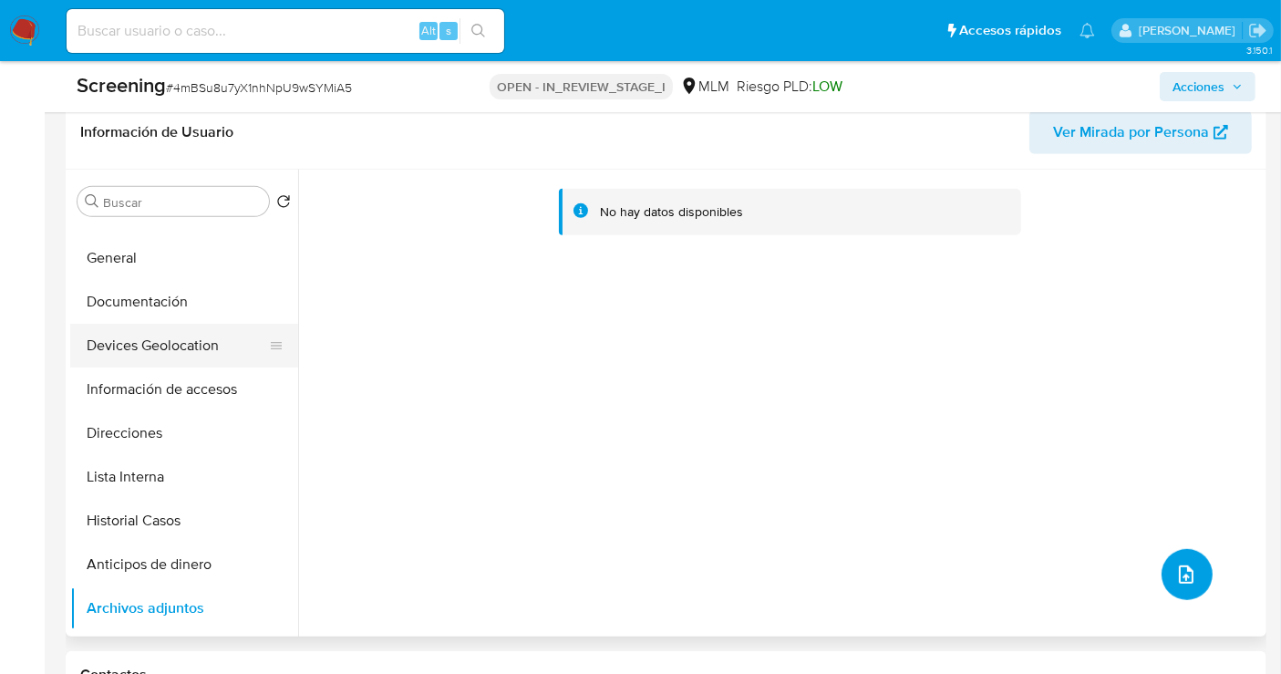
scroll to position [0, 0]
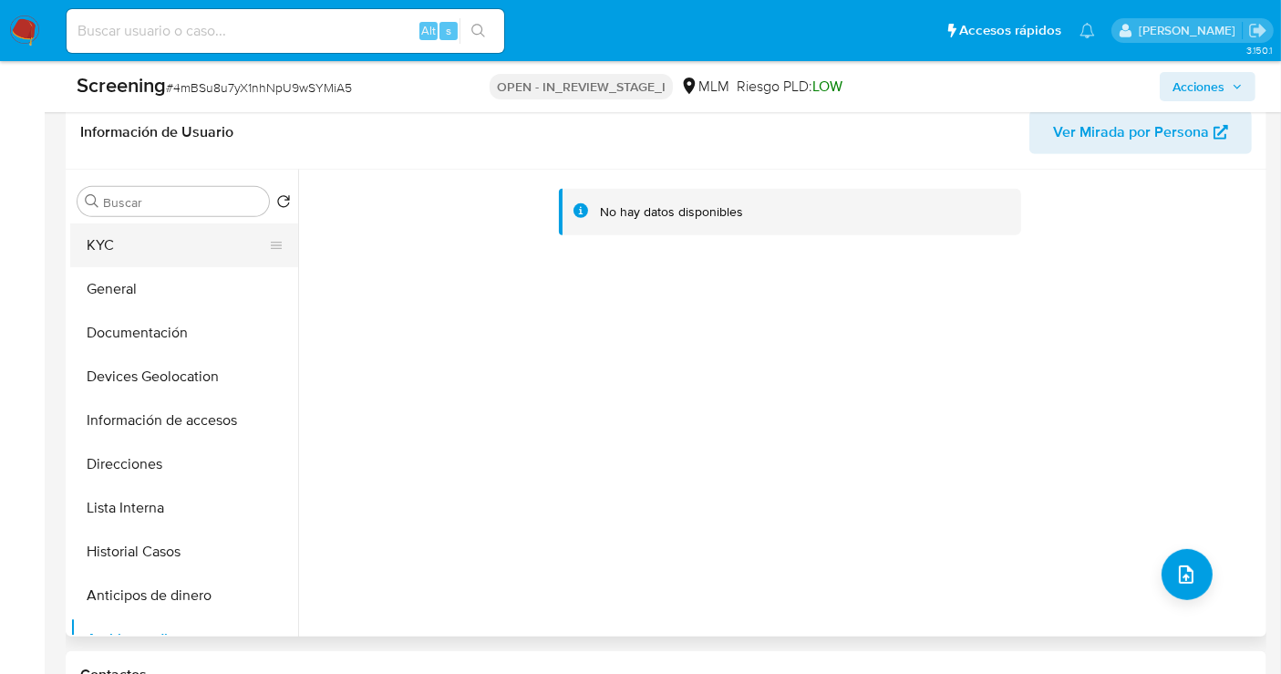
click at [132, 252] on button "KYC" at bounding box center [176, 245] width 213 height 44
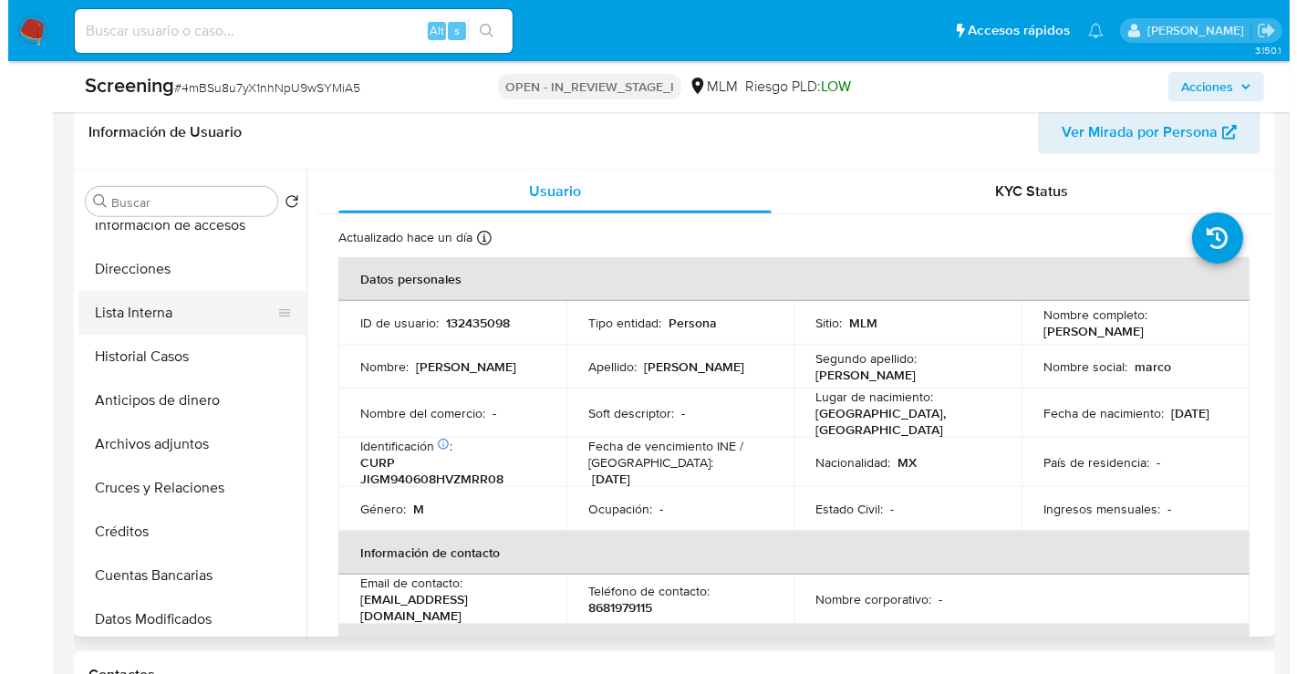
scroll to position [202, 0]
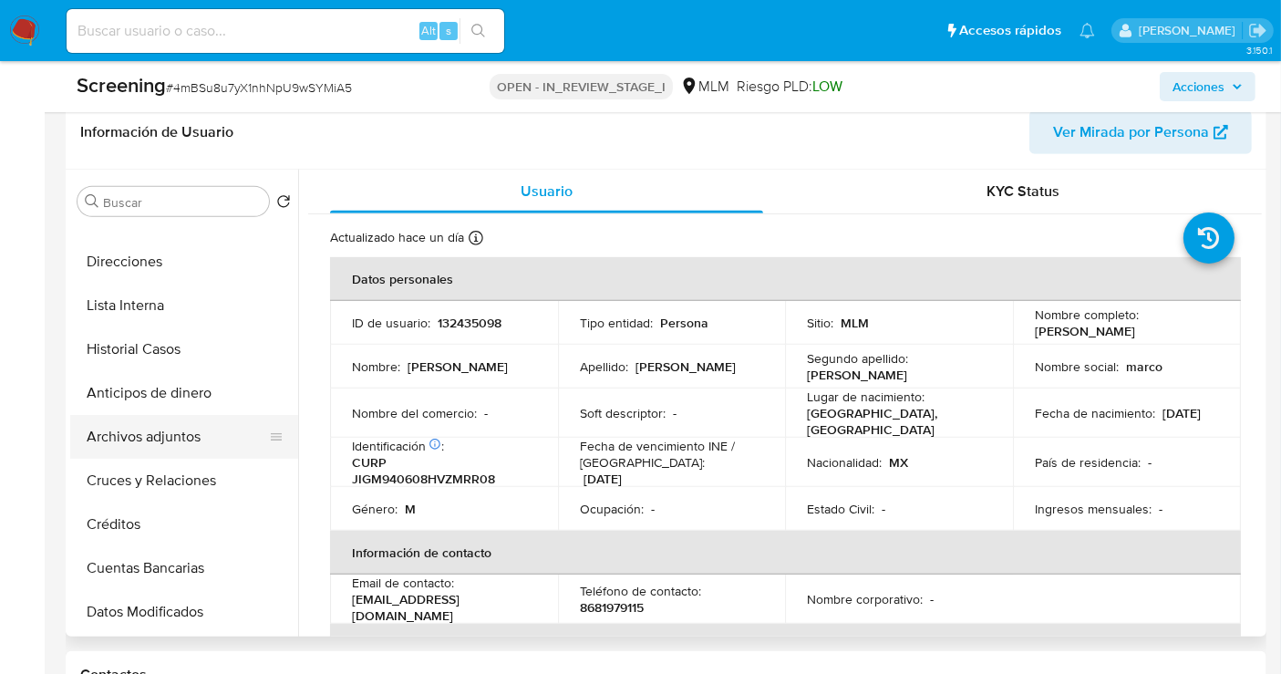
click at [140, 423] on button "Archivos adjuntos" at bounding box center [176, 437] width 213 height 44
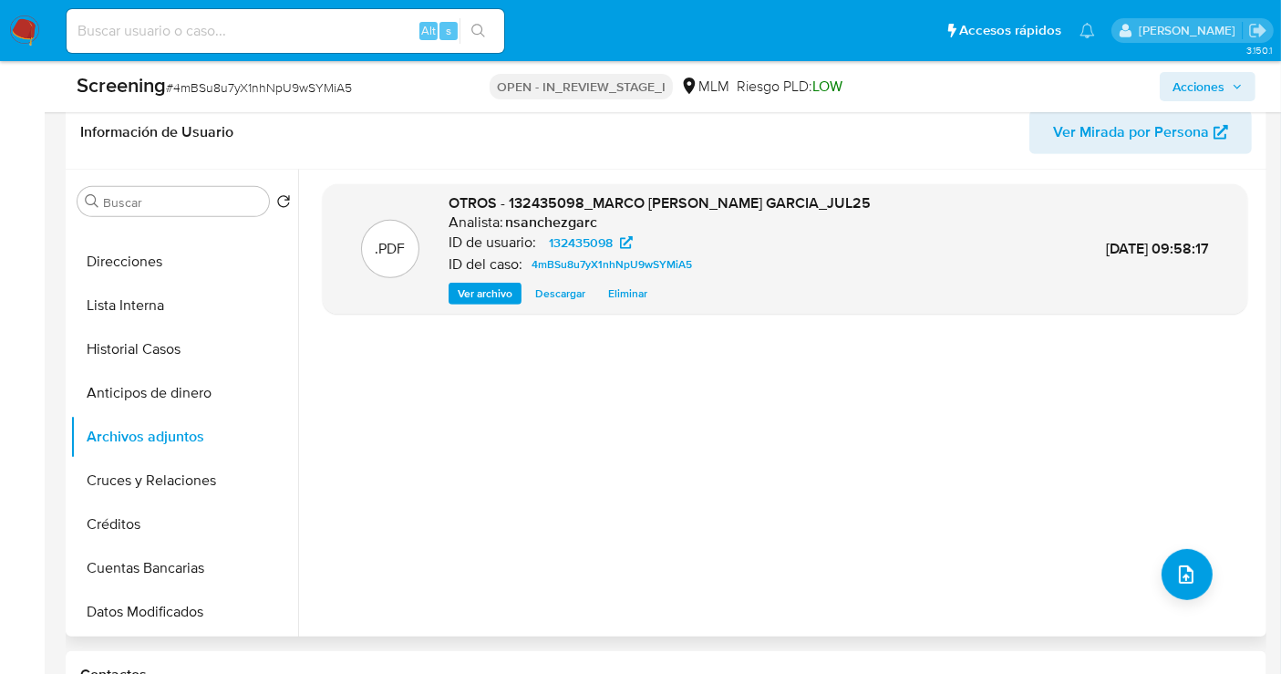
click at [487, 291] on span "Ver archivo" at bounding box center [485, 294] width 55 height 18
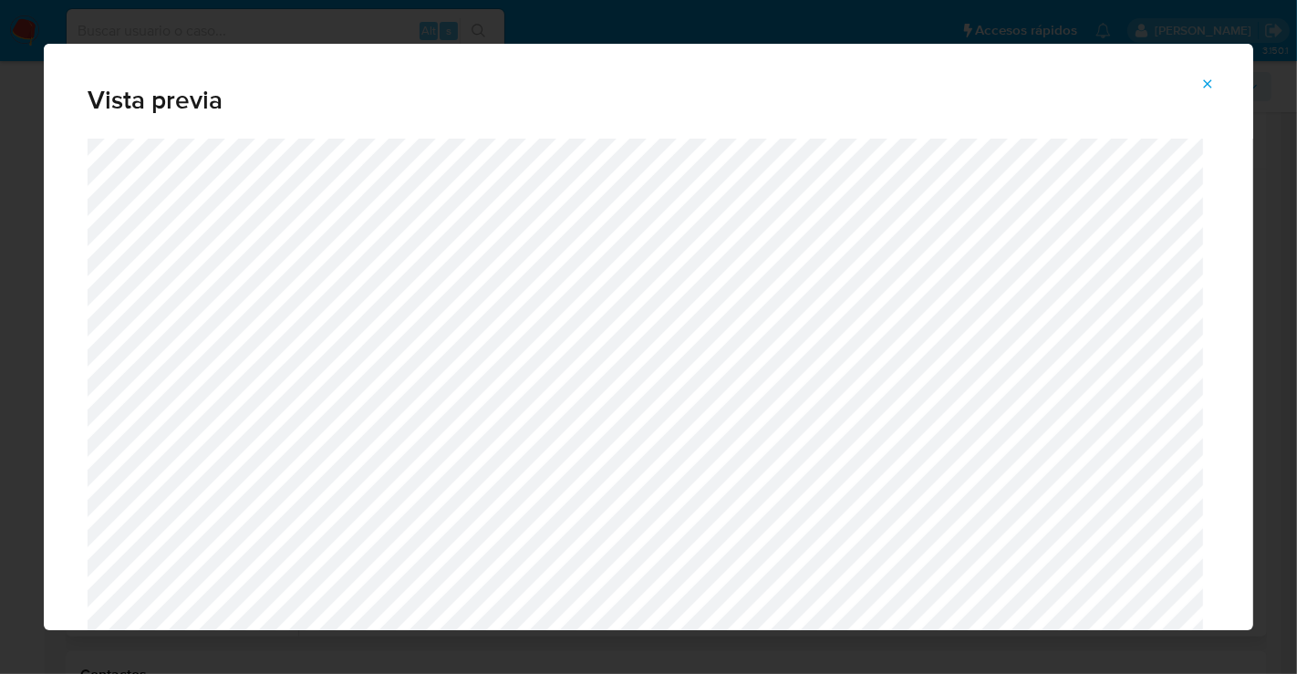
click at [1218, 78] on button "Attachment preview" at bounding box center [1208, 83] width 40 height 29
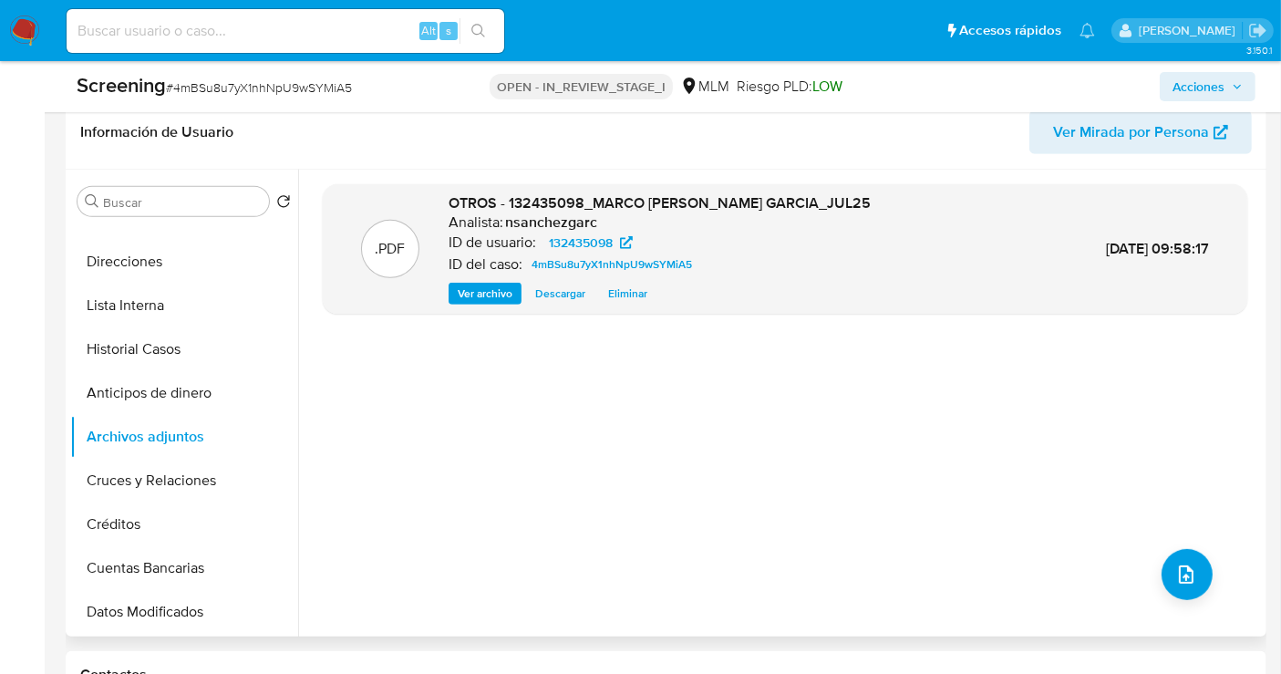
click at [1199, 92] on span "Acciones" at bounding box center [1199, 86] width 52 height 29
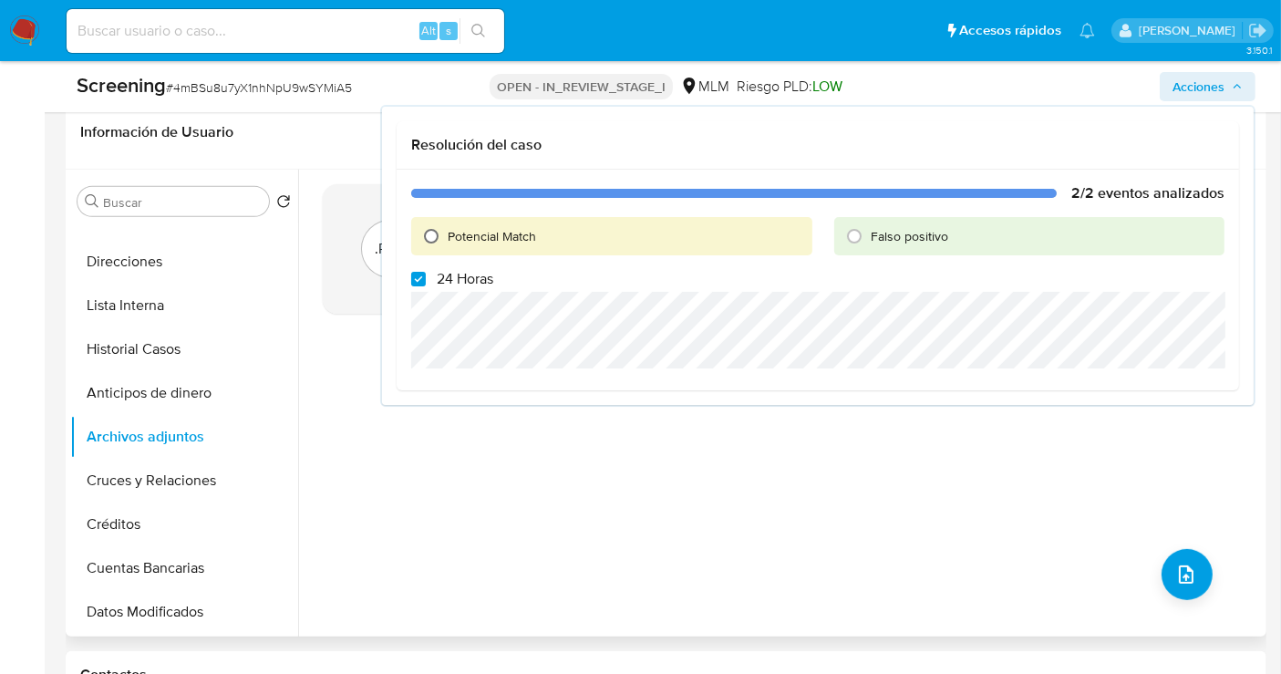
click at [427, 230] on input "Potencial Match" at bounding box center [431, 236] width 29 height 29
radio input "true"
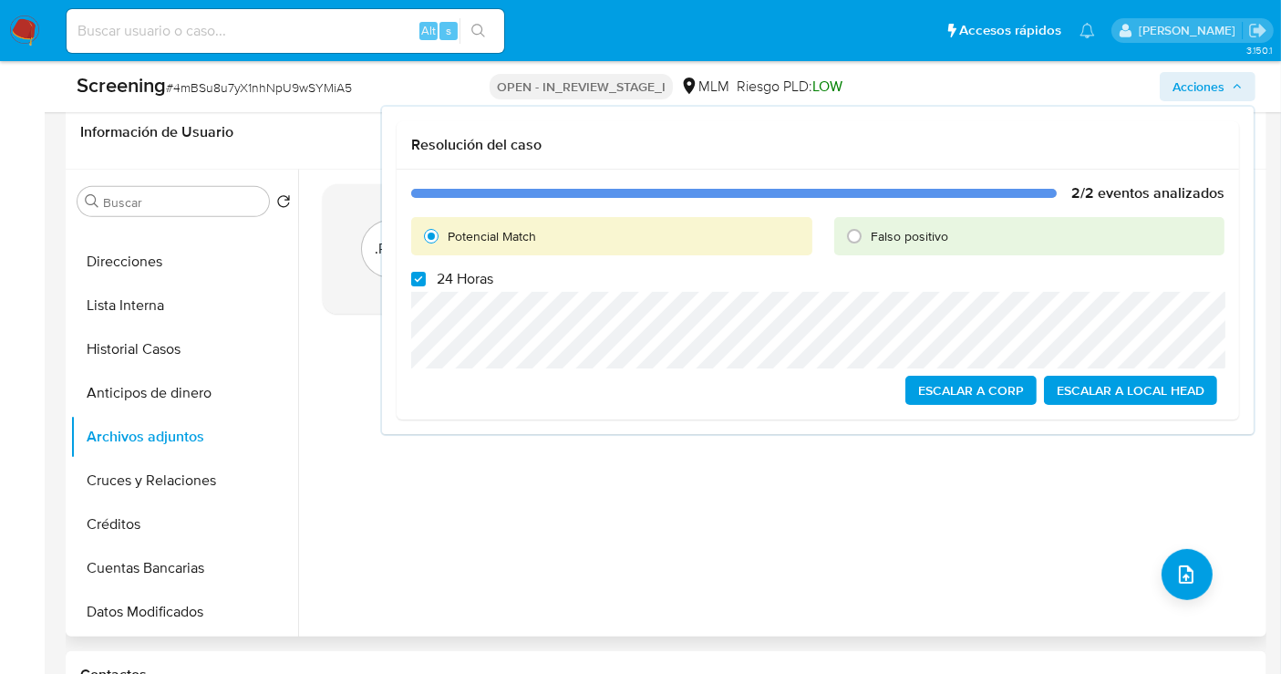
click at [410, 276] on div "2/2 eventos analizados Potencial Match Falso positivo 24 Horas Escalar a Corp E…" at bounding box center [818, 295] width 843 height 250
click at [414, 283] on input "24 Horas" at bounding box center [418, 279] width 15 height 15
checkbox input "false"
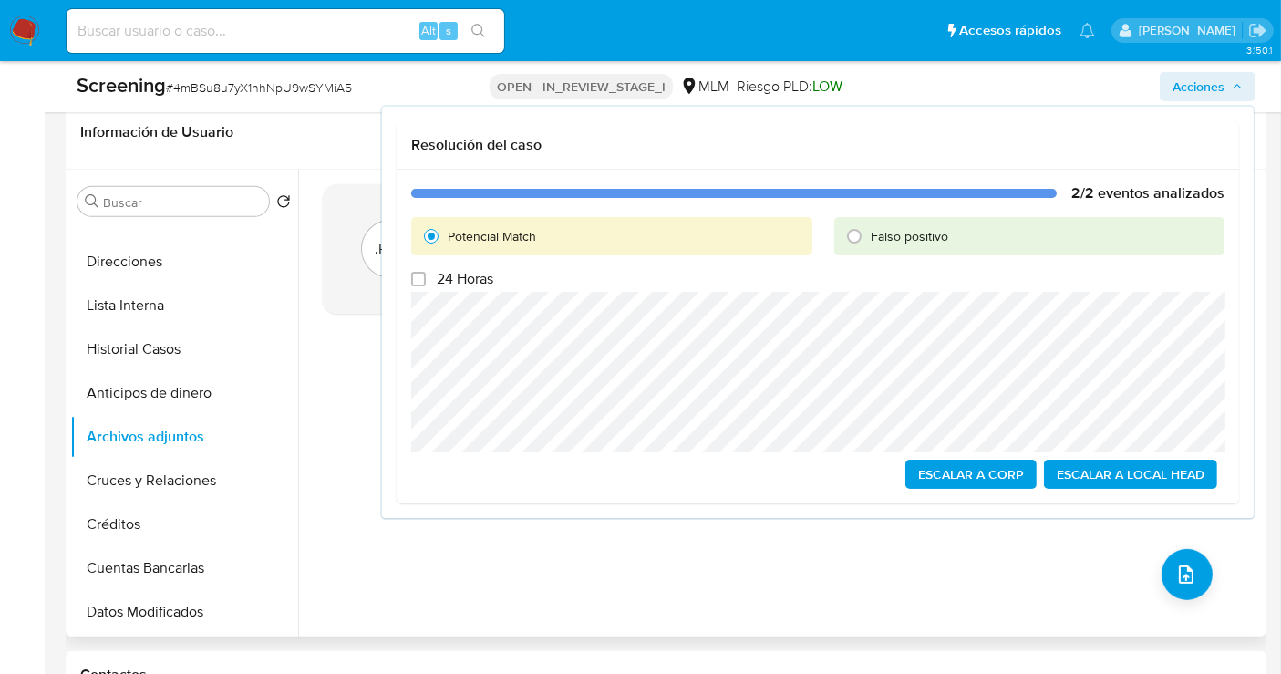
click at [1126, 482] on span "Escalar a Local Head" at bounding box center [1131, 475] width 148 height 26
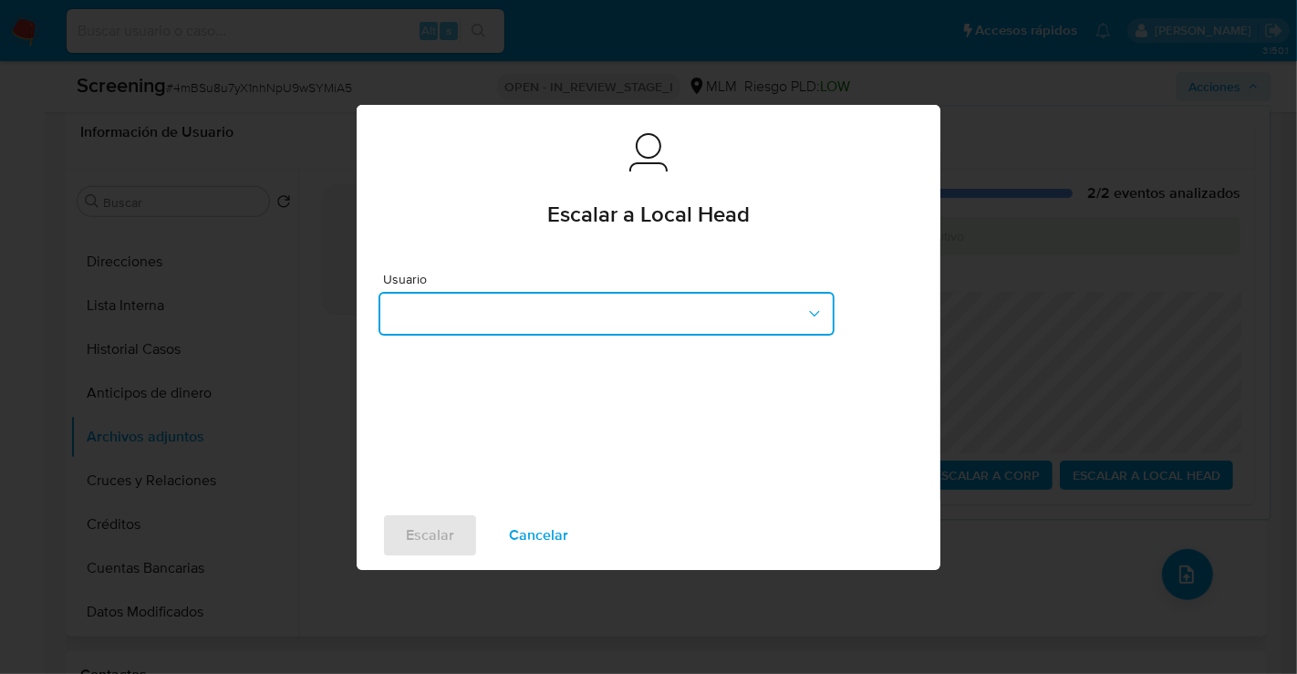
click at [589, 317] on button "button" at bounding box center [607, 314] width 456 height 44
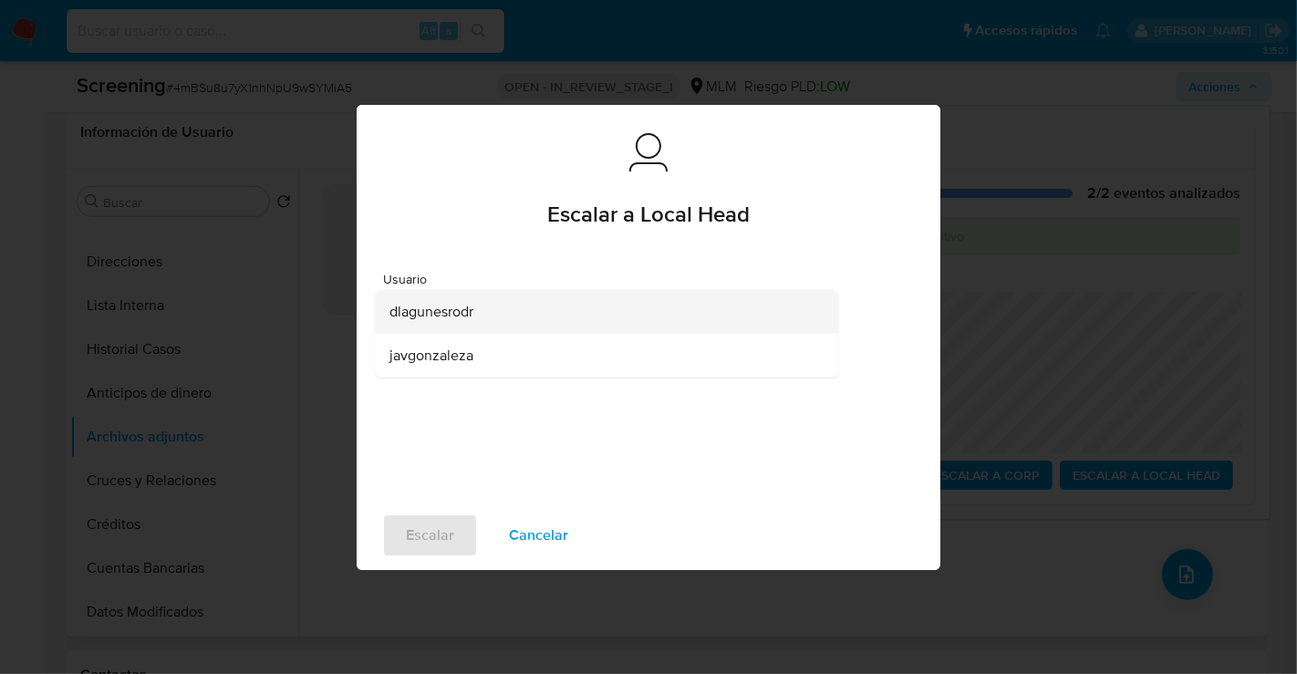
click at [453, 306] on span "dlagunesrodr" at bounding box center [431, 311] width 84 height 18
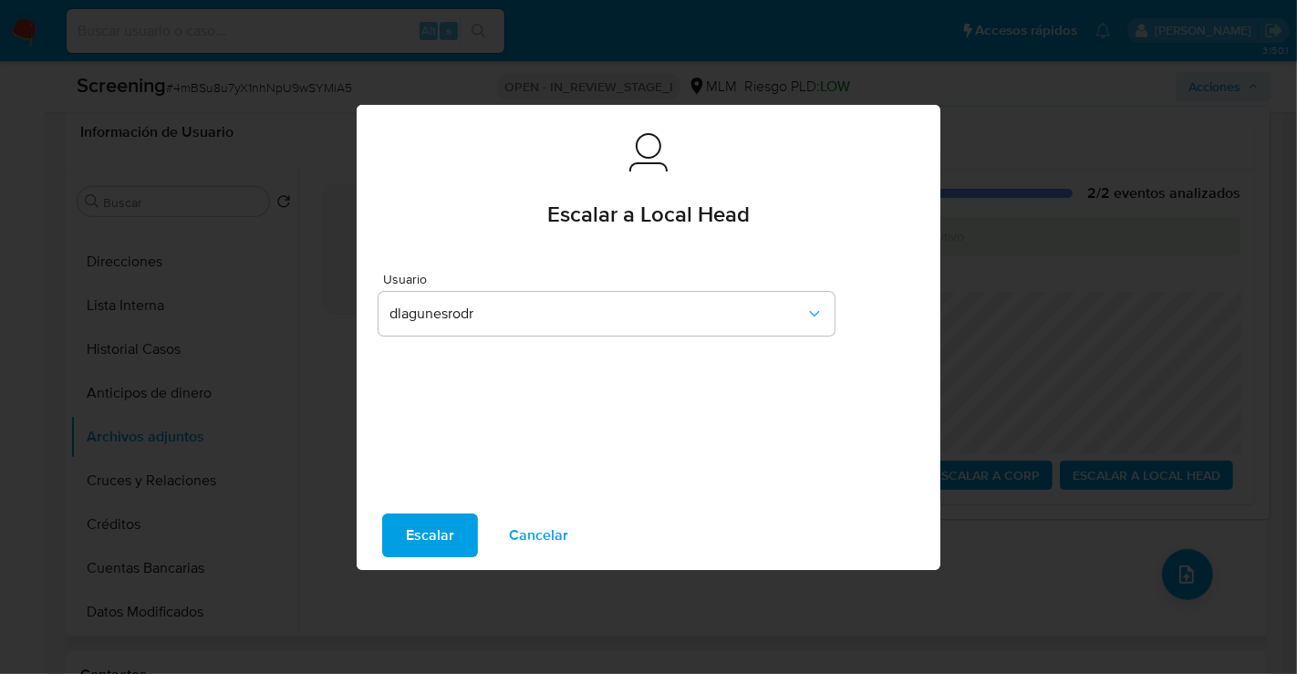
click at [412, 540] on span "Escalar" at bounding box center [430, 535] width 48 height 40
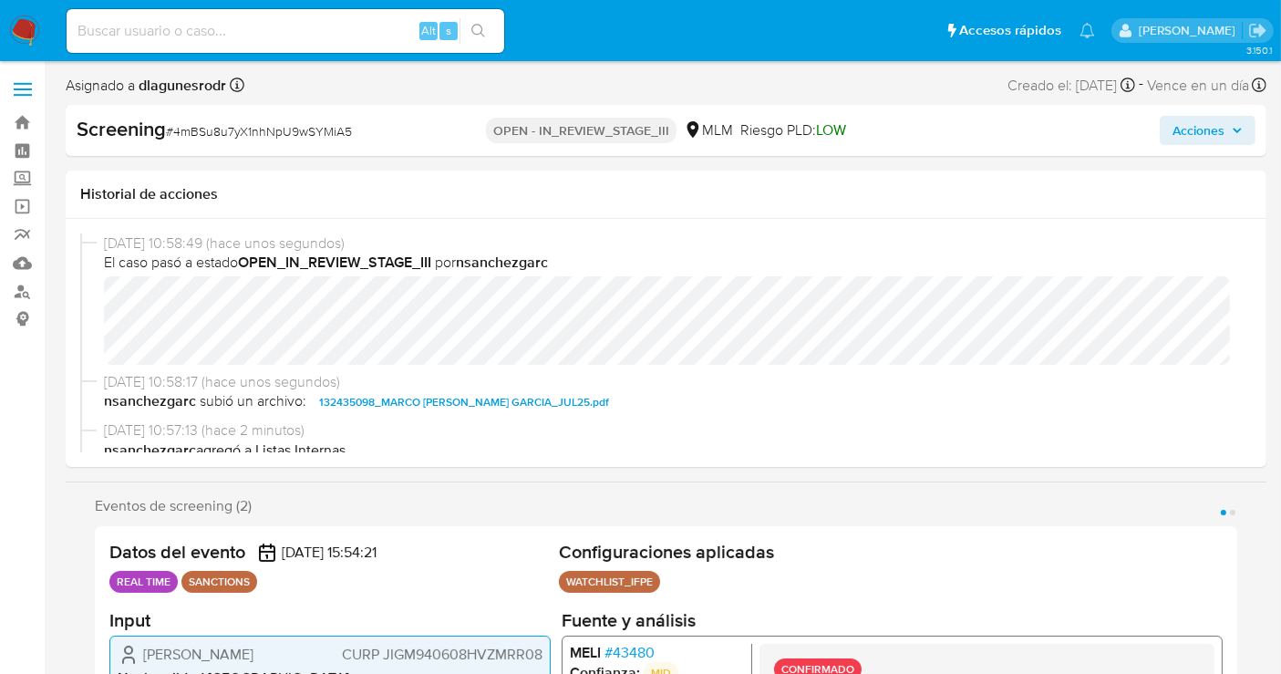
select select "10"
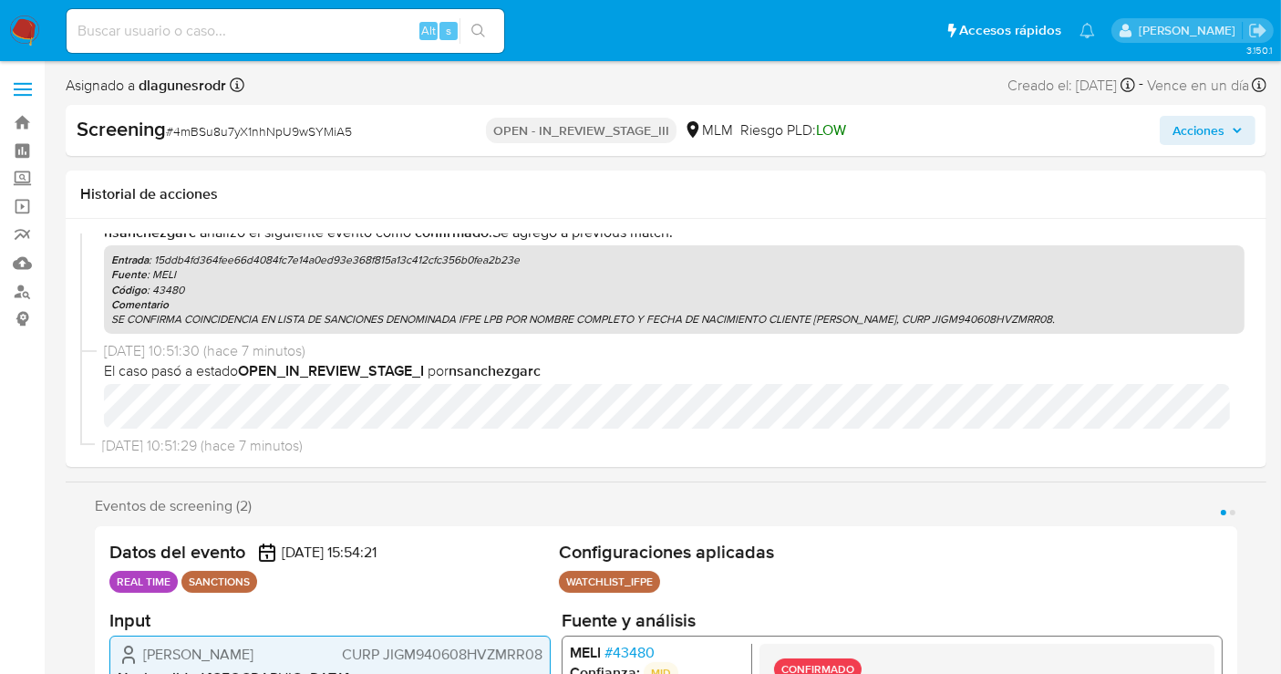
scroll to position [693, 0]
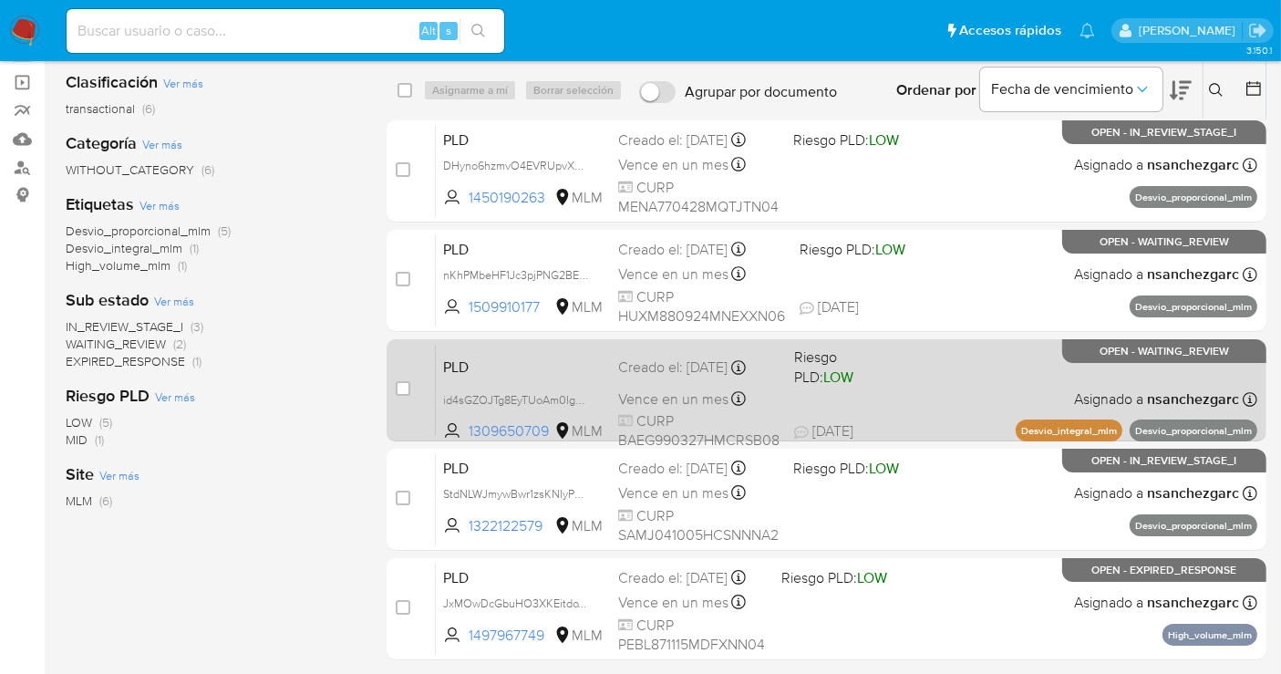
scroll to position [225, 0]
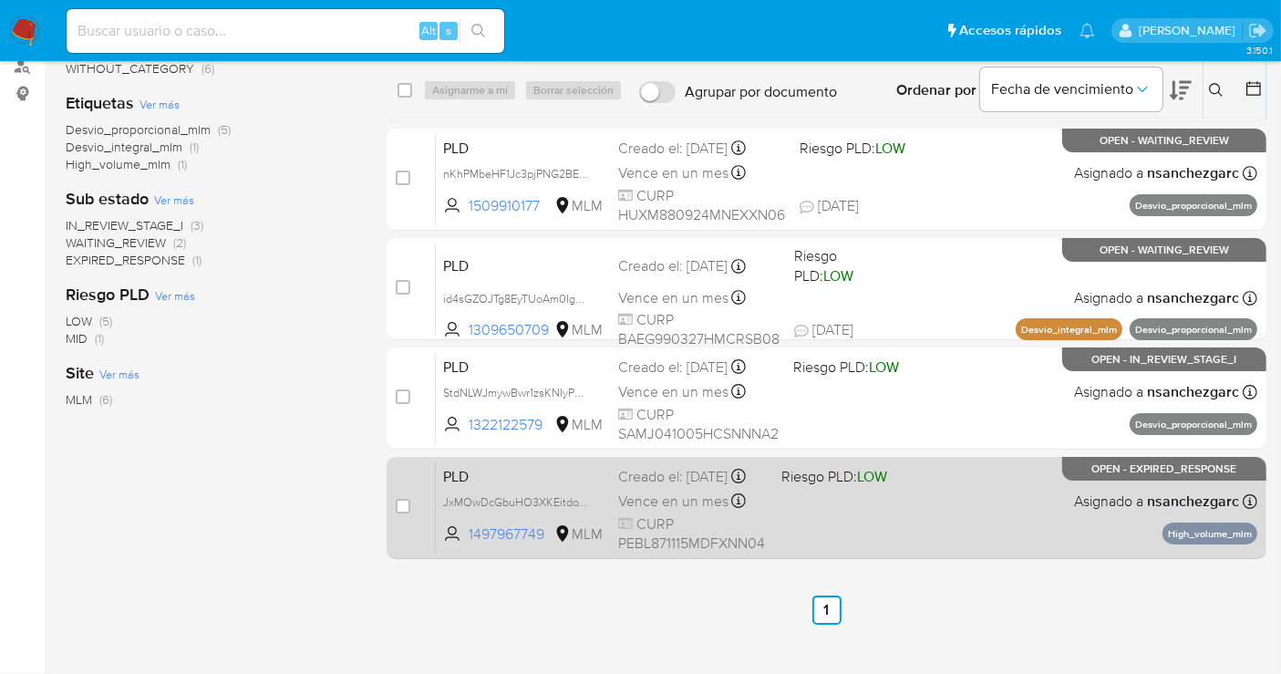
click at [648, 487] on div "Creado el: 12/07/2025 Creado el: 12/07/2025 02:04:13" at bounding box center [692, 477] width 149 height 20
click at [403, 502] on input "checkbox" at bounding box center [403, 506] width 15 height 15
checkbox input "true"
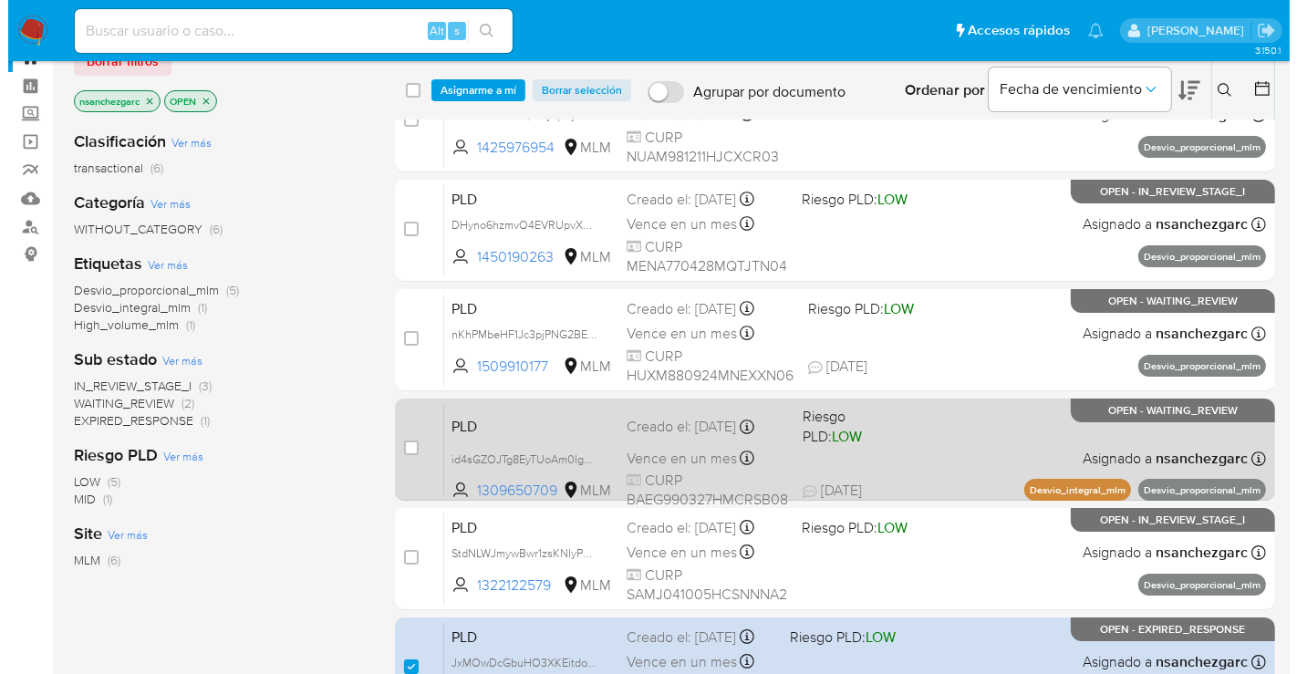
scroll to position [23, 0]
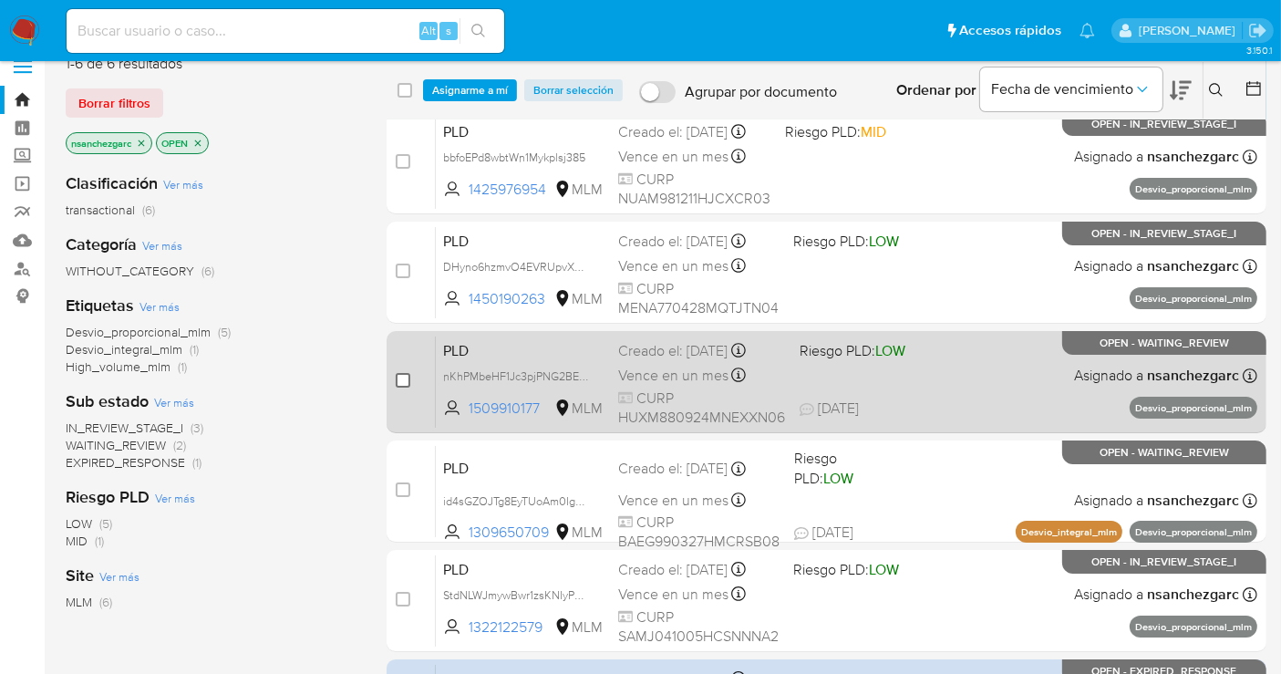
click at [402, 377] on input "checkbox" at bounding box center [403, 380] width 15 height 15
checkbox input "true"
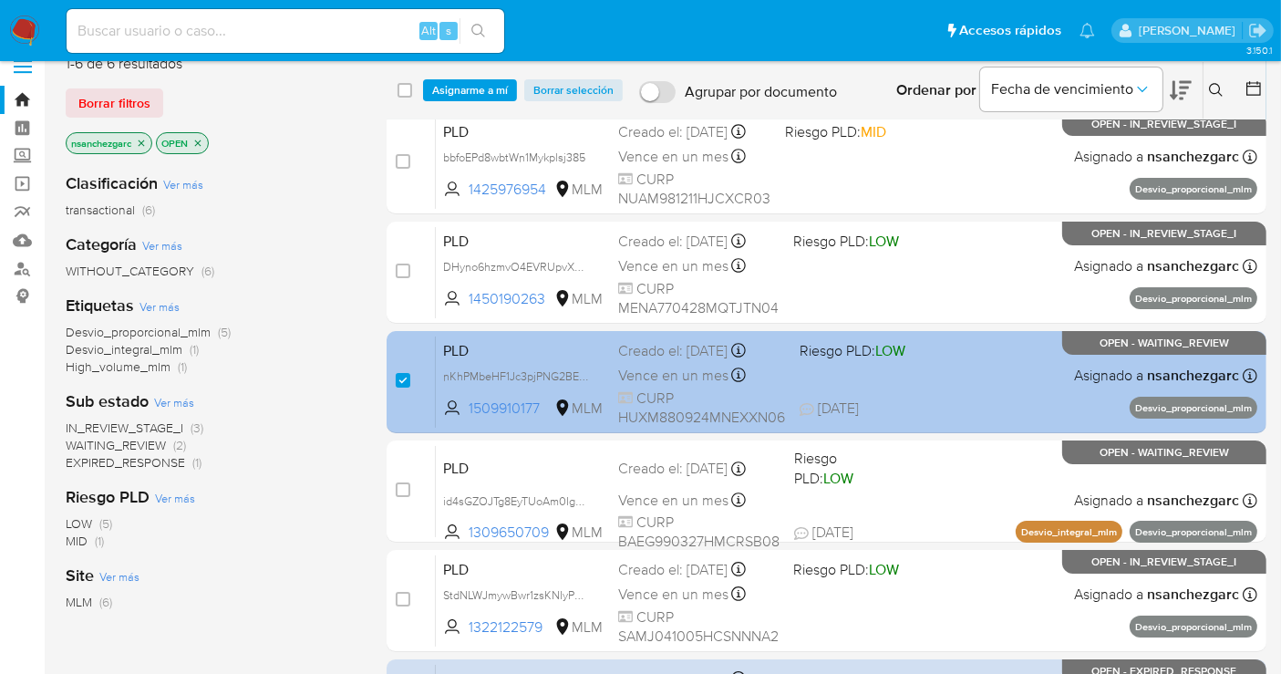
drag, startPoint x: 406, startPoint y: 491, endPoint x: 461, endPoint y: 395, distance: 110.3
click at [404, 491] on input "checkbox" at bounding box center [403, 489] width 15 height 15
checkbox input "true"
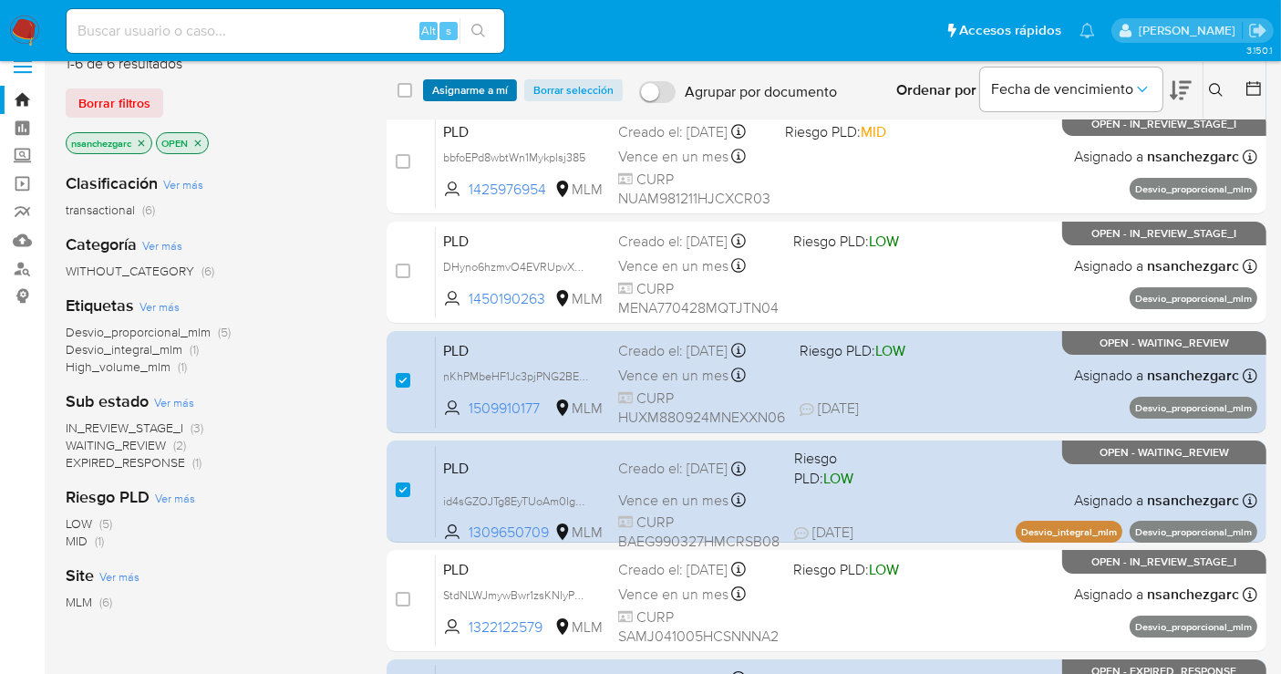
click at [457, 82] on span "Asignarme a mí" at bounding box center [470, 90] width 76 height 18
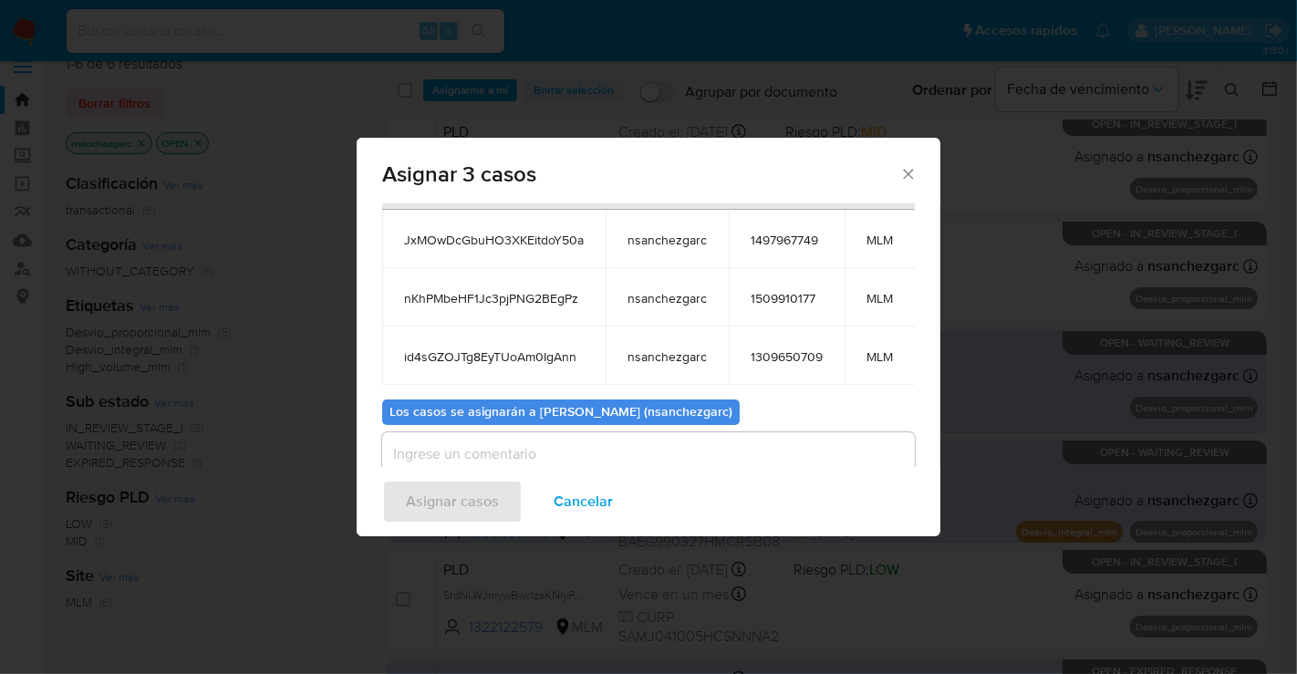
scroll to position [178, 0]
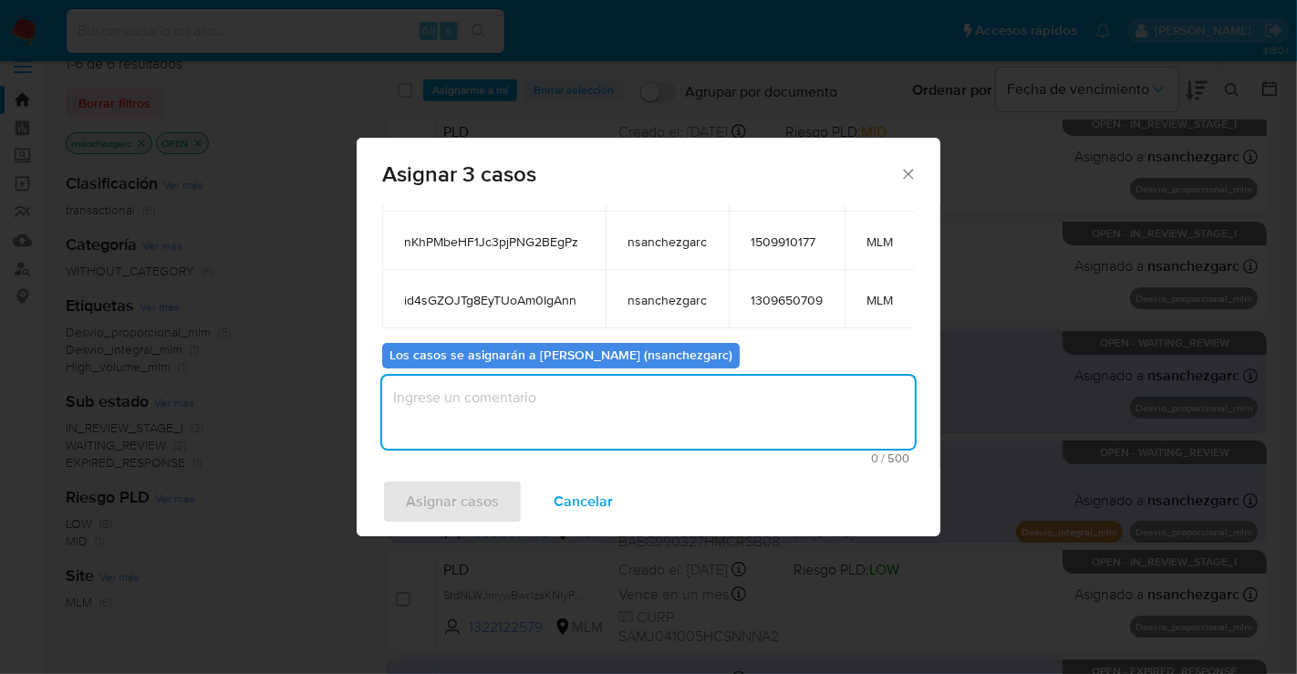
click at [476, 390] on textarea "assign-modal" at bounding box center [648, 412] width 533 height 73
type textarea "nesg"
click at [451, 497] on span "Asignar casos" at bounding box center [452, 502] width 93 height 40
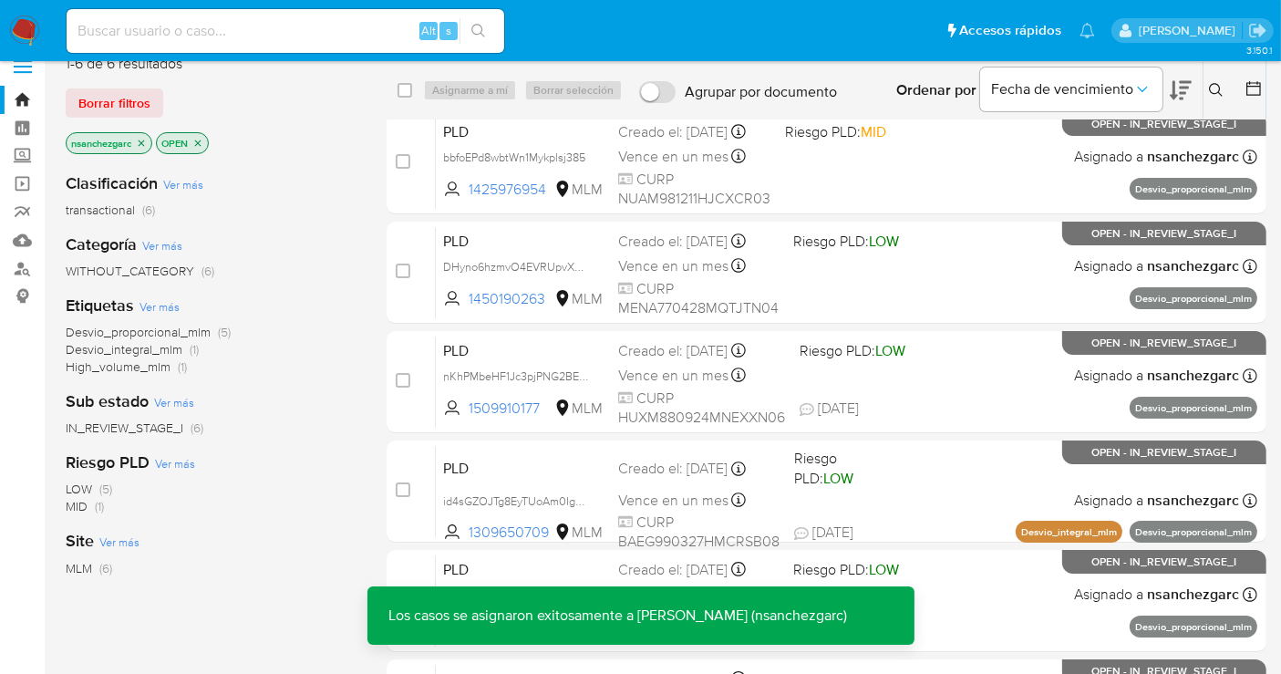
scroll to position [225, 0]
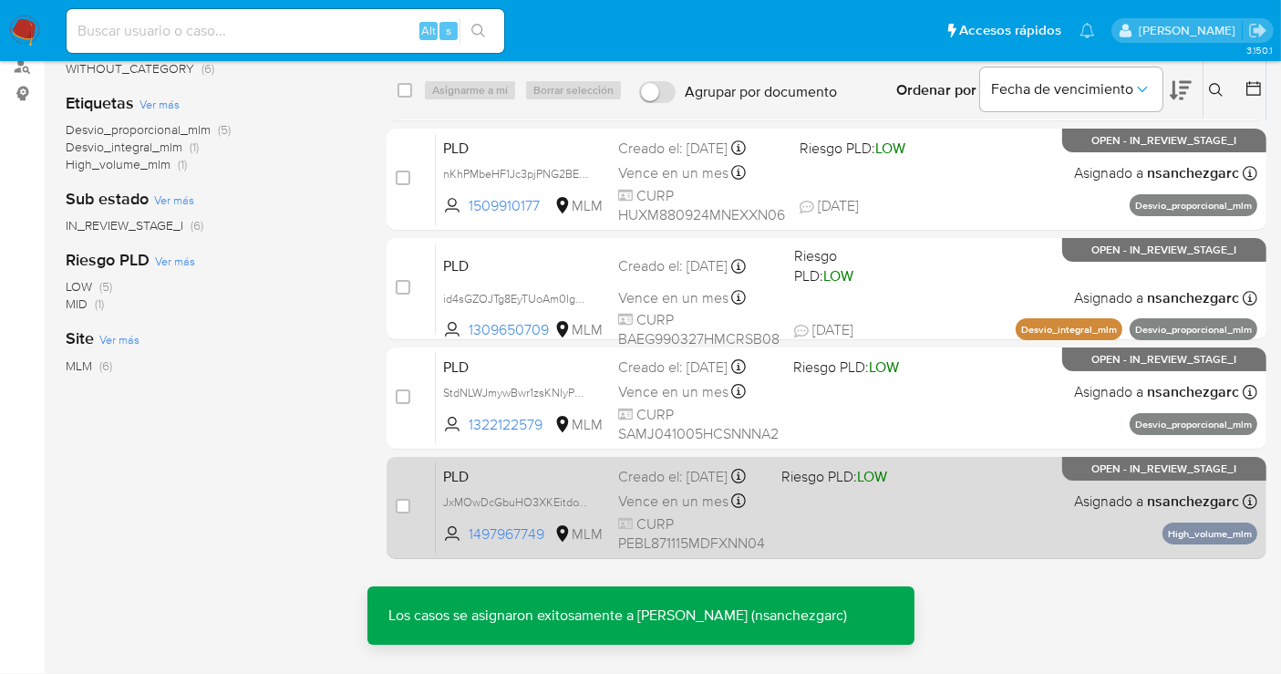
click at [648, 487] on div "Creado el: 12/07/2025 Creado el: 12/07/2025 02:04:13" at bounding box center [692, 477] width 149 height 20
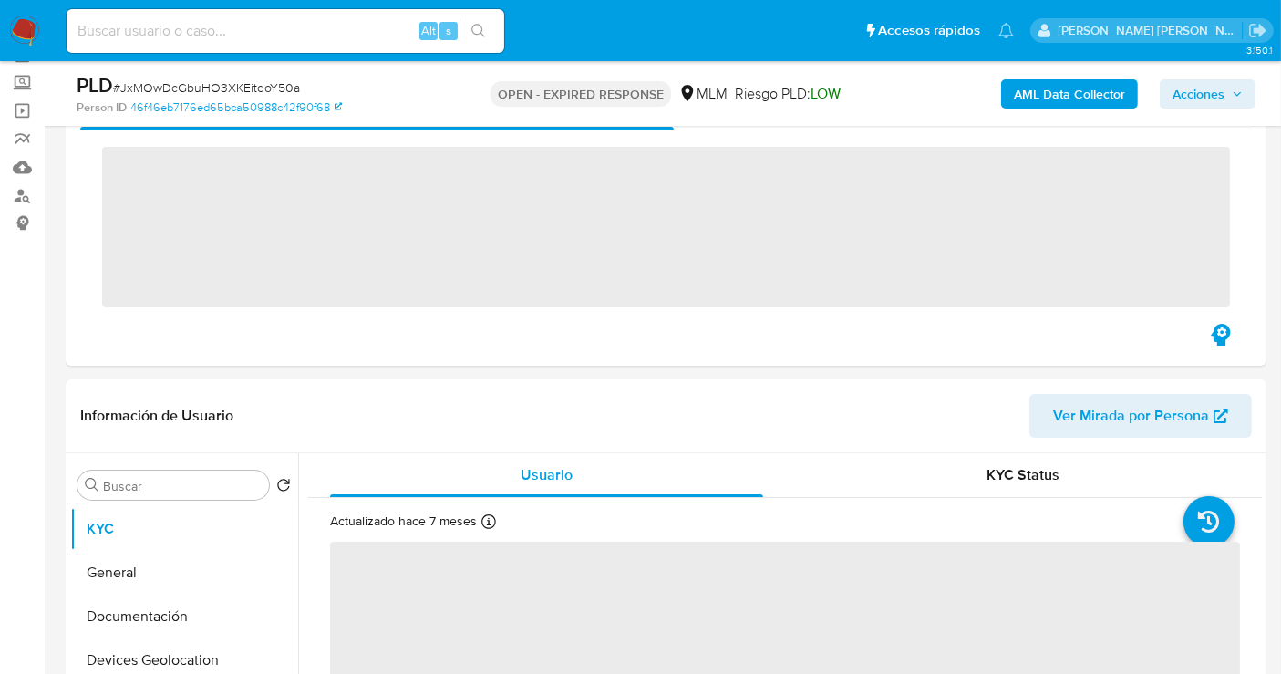
scroll to position [304, 0]
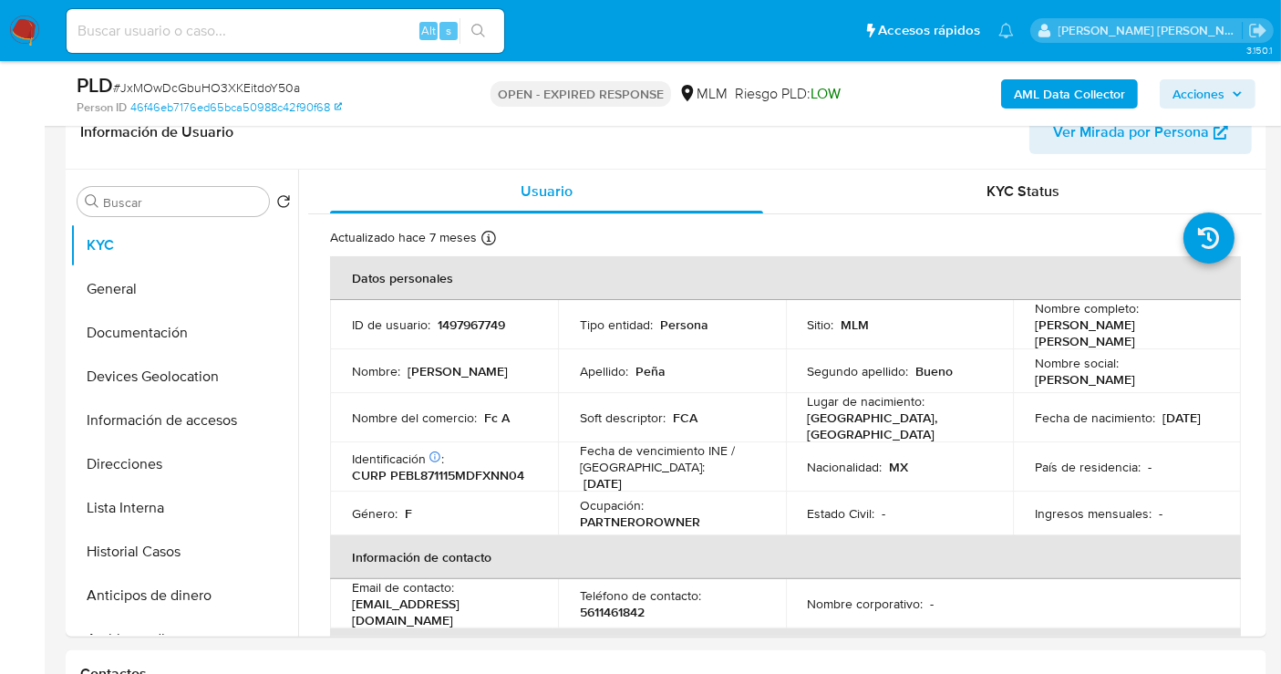
select select "10"
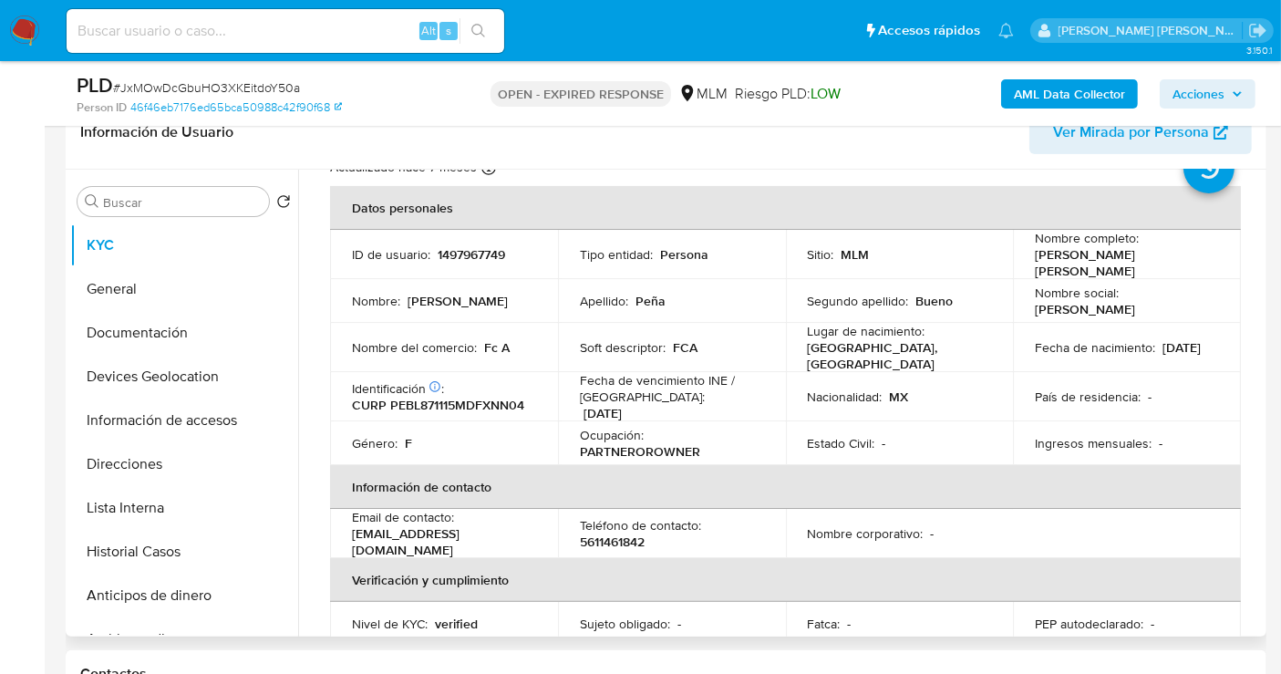
scroll to position [0, 0]
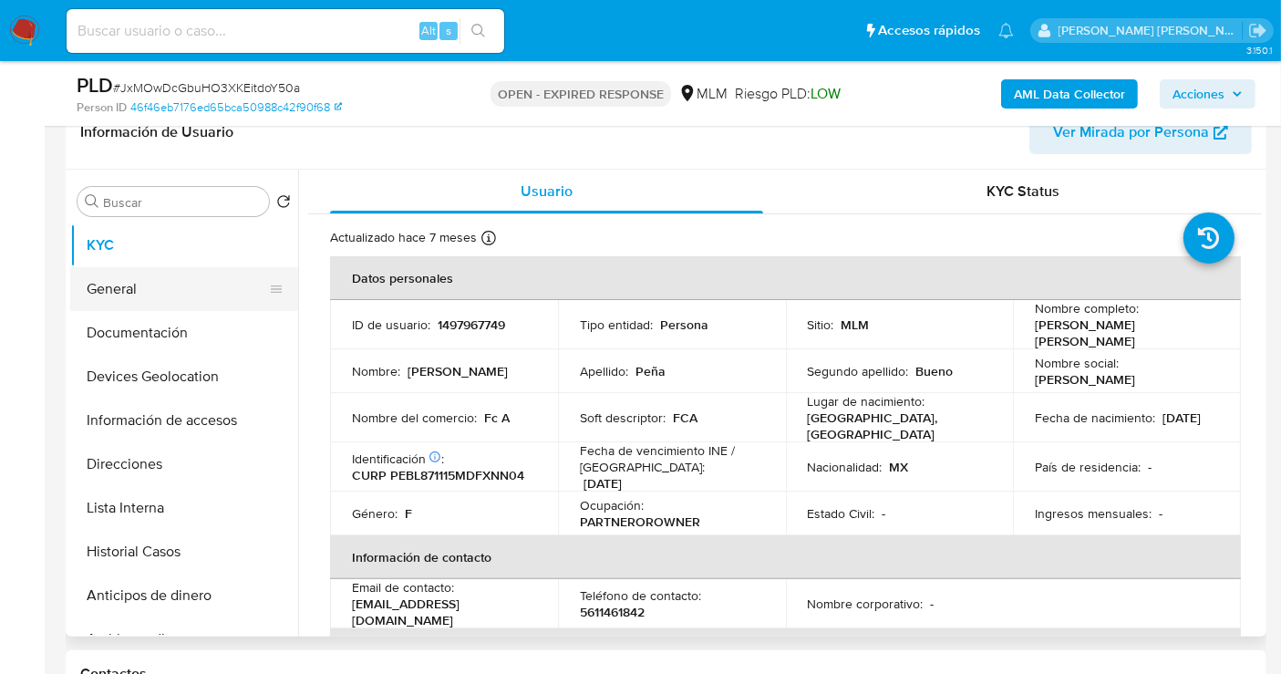
click at [108, 284] on button "General" at bounding box center [176, 289] width 213 height 44
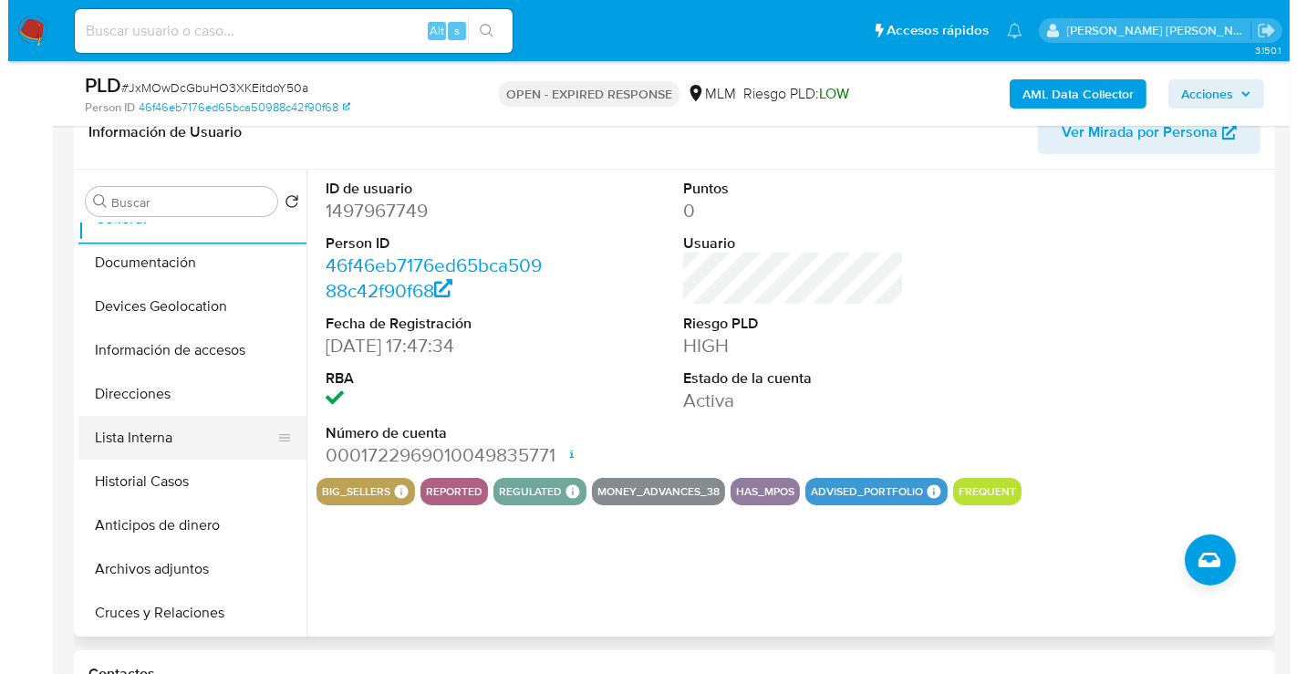
scroll to position [101, 0]
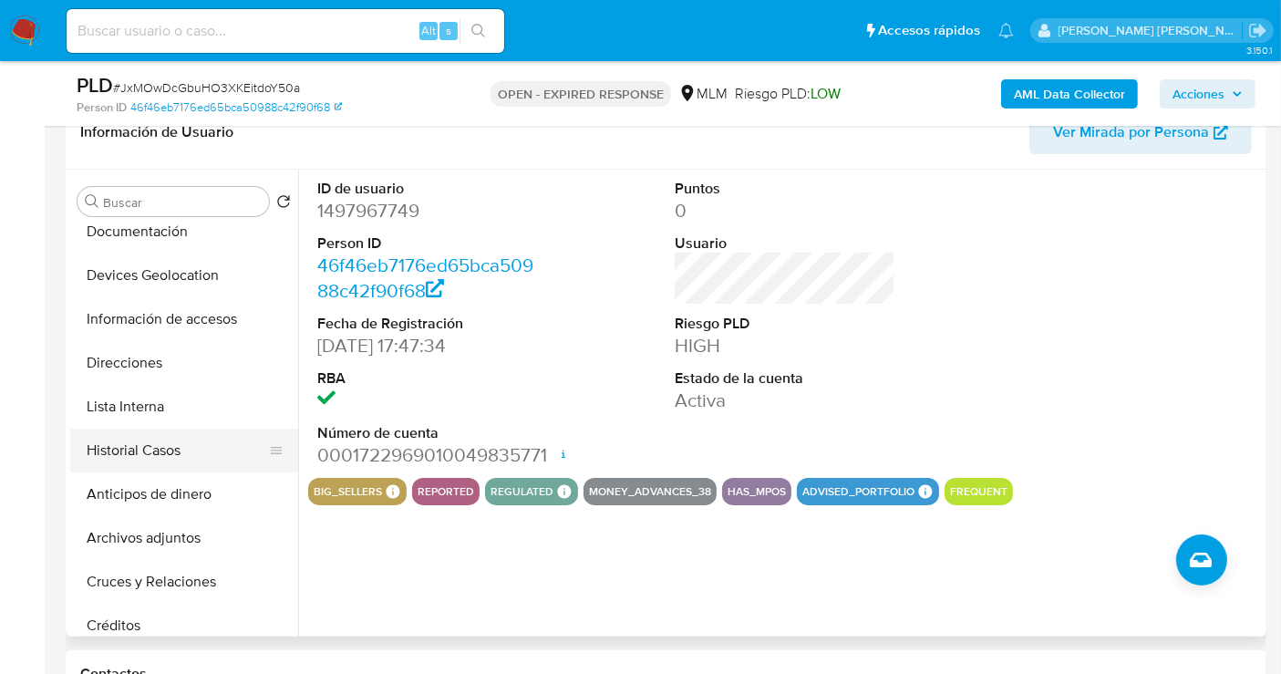
click at [165, 454] on button "Historial Casos" at bounding box center [176, 451] width 213 height 44
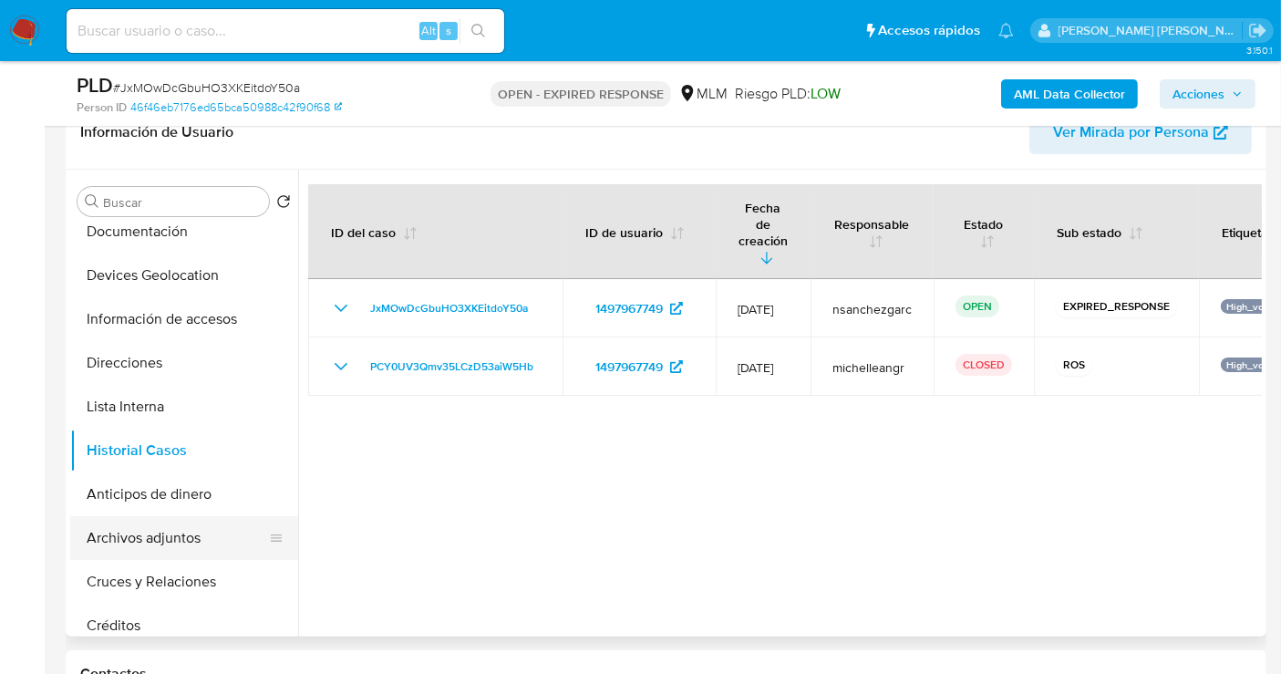
click at [144, 527] on button "Archivos adjuntos" at bounding box center [176, 538] width 213 height 44
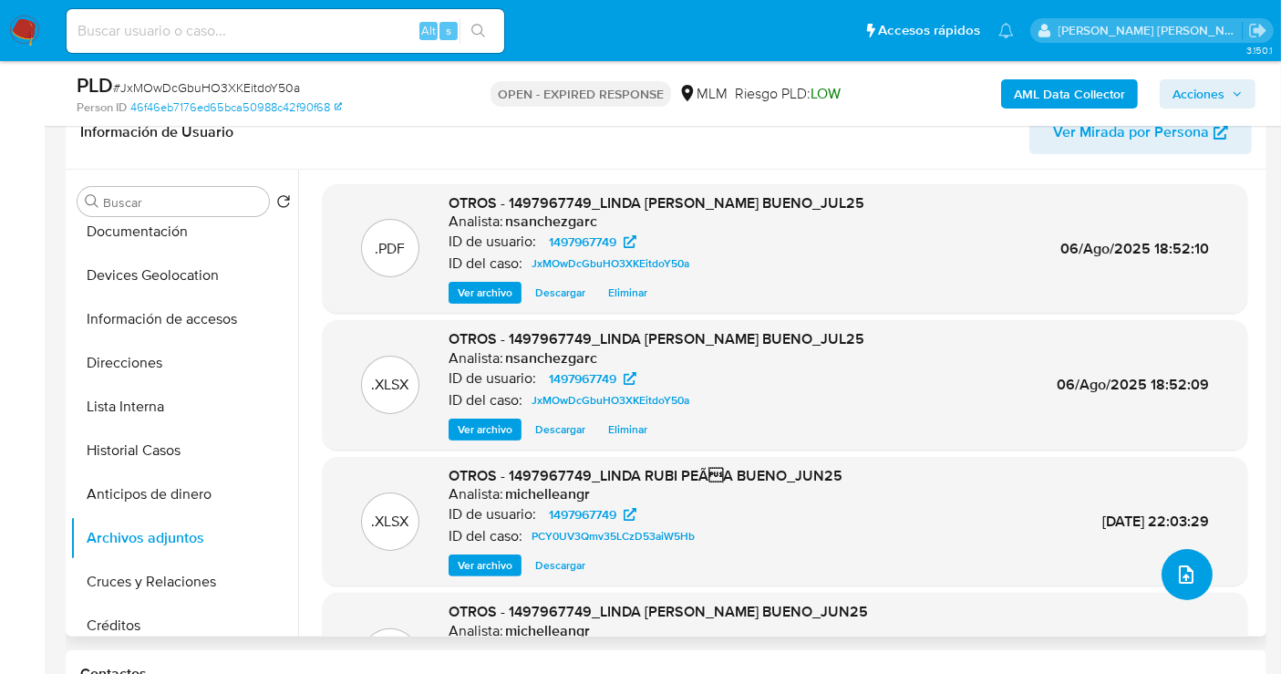
click at [1179, 575] on icon "upload-file" at bounding box center [1186, 574] width 15 height 18
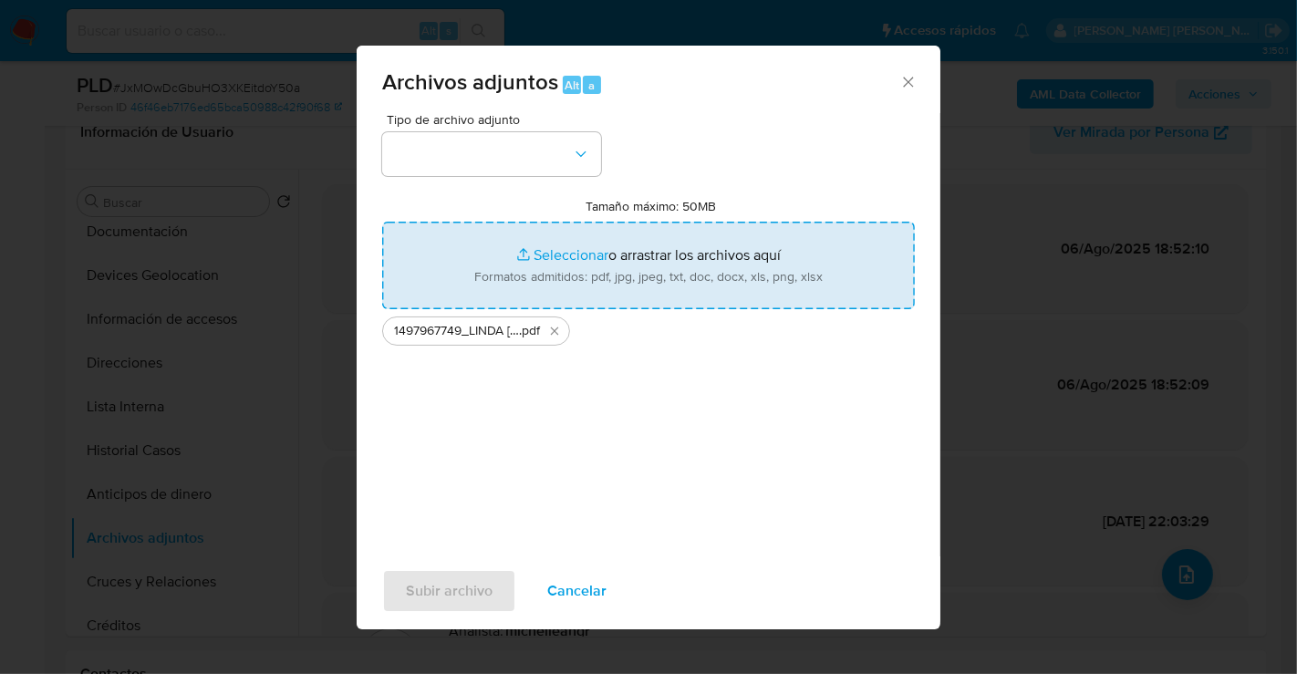
type input "C:\fakepath\1497967749_LINDA [PERSON_NAME] BUENO_JUL25.xlsx"
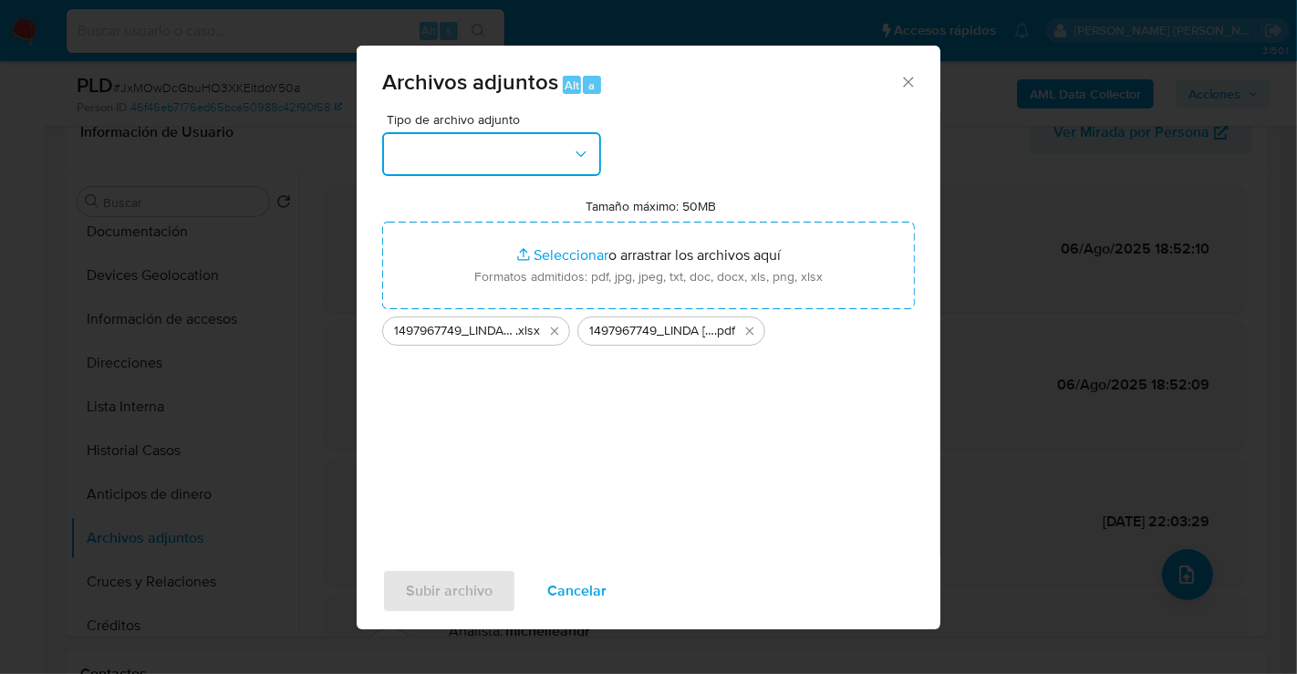
click at [510, 175] on button "button" at bounding box center [491, 154] width 219 height 44
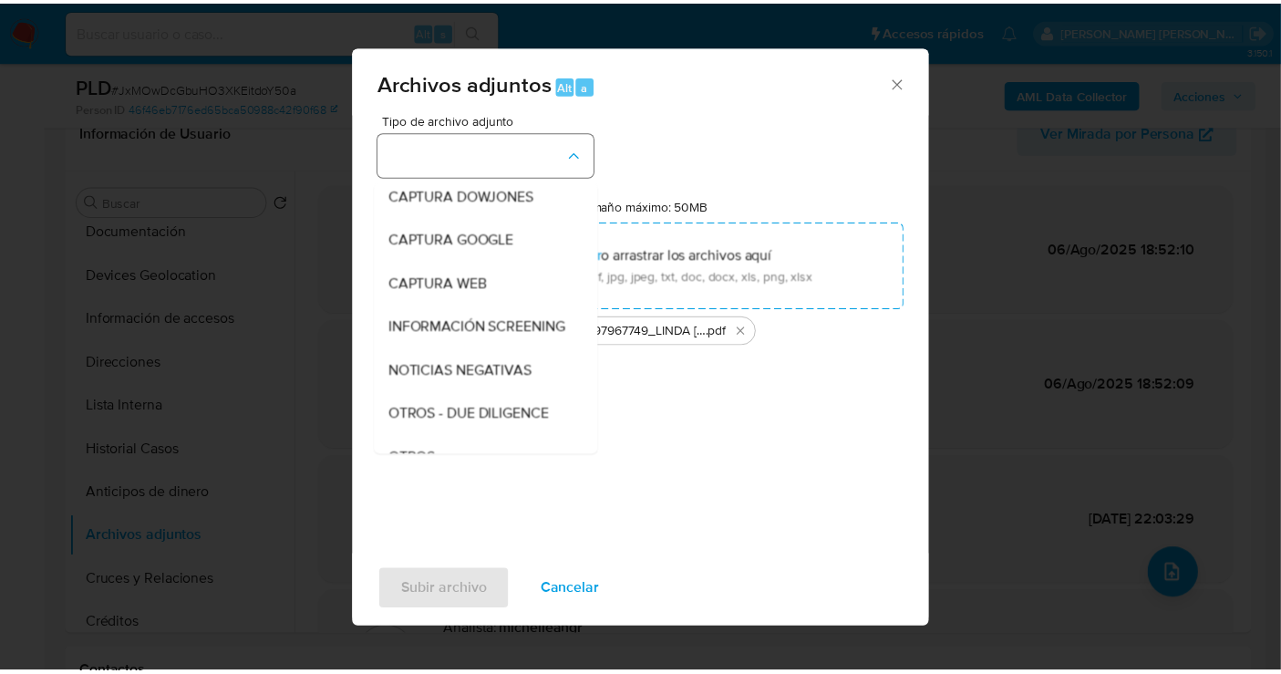
scroll to position [94, 0]
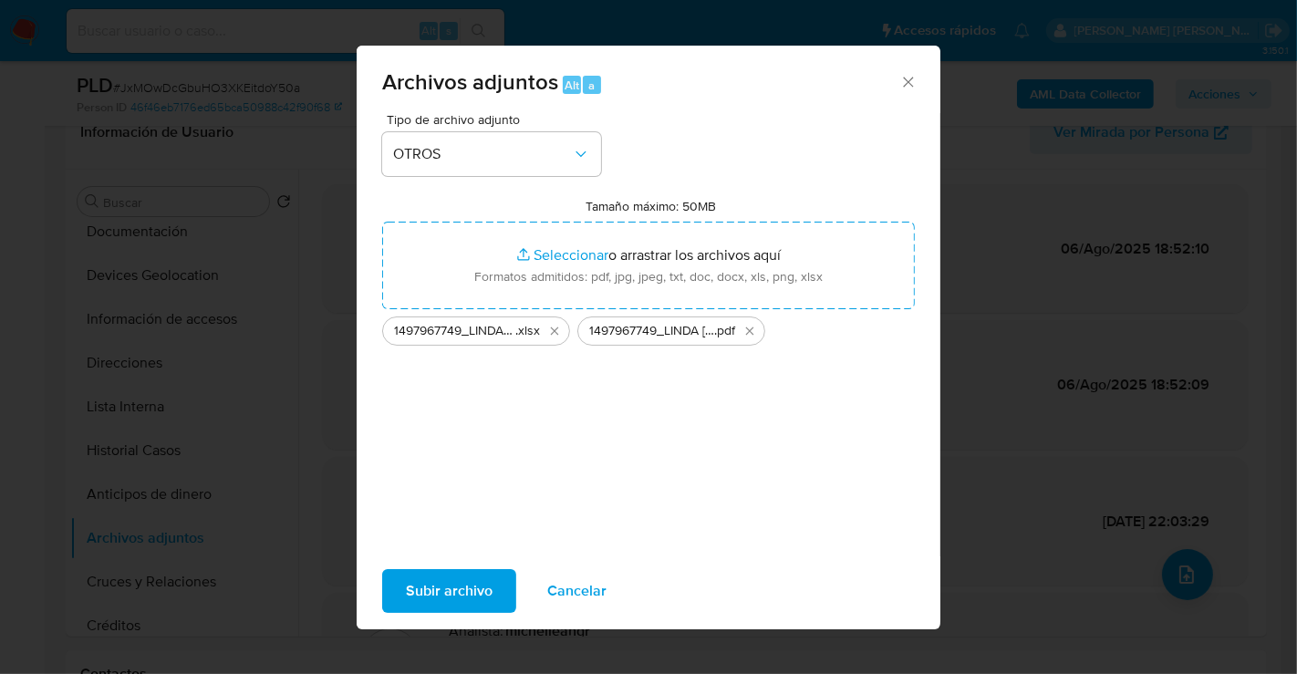
click at [430, 582] on span "Subir archivo" at bounding box center [449, 591] width 87 height 40
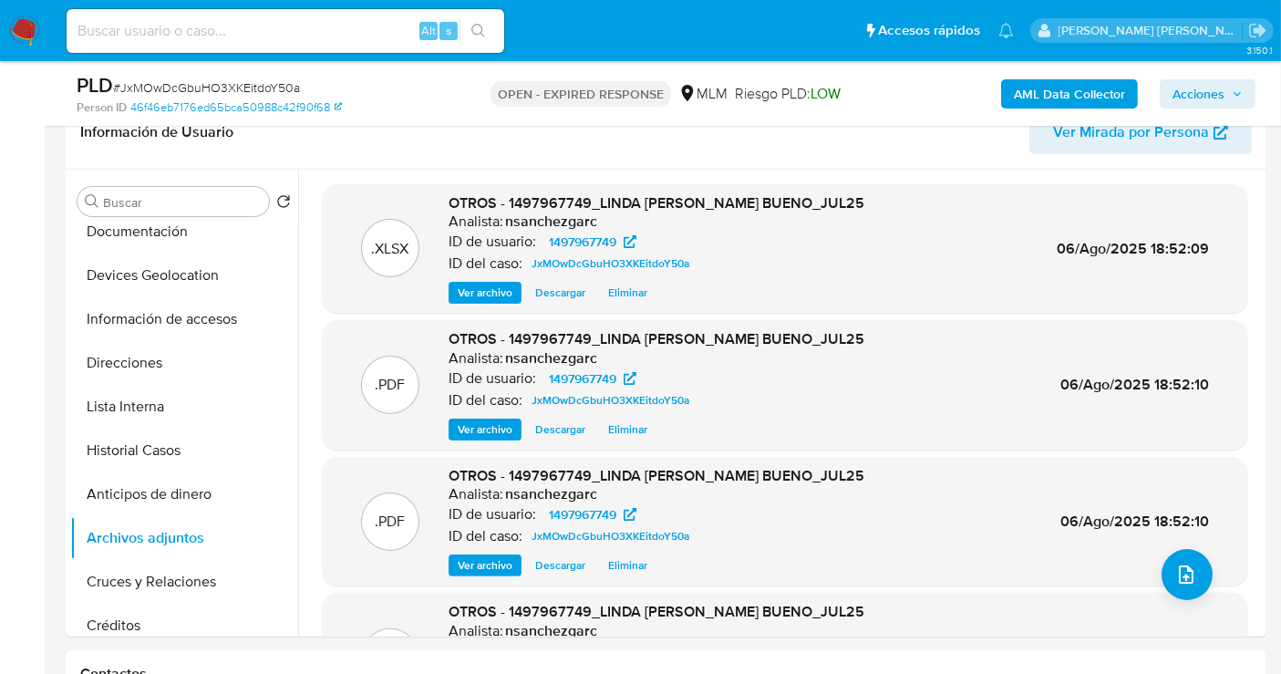
click at [1216, 86] on span "Acciones" at bounding box center [1199, 93] width 52 height 29
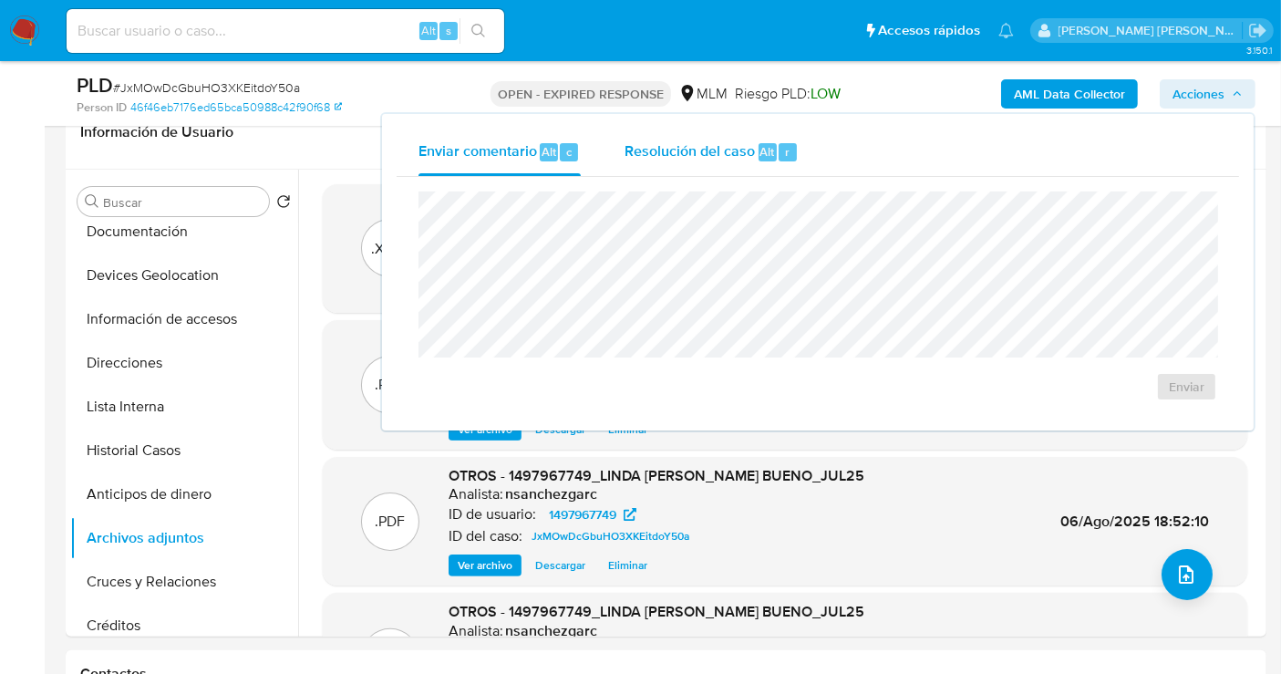
click at [714, 151] on span "Resolución del caso" at bounding box center [690, 150] width 130 height 21
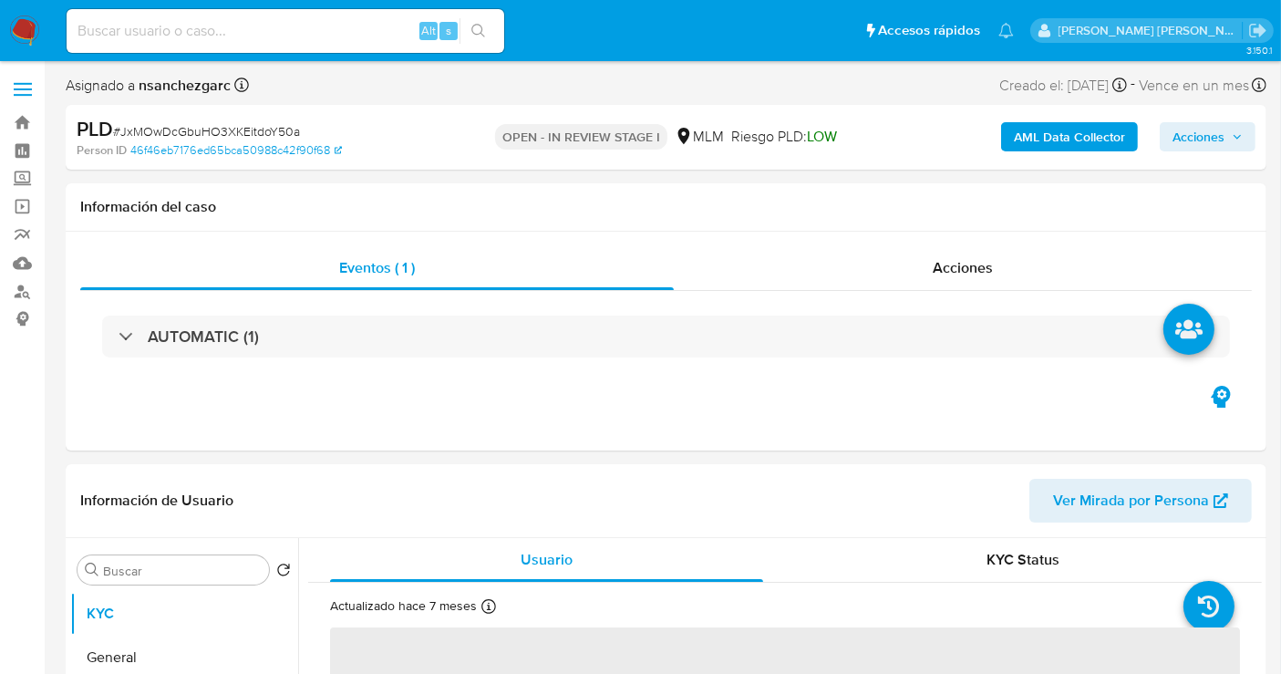
click at [1206, 139] on span "Acciones" at bounding box center [1199, 136] width 52 height 29
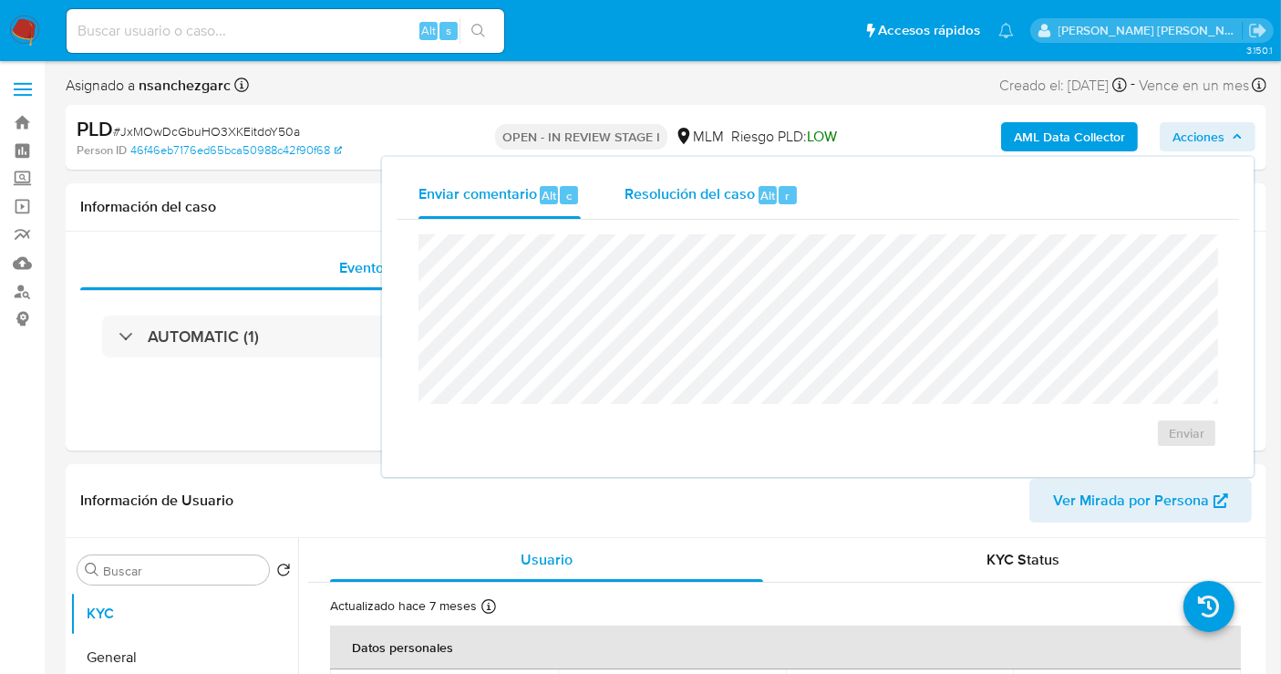
click at [719, 192] on span "Resolución del caso" at bounding box center [690, 194] width 130 height 21
select select "10"
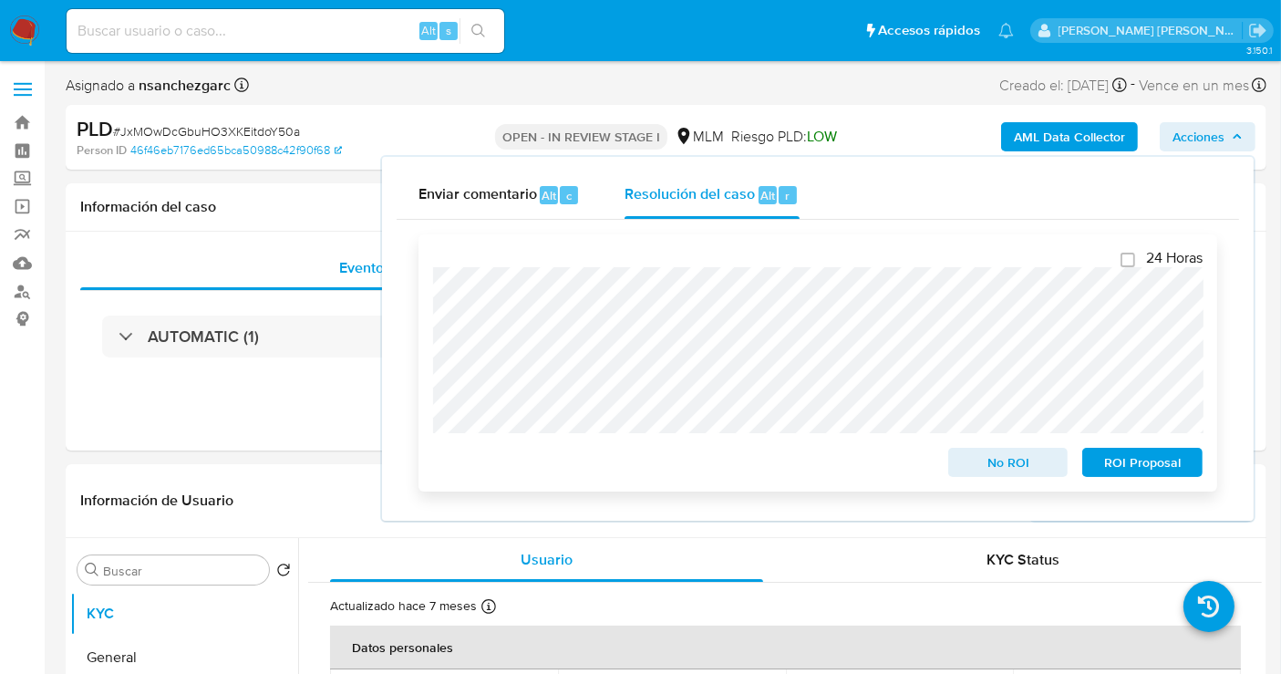
click at [1137, 472] on span "ROI Proposal" at bounding box center [1142, 463] width 95 height 26
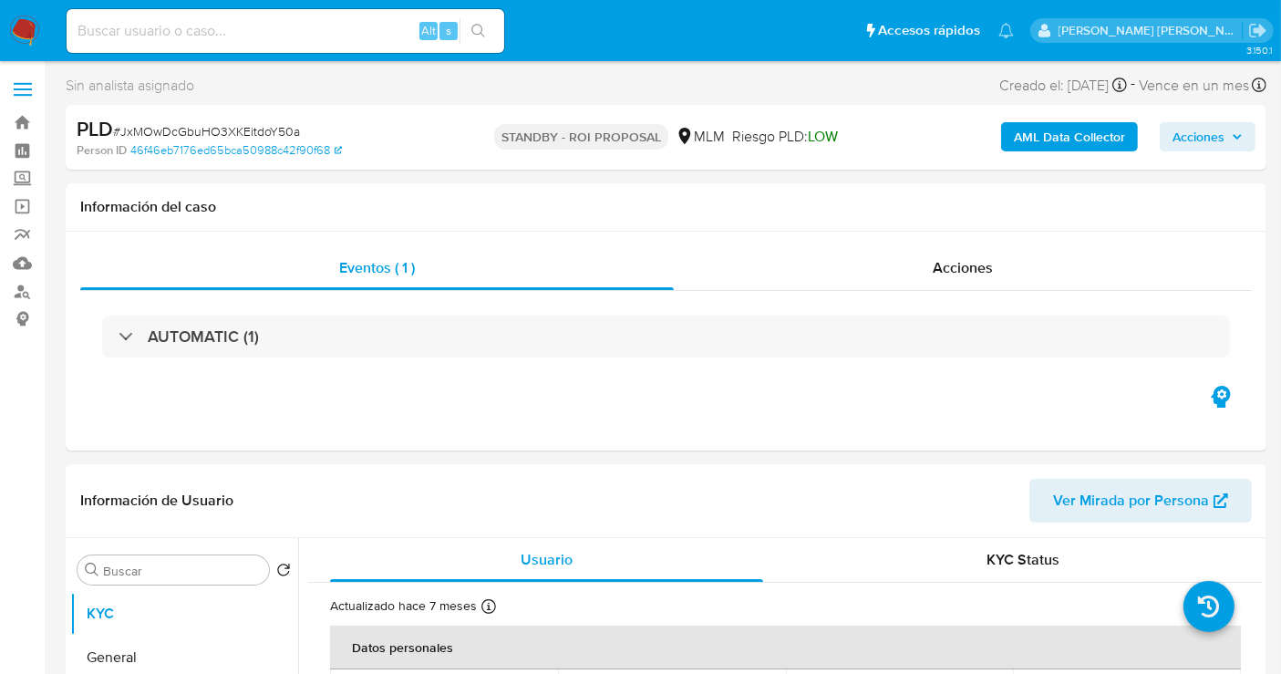
select select "10"
